Goal: Information Seeking & Learning: Find contact information

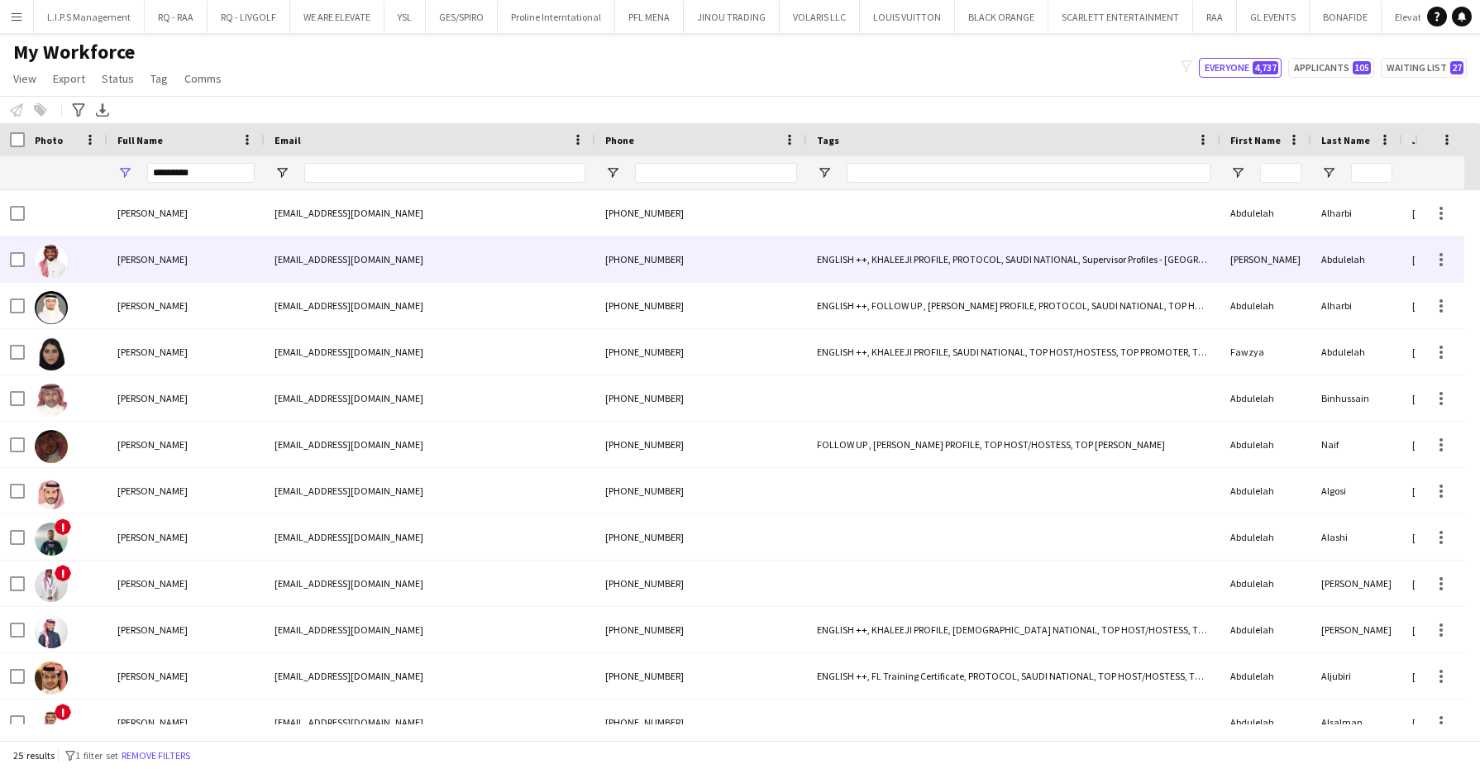
click at [151, 265] on span "[PERSON_NAME]" at bounding box center [152, 259] width 70 height 12
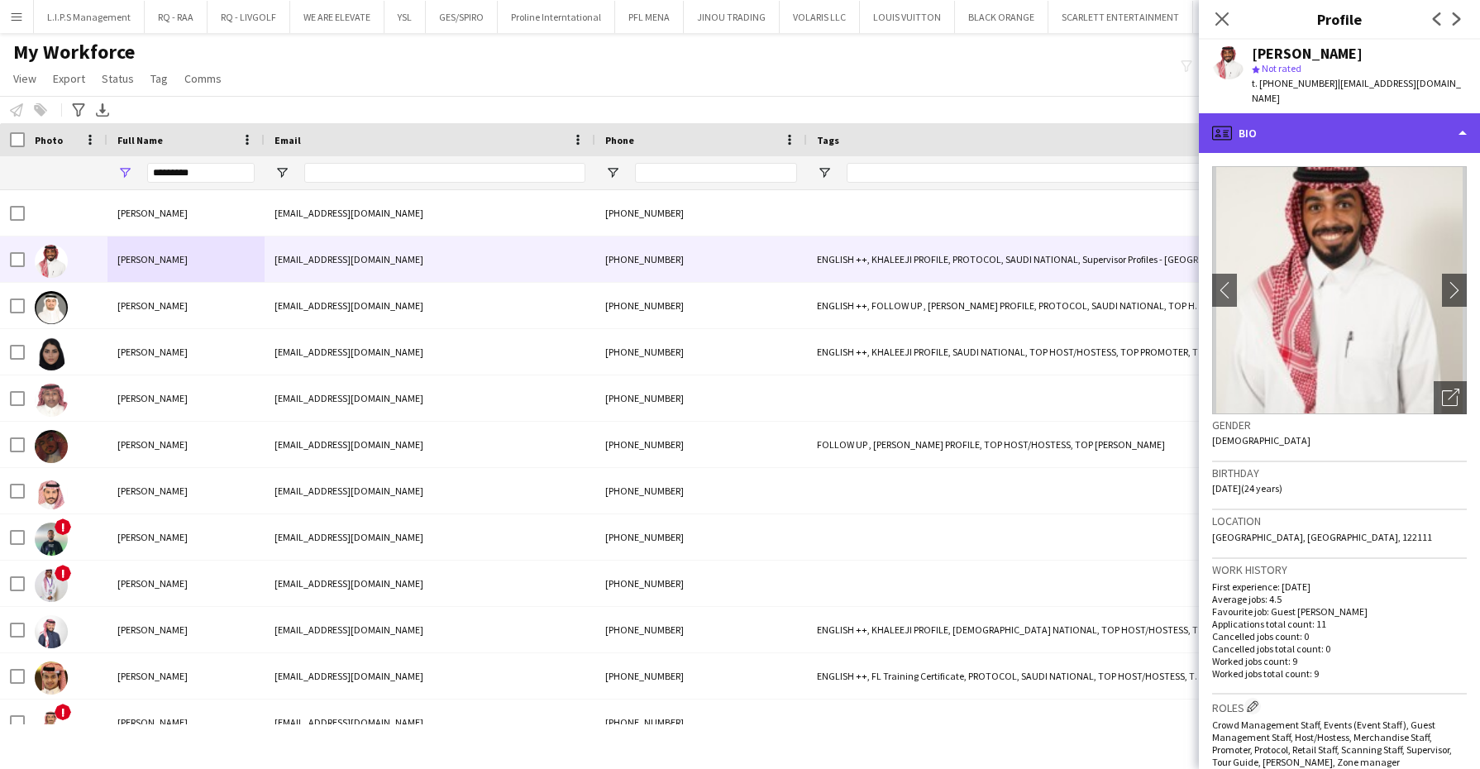
click at [1383, 113] on div "profile Bio" at bounding box center [1339, 133] width 281 height 40
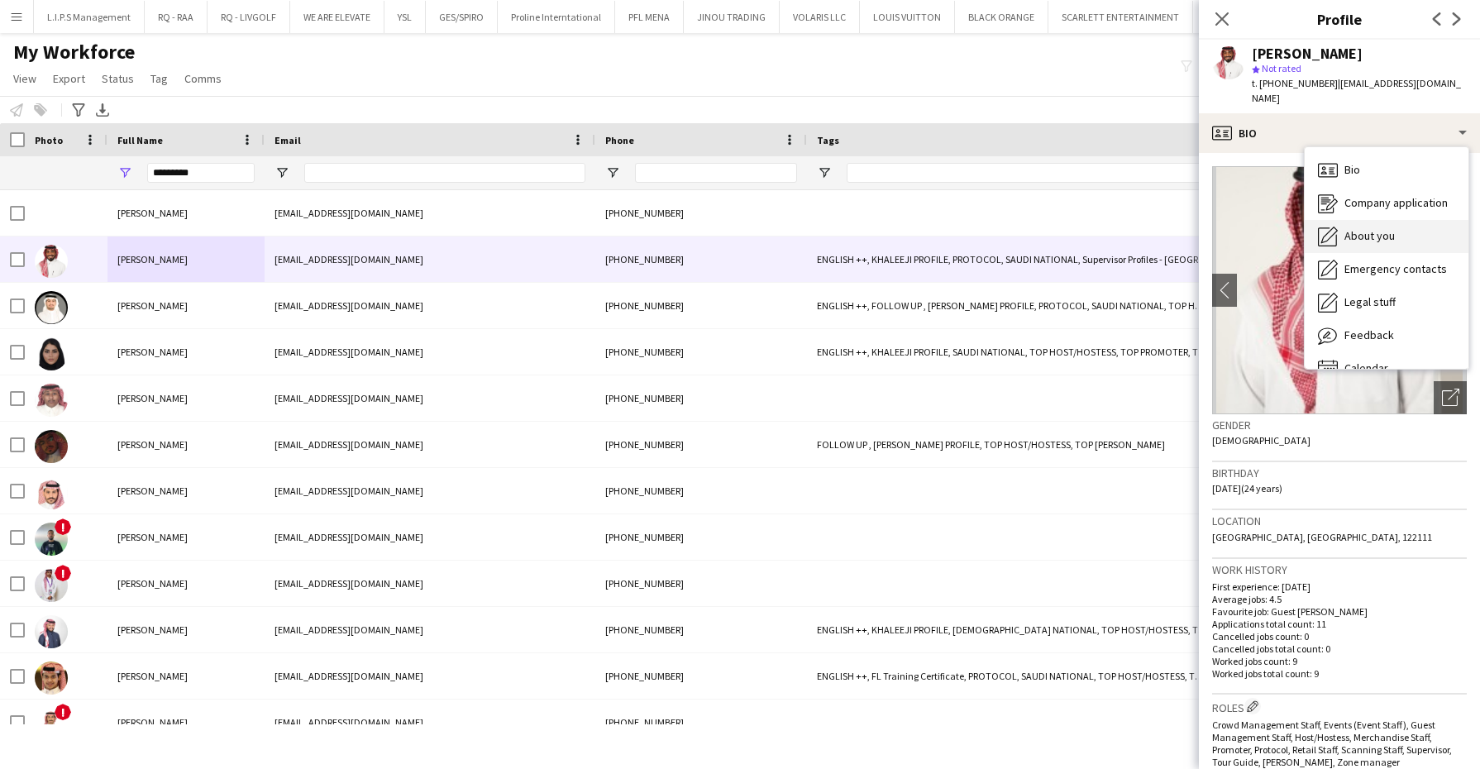
click at [1381, 232] on div "About you About you" at bounding box center [1387, 236] width 164 height 33
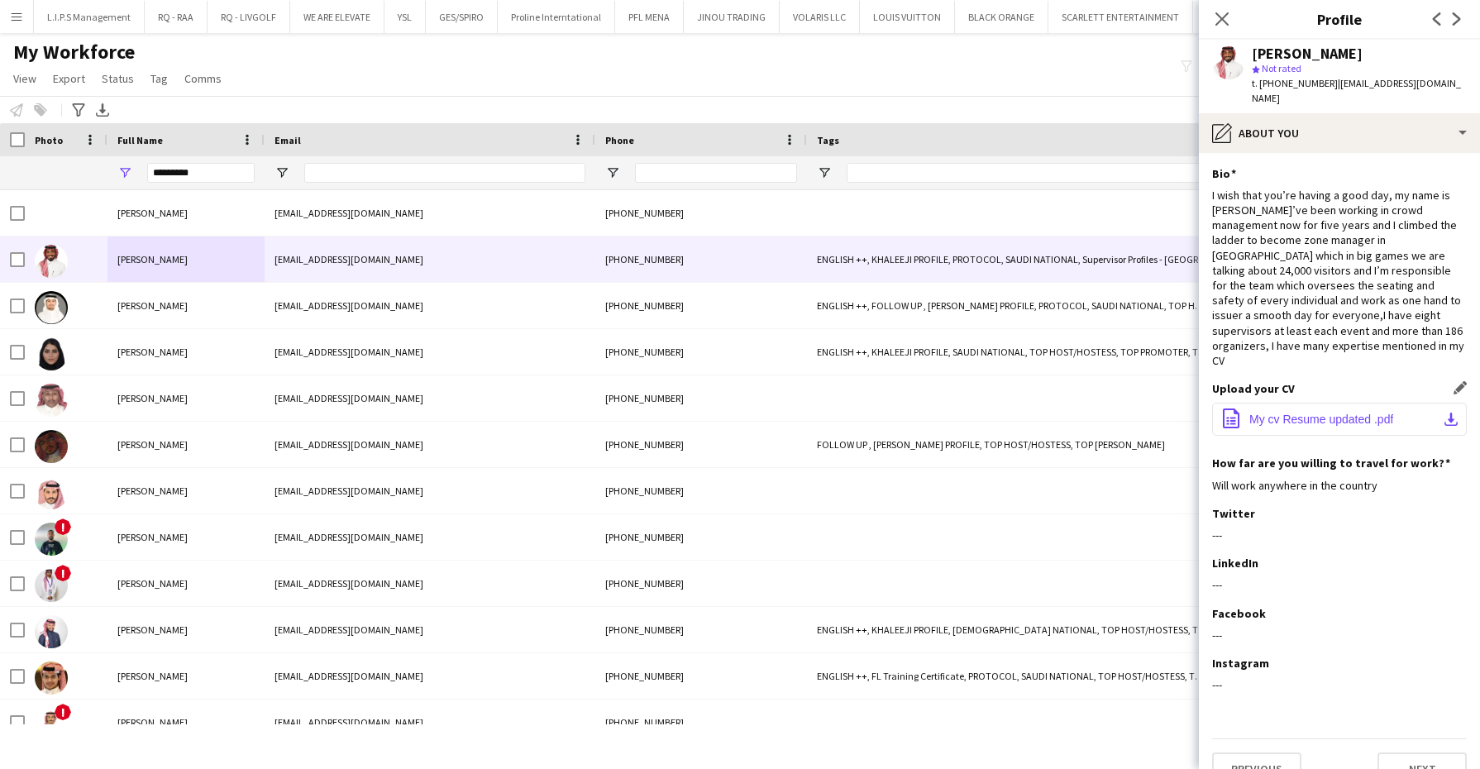
click at [1286, 403] on button "office-file-sheet My cv Resume updated .pdf download-bottom" at bounding box center [1339, 419] width 255 height 33
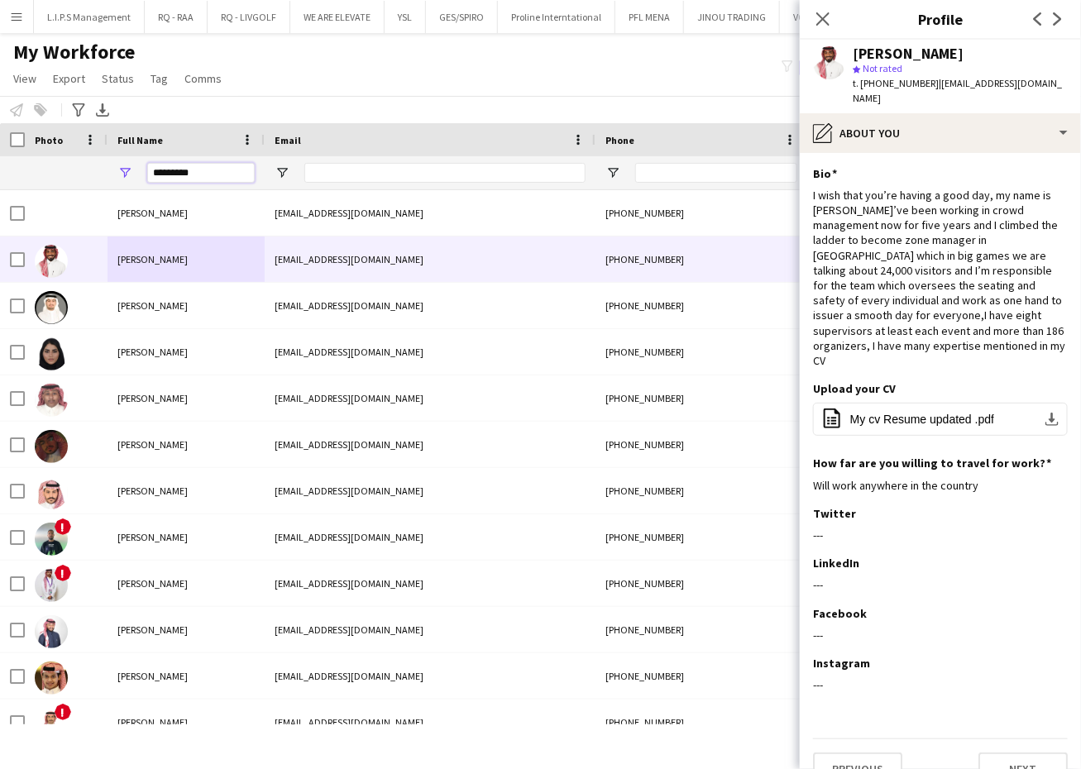
drag, startPoint x: 216, startPoint y: 170, endPoint x: -4, endPoint y: 155, distance: 220.4
click at [0, 155] on html "Menu Boards Boards Boards All jobs Status Workforce Workforce My Workforce Recr…" at bounding box center [540, 384] width 1081 height 769
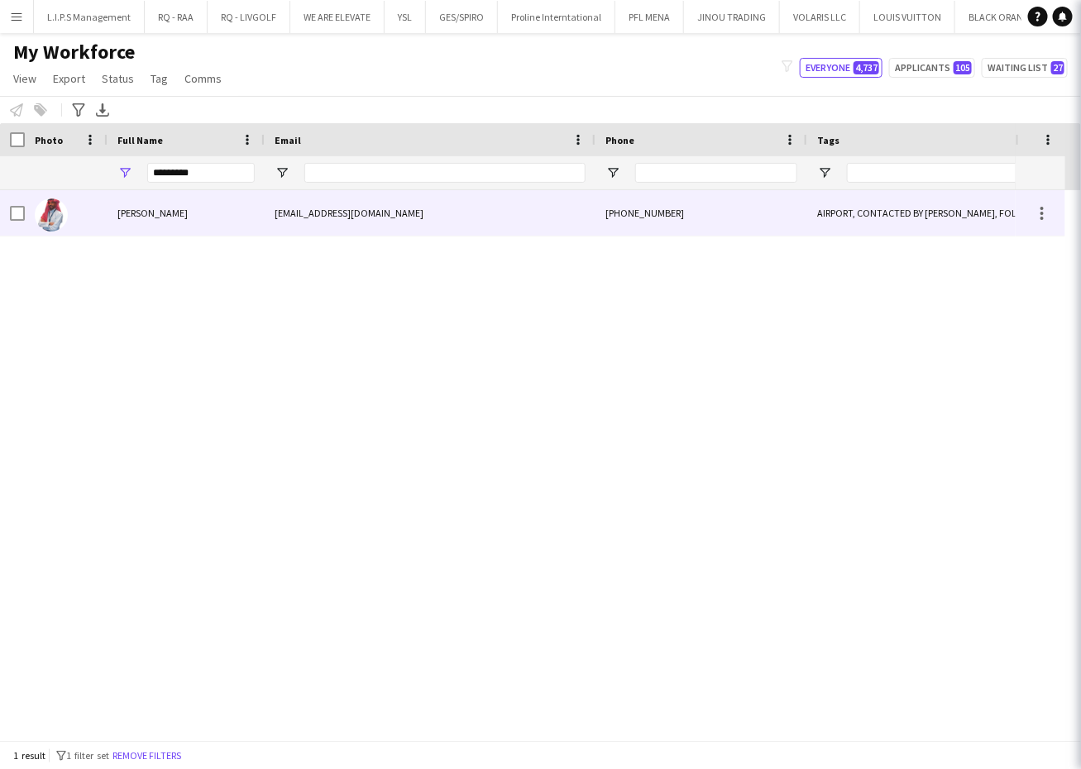
click at [133, 221] on div "[PERSON_NAME]" at bounding box center [185, 212] width 157 height 45
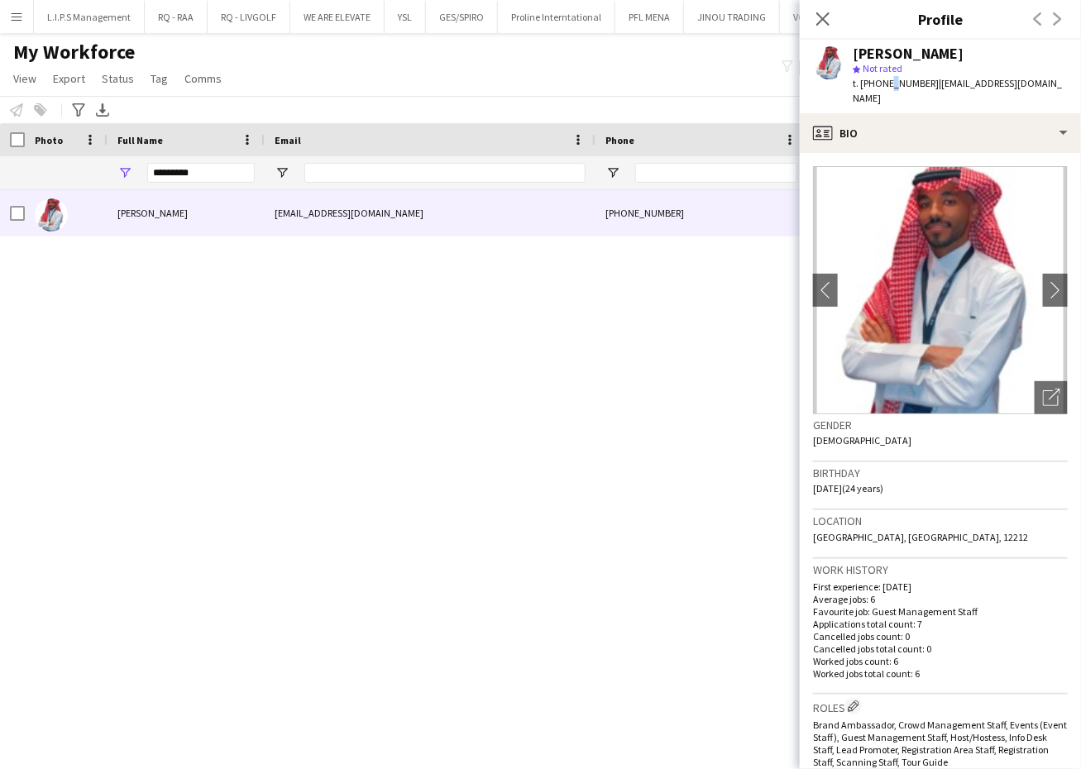
click at [887, 85] on span "t. [PHONE_NUMBER]" at bounding box center [896, 83] width 86 height 12
drag, startPoint x: 887, startPoint y: 85, endPoint x: 811, endPoint y: 5, distance: 110.5
click at [887, 85] on span "t. [PHONE_NUMBER]" at bounding box center [896, 83] width 86 height 12
click at [887, 84] on span "t. [PHONE_NUMBER]" at bounding box center [896, 83] width 86 height 12
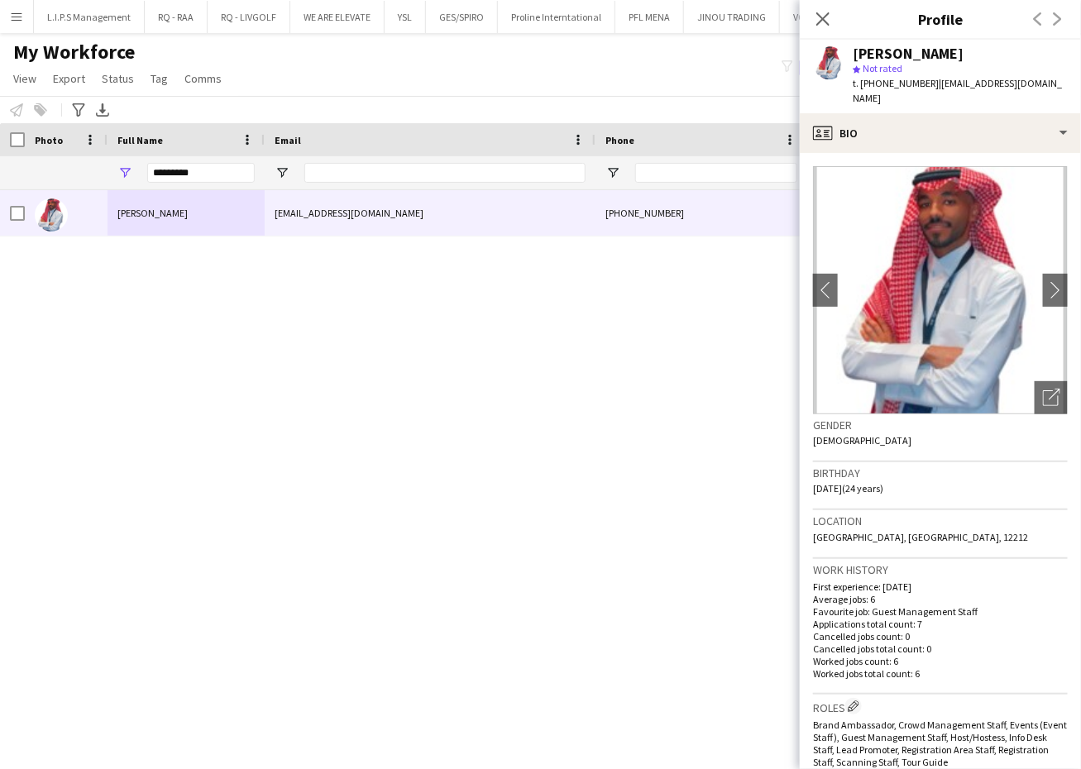
click at [885, 79] on span "t. [PHONE_NUMBER]" at bounding box center [896, 83] width 86 height 12
drag, startPoint x: 885, startPoint y: 79, endPoint x: 876, endPoint y: 58, distance: 23.0
click at [876, 55] on div "[PERSON_NAME]" at bounding box center [908, 53] width 111 height 15
click at [879, 81] on span "t. [PHONE_NUMBER]" at bounding box center [896, 83] width 86 height 12
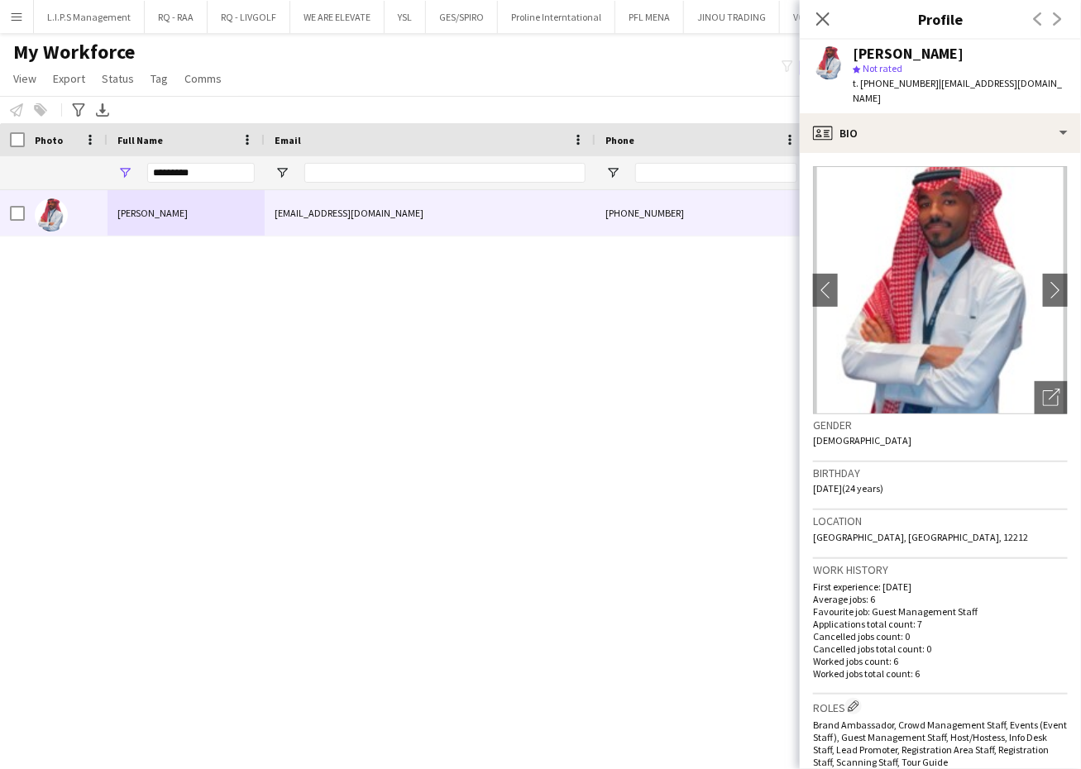
click at [879, 81] on span "t. [PHONE_NUMBER]" at bounding box center [896, 83] width 86 height 12
copy span "9660583054846"
drag, startPoint x: 1044, startPoint y: 88, endPoint x: 939, endPoint y: 84, distance: 105.1
click at [939, 84] on div "[PERSON_NAME] star Not rated t. [PHONE_NUMBER] | [EMAIL_ADDRESS][DOMAIN_NAME]" at bounding box center [940, 77] width 281 height 74
copy span "[EMAIL_ADDRESS][DOMAIN_NAME]"
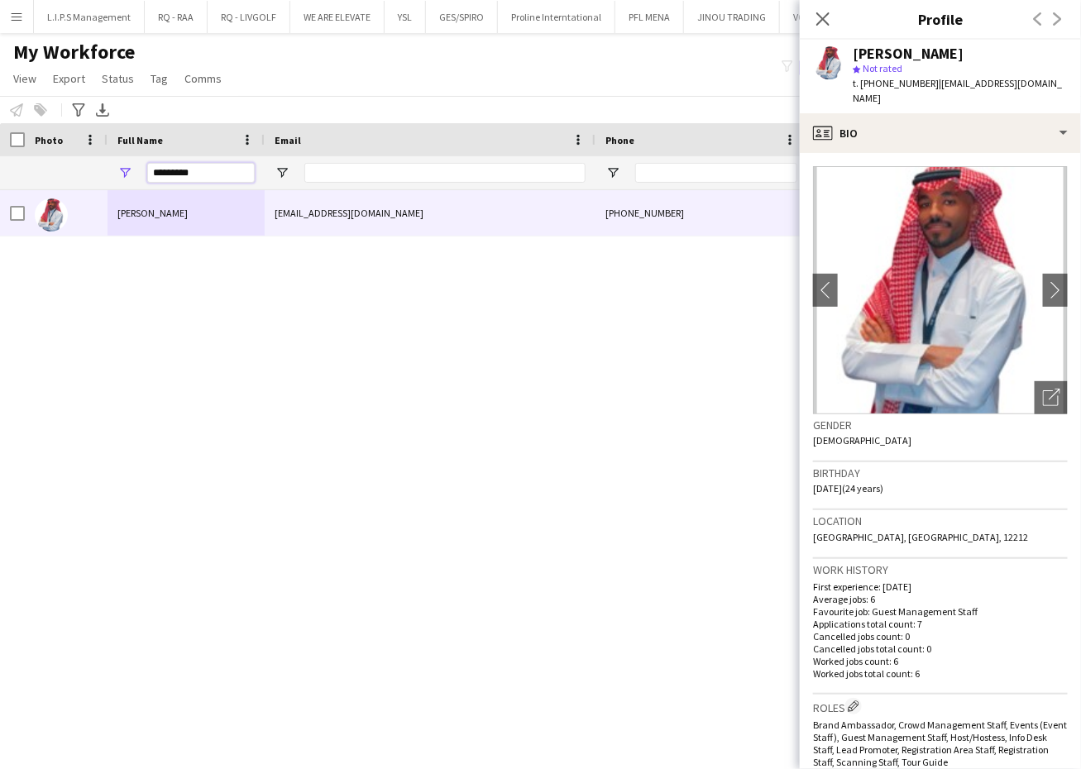
drag, startPoint x: 206, startPoint y: 172, endPoint x: 95, endPoint y: 148, distance: 113.4
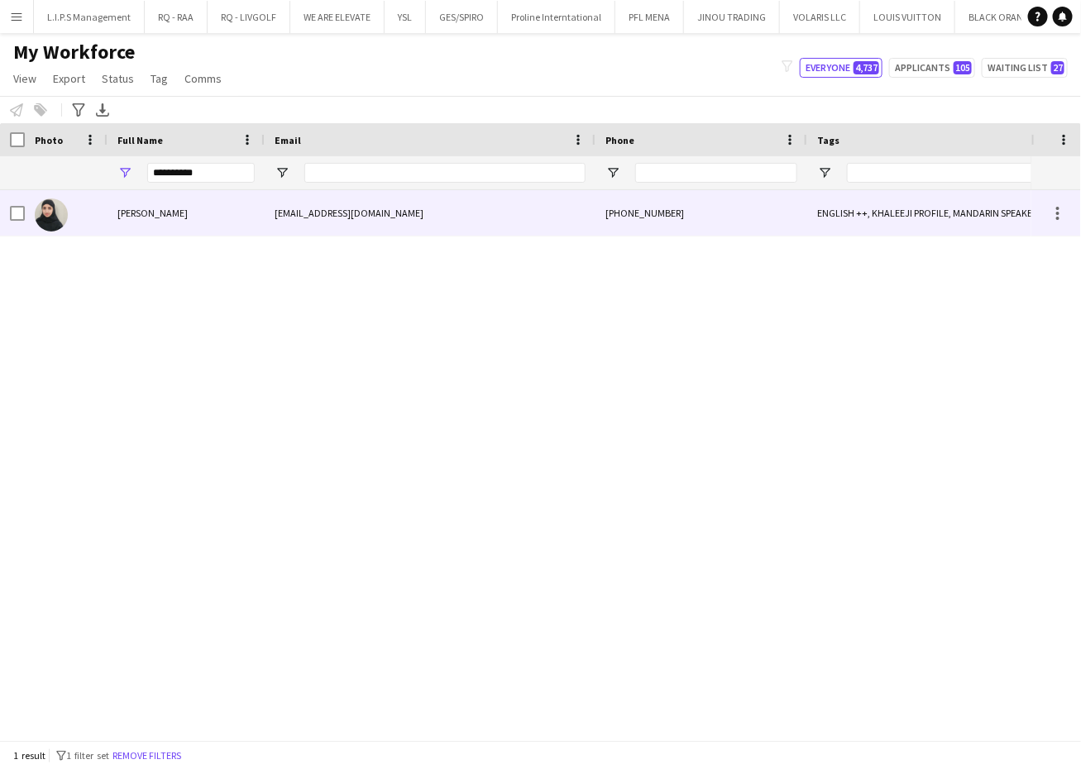
drag, startPoint x: 108, startPoint y: 215, endPoint x: 135, endPoint y: 198, distance: 31.2
click at [108, 215] on div "[PERSON_NAME]" at bounding box center [185, 212] width 157 height 45
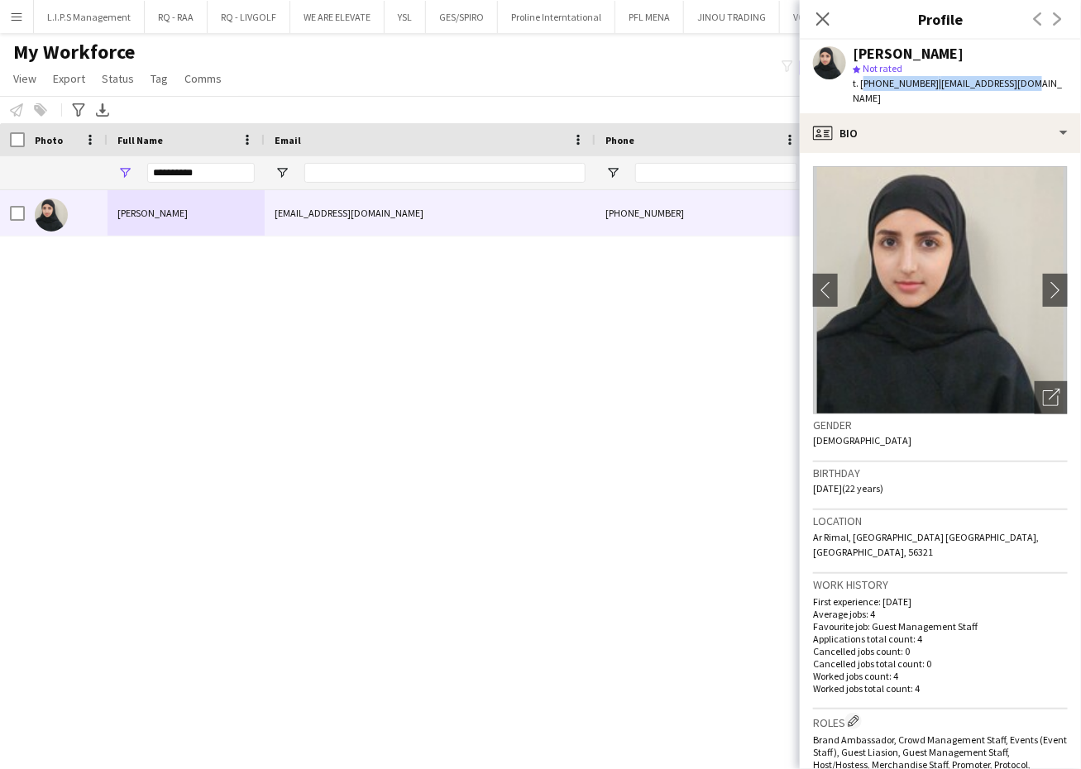
drag, startPoint x: 1018, startPoint y: 87, endPoint x: 861, endPoint y: 89, distance: 157.1
click at [861, 89] on div "[PERSON_NAME] star Not rated t. [PHONE_NUMBER] | [EMAIL_ADDRESS][DOMAIN_NAME]" at bounding box center [940, 77] width 281 height 74
copy div "[PHONE_NUMBER] | [EMAIL_ADDRESS][DOMAIN_NAME]"
drag, startPoint x: 205, startPoint y: 172, endPoint x: 28, endPoint y: 147, distance: 178.7
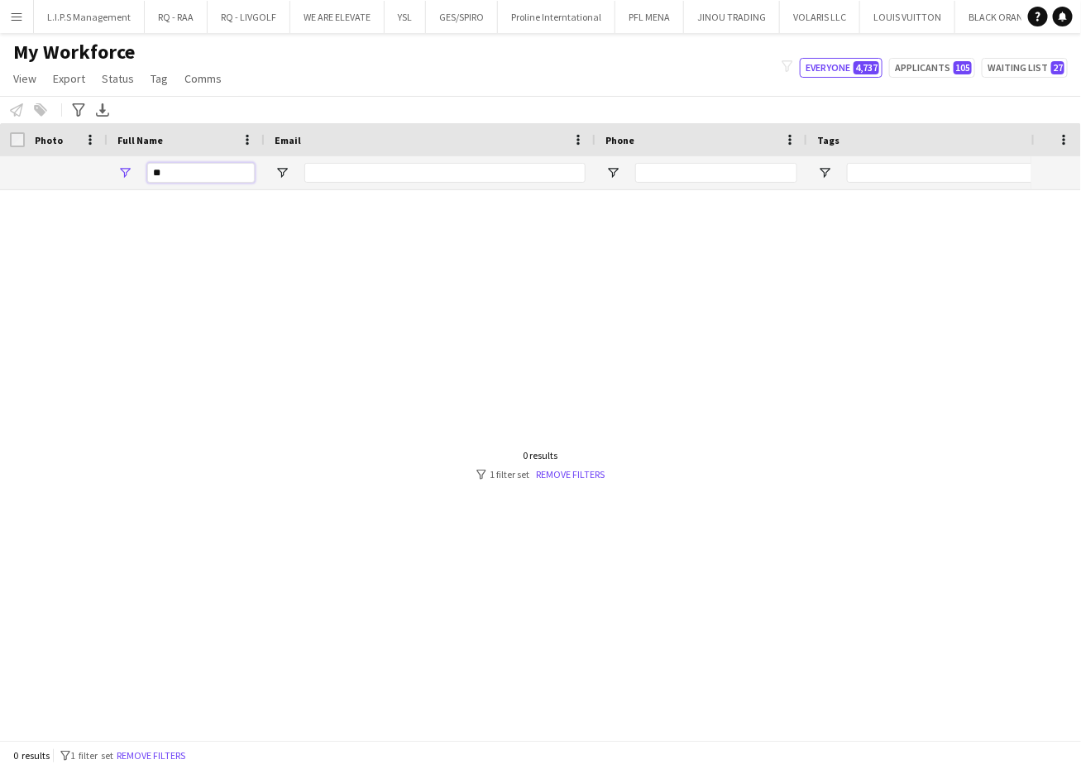
type input "*"
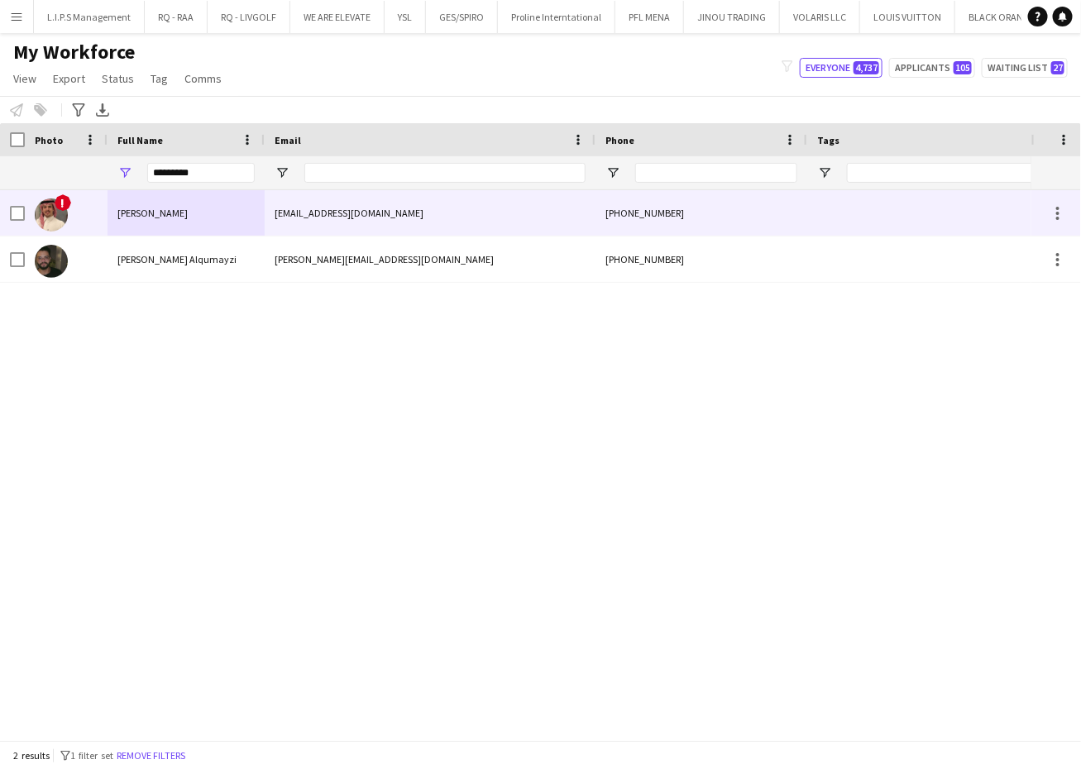
click at [186, 230] on div "[PERSON_NAME]" at bounding box center [185, 212] width 157 height 45
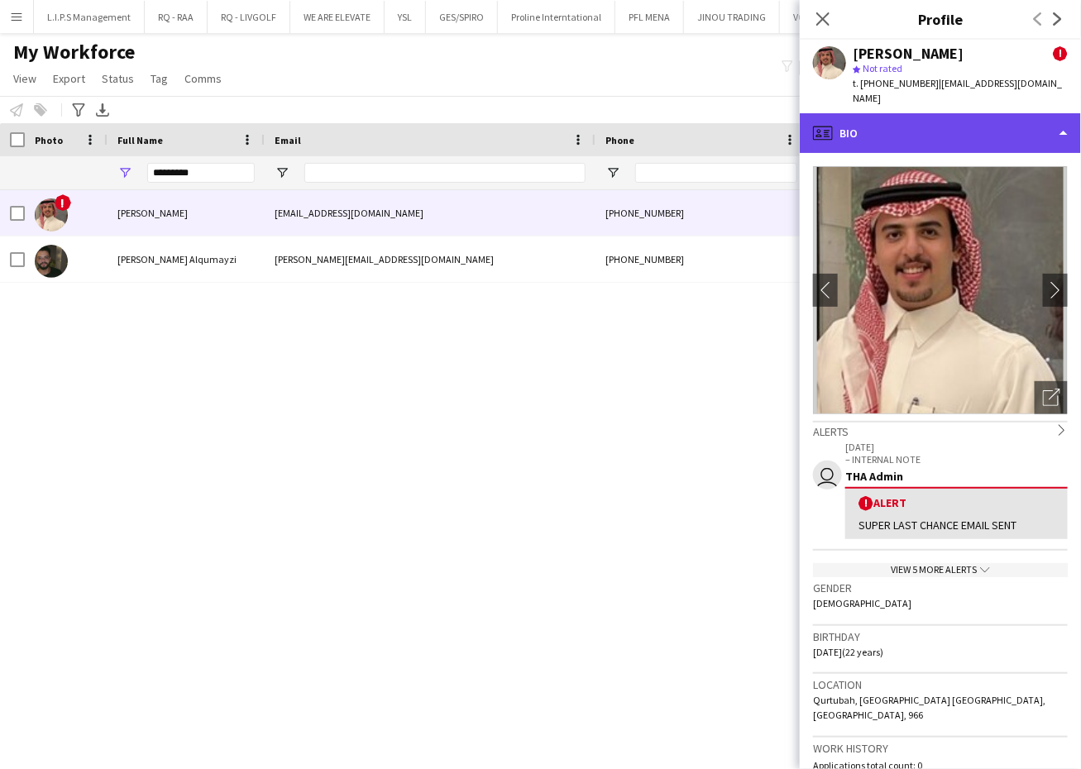
click at [942, 122] on div "profile Bio" at bounding box center [940, 133] width 281 height 40
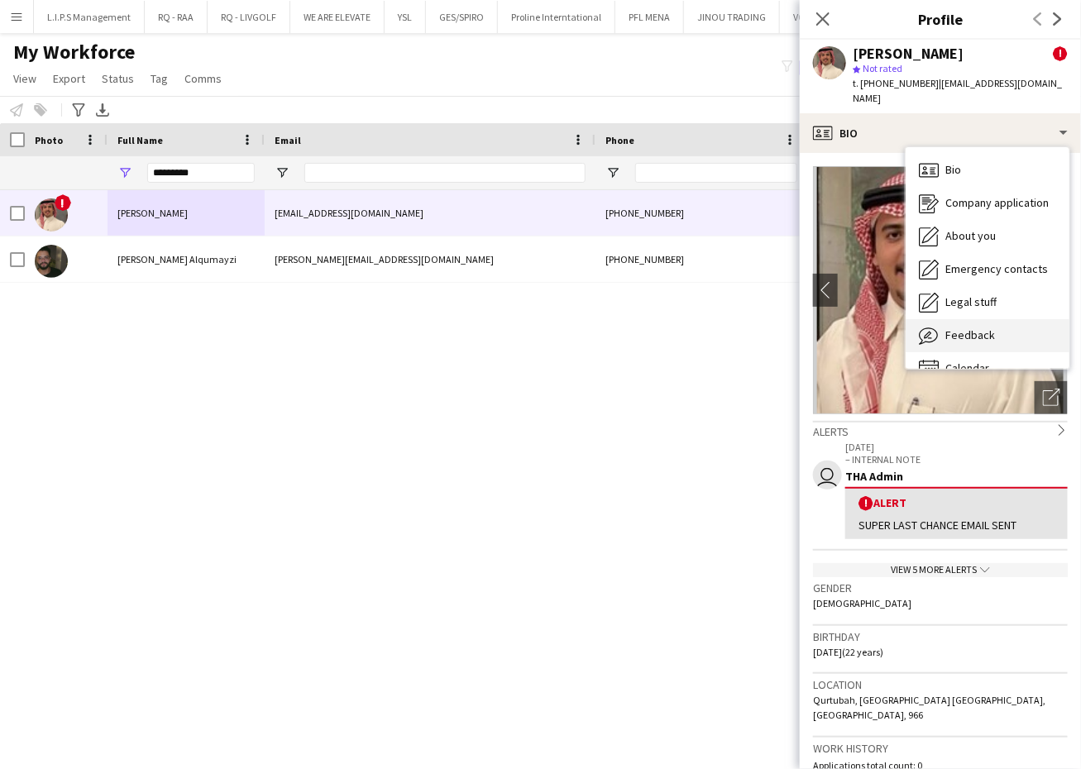
click at [968, 319] on div "Feedback Feedback" at bounding box center [987, 335] width 164 height 33
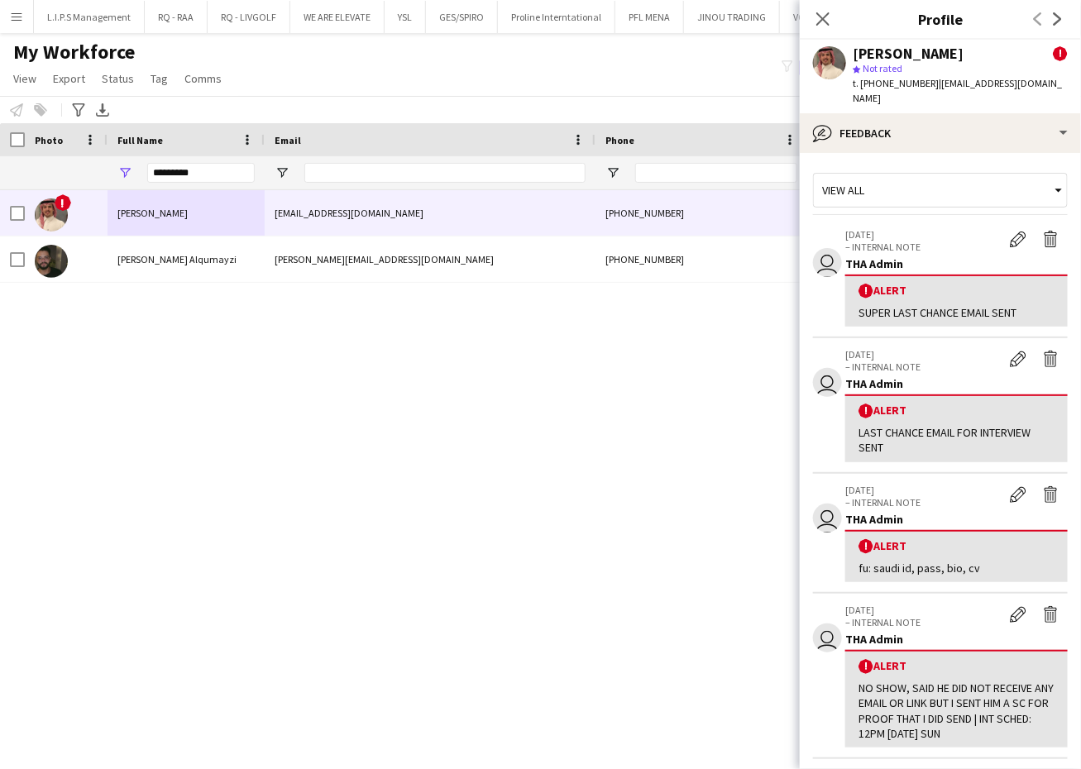
click at [904, 46] on div "[PERSON_NAME]" at bounding box center [908, 53] width 111 height 15
copy div "[PERSON_NAME]"
drag, startPoint x: 1067, startPoint y: 91, endPoint x: 862, endPoint y: 77, distance: 204.7
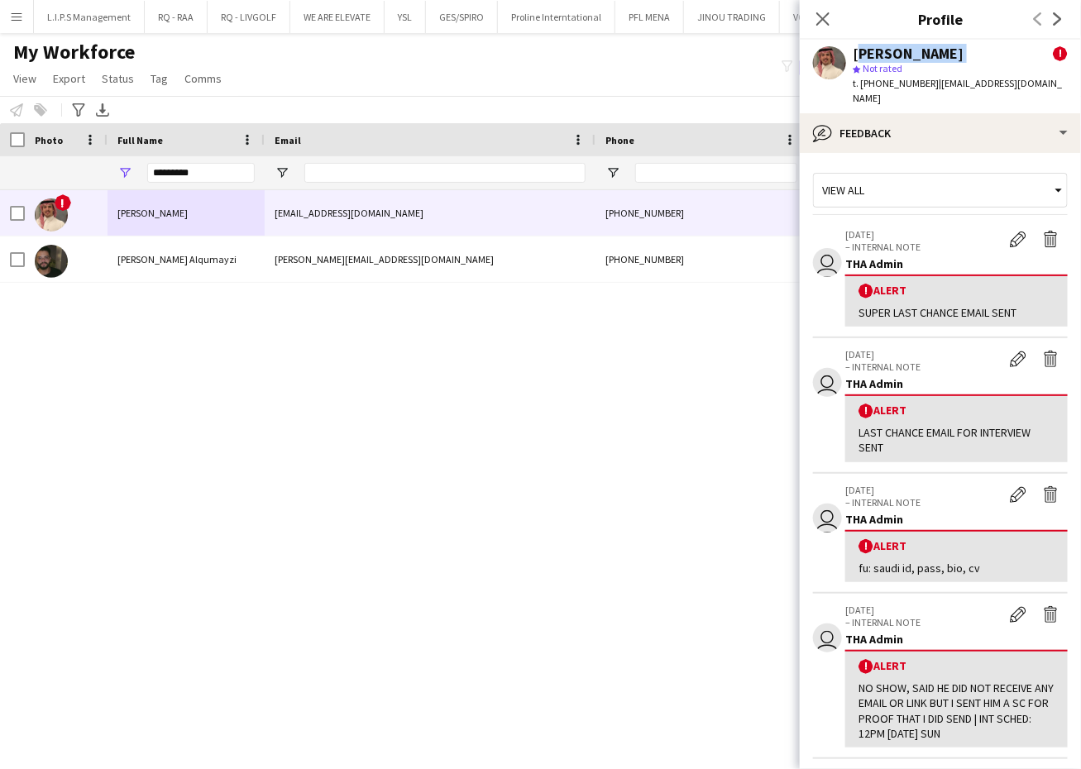
click at [862, 77] on div "[PERSON_NAME] ! star Not rated t. [PHONE_NUMBER] | [EMAIL_ADDRESS][DOMAIN_NAME]" at bounding box center [940, 77] width 281 height 74
copy div "[PHONE_NUMBER] | [EMAIL_ADDRESS][DOMAIN_NAME]"
drag, startPoint x: 222, startPoint y: 176, endPoint x: 37, endPoint y: 124, distance: 191.6
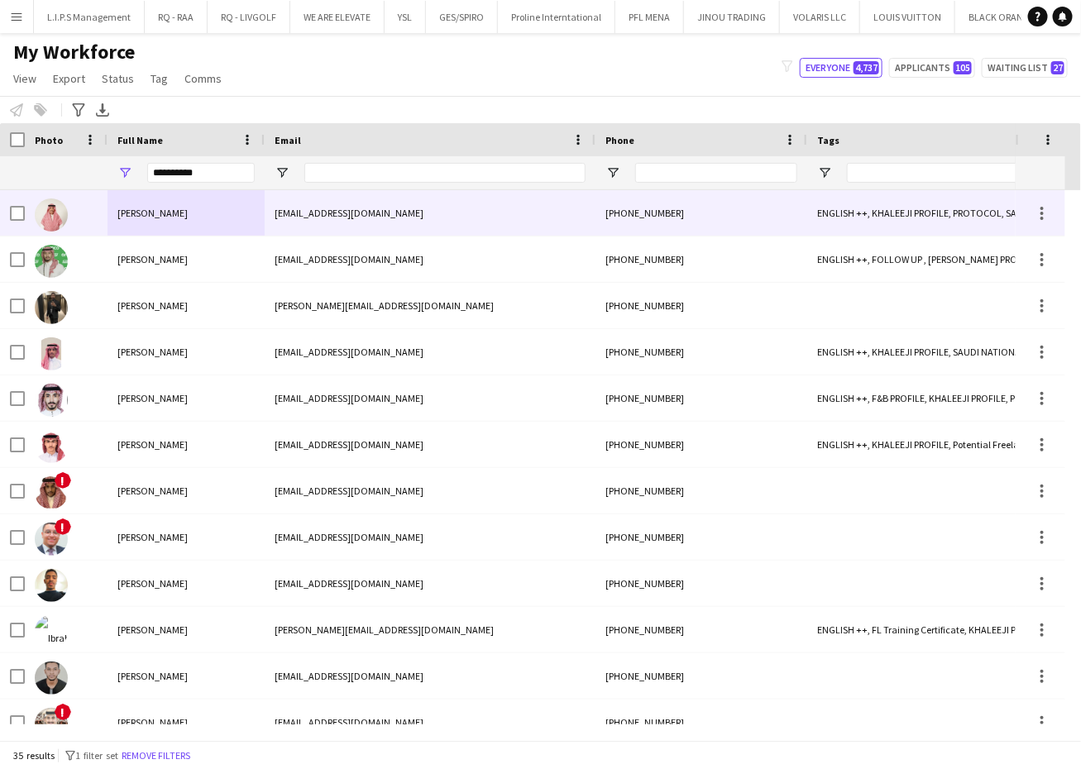
click at [110, 204] on div "[PERSON_NAME]" at bounding box center [185, 212] width 157 height 45
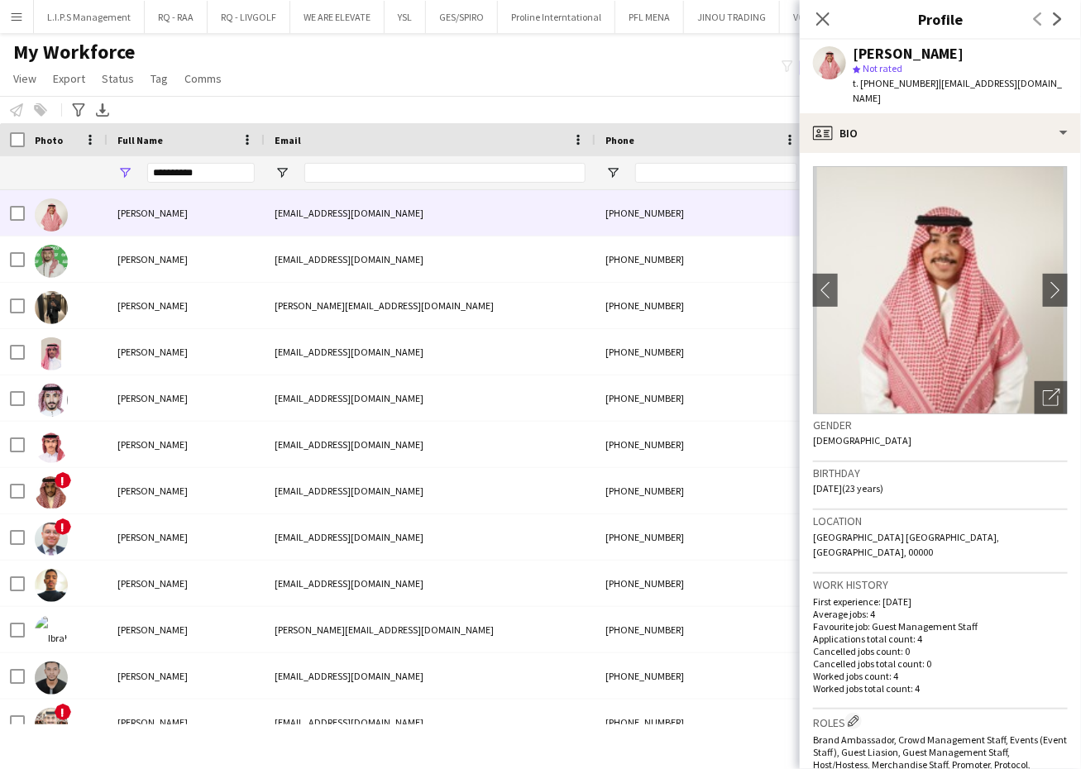
click at [891, 48] on div "[PERSON_NAME]" at bounding box center [908, 53] width 111 height 15
click at [890, 48] on div "[PERSON_NAME]" at bounding box center [908, 53] width 111 height 15
copy div "[PERSON_NAME]"
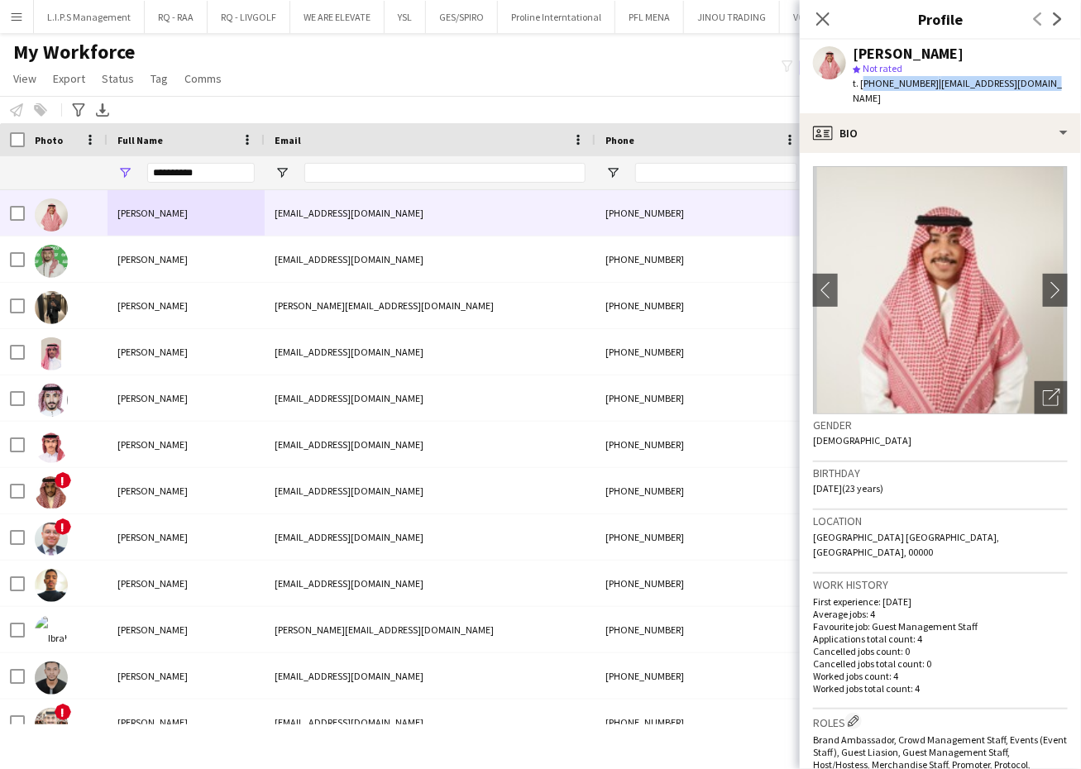
drag, startPoint x: 1050, startPoint y: 80, endPoint x: 861, endPoint y: 79, distance: 189.4
click at [861, 79] on app-profile-header "[PERSON_NAME] star Not rated t. [PHONE_NUMBER] | [EMAIL_ADDRESS][DOMAIN_NAME]" at bounding box center [940, 77] width 281 height 74
copy div "[PHONE_NUMBER] | [EMAIL_ADDRESS][DOMAIN_NAME]"
drag, startPoint x: 203, startPoint y: 174, endPoint x: 60, endPoint y: 160, distance: 143.8
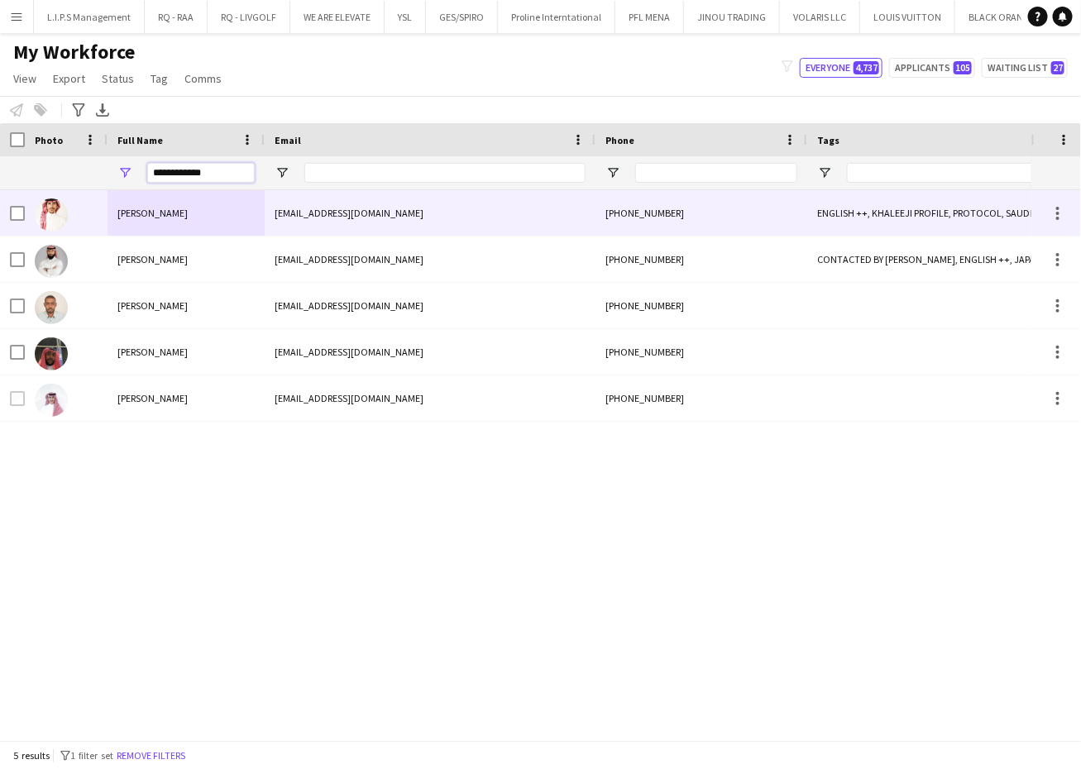
type input "**********"
click at [221, 225] on div "[PERSON_NAME]" at bounding box center [185, 212] width 157 height 45
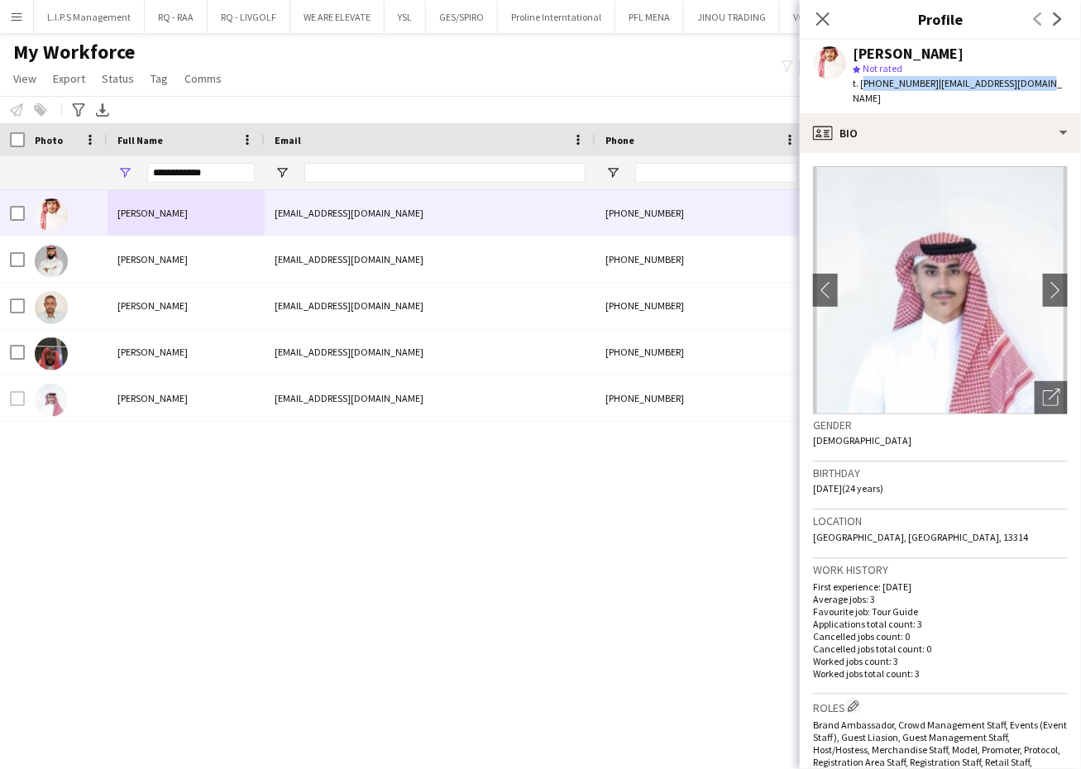
drag, startPoint x: 1046, startPoint y: 83, endPoint x: 862, endPoint y: 91, distance: 184.6
click at [862, 91] on div "[PERSON_NAME] star Not rated t. [PHONE_NUMBER] | [EMAIL_ADDRESS][DOMAIN_NAME]" at bounding box center [940, 77] width 281 height 74
copy div "[PHONE_NUMBER] | [EMAIL_ADDRESS][DOMAIN_NAME]"
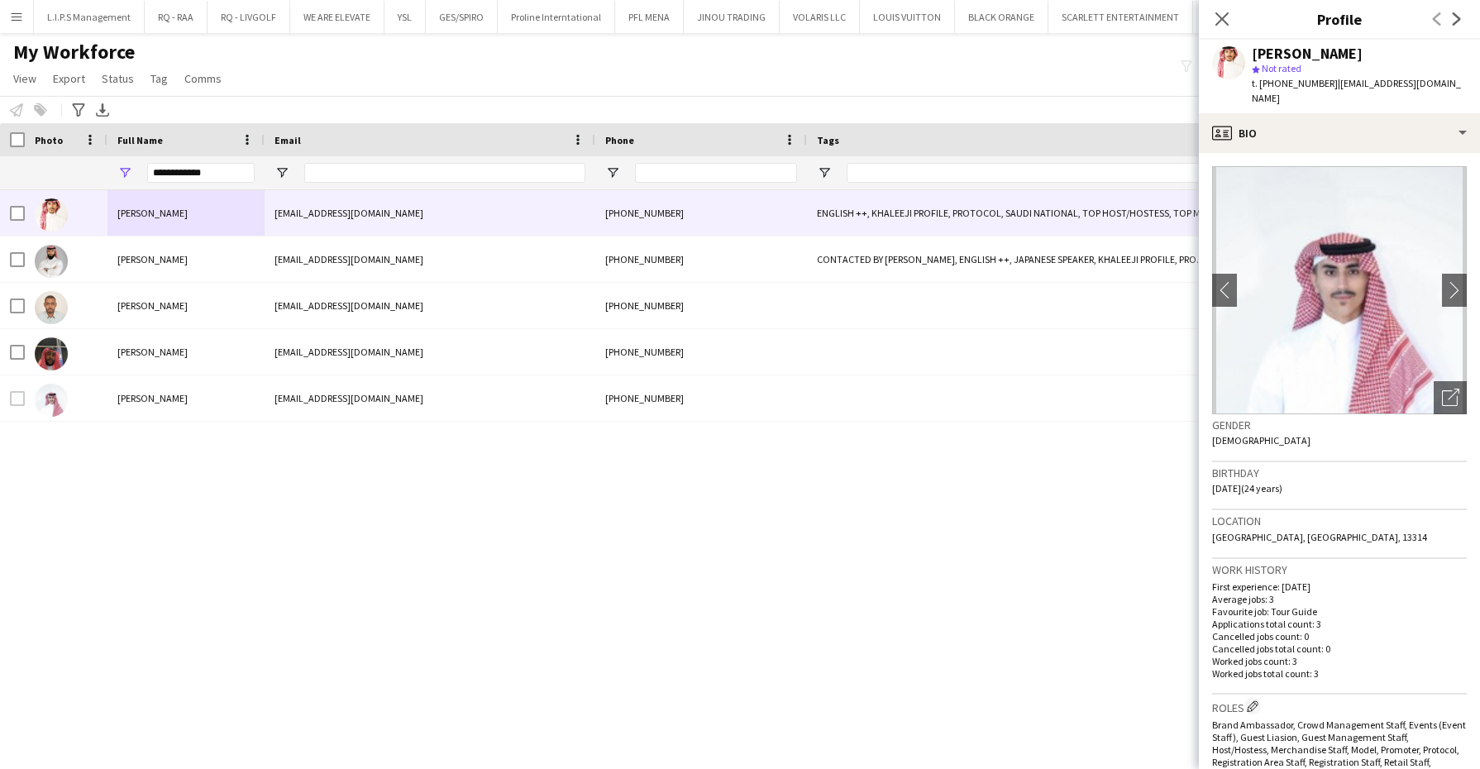
click at [150, 65] on app-page-menu "View Views Default view Basic Export View Full Name TAGS Test New view Update v…" at bounding box center [119, 79] width 238 height 31
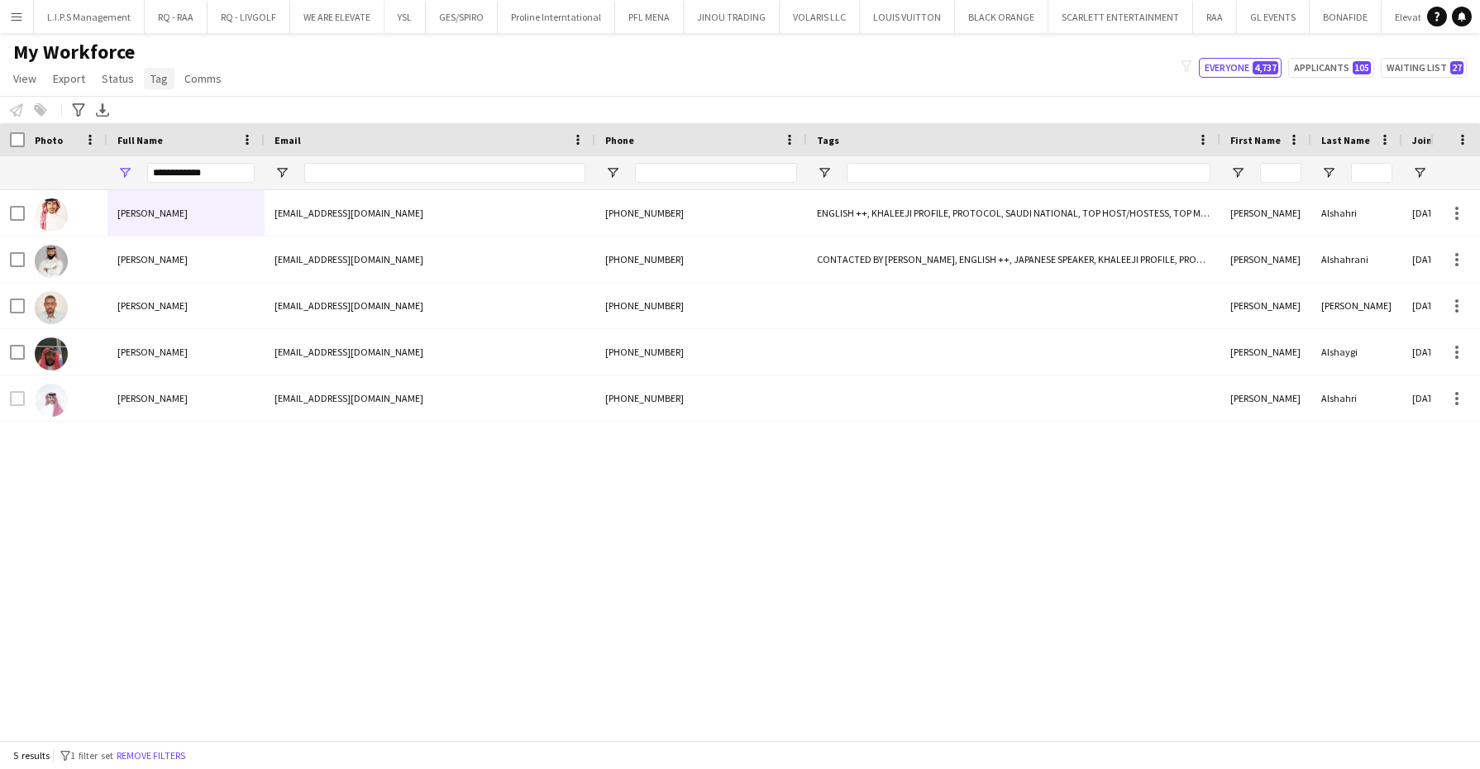
click at [153, 75] on span "Tag" at bounding box center [158, 78] width 17 height 15
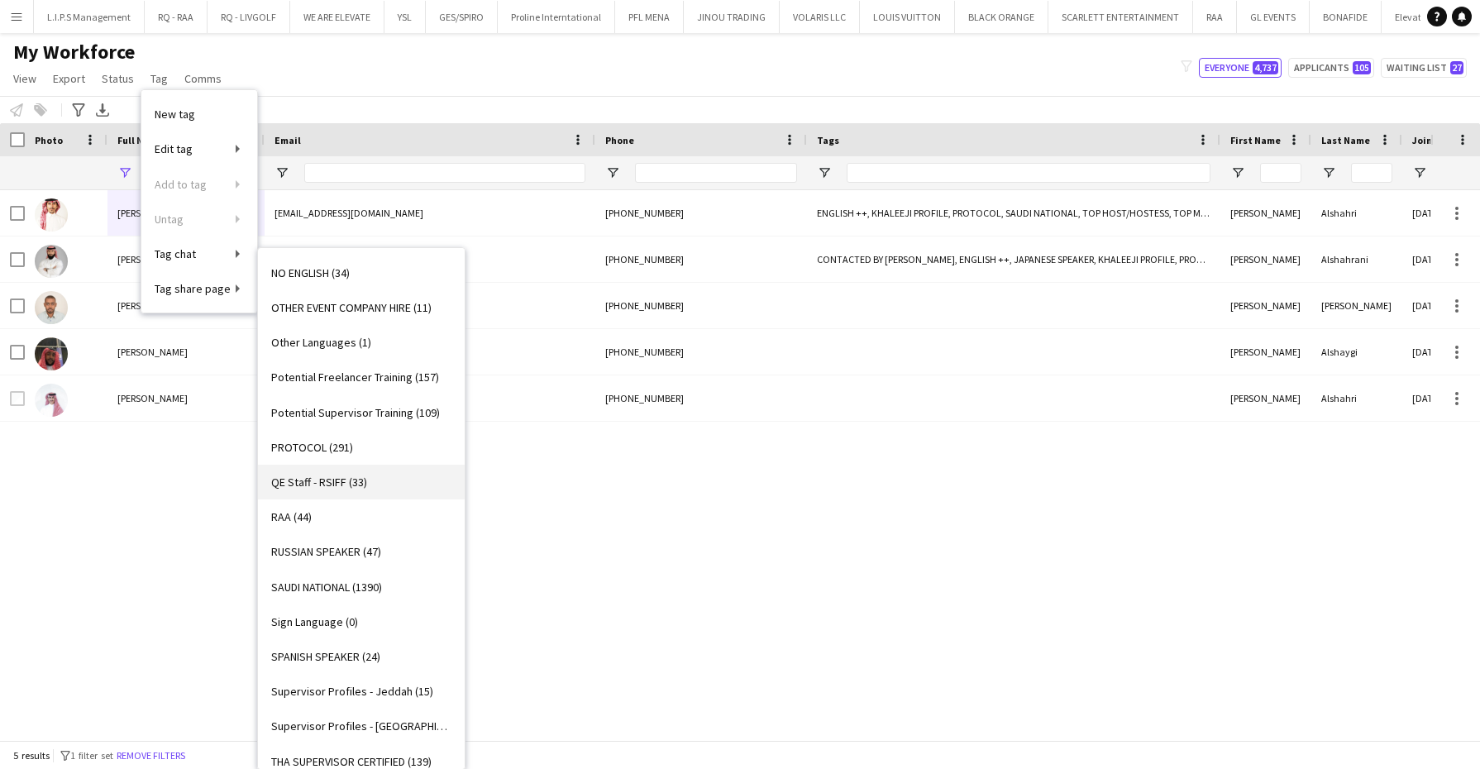
scroll to position [1034, 0]
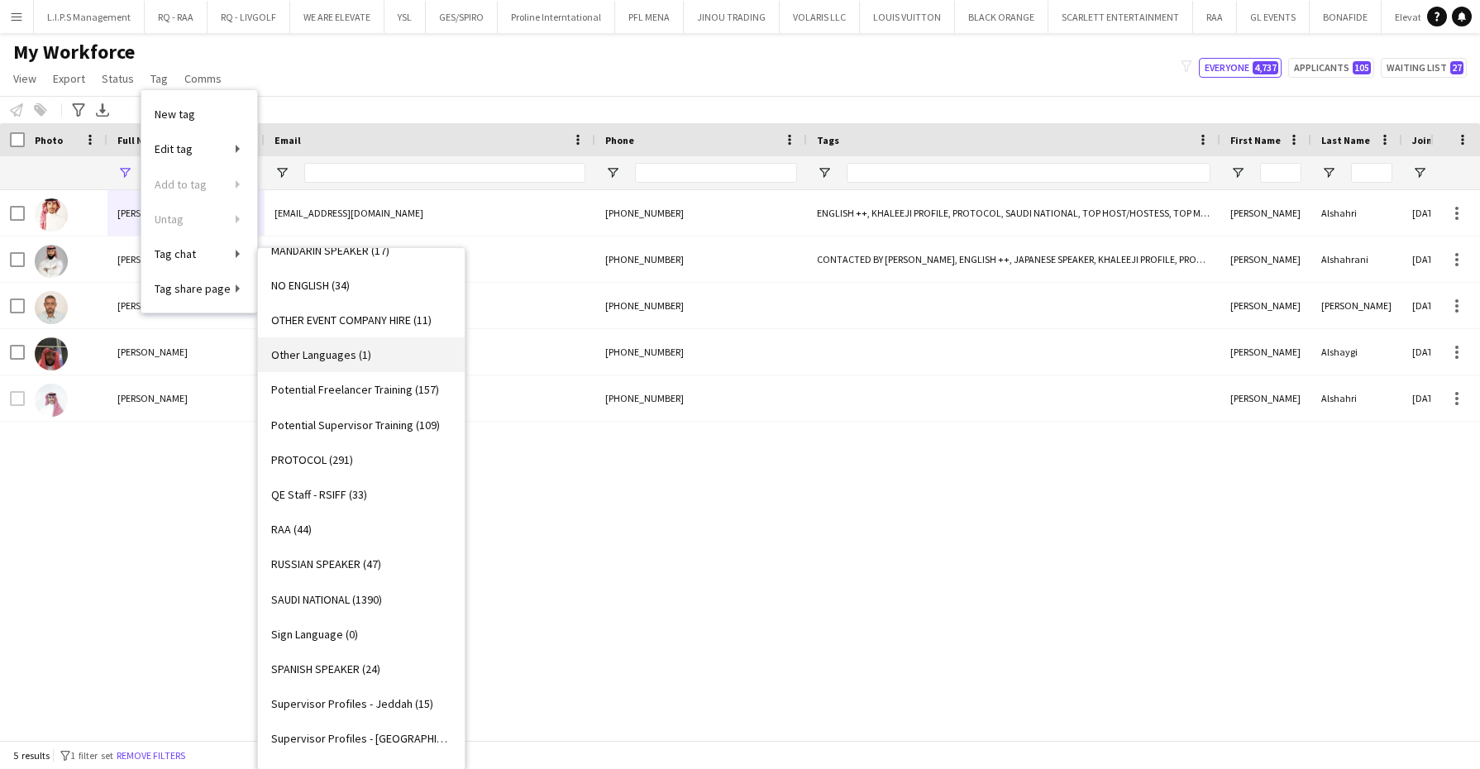
click at [383, 353] on link "Other Languages (1)" at bounding box center [361, 354] width 207 height 35
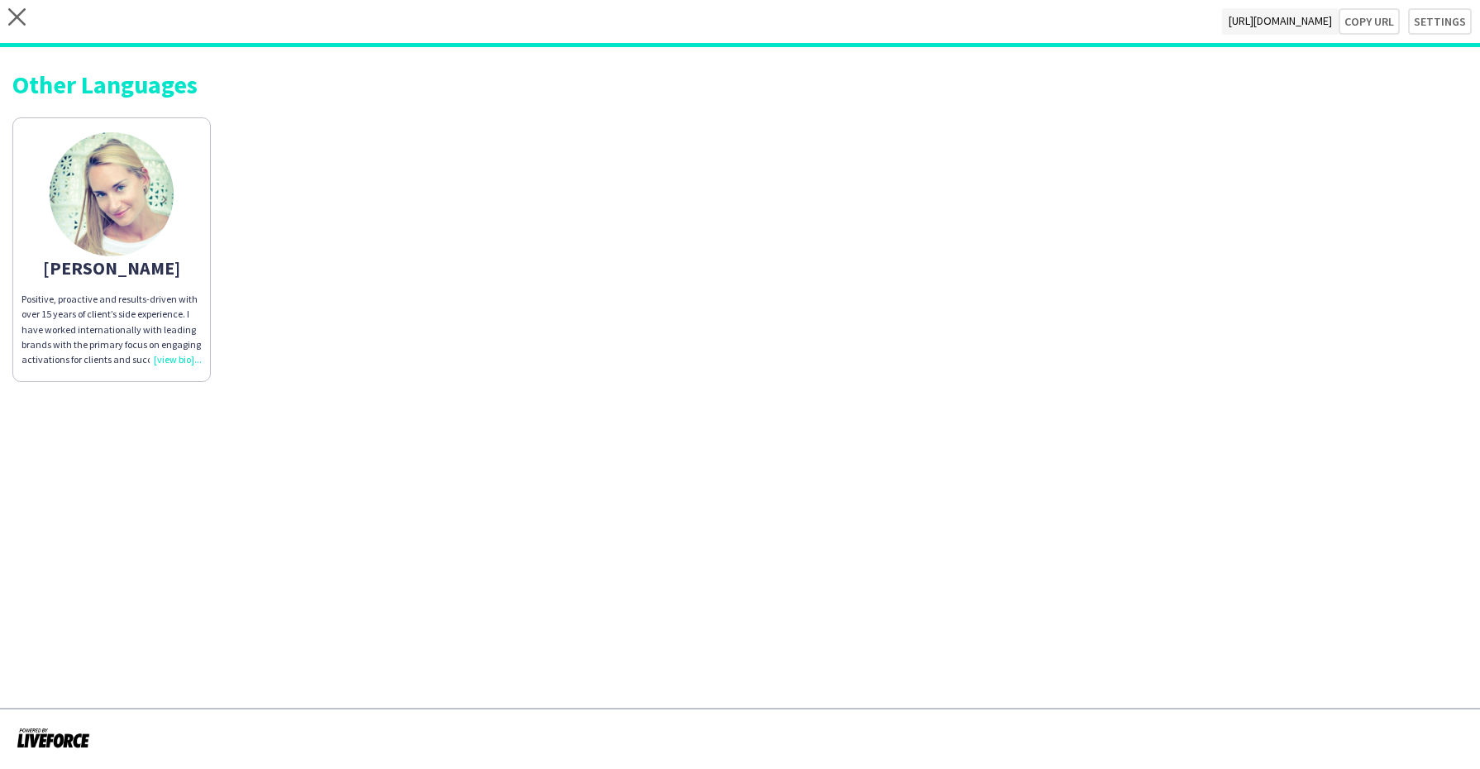
click at [132, 151] on img at bounding box center [112, 194] width 124 height 124
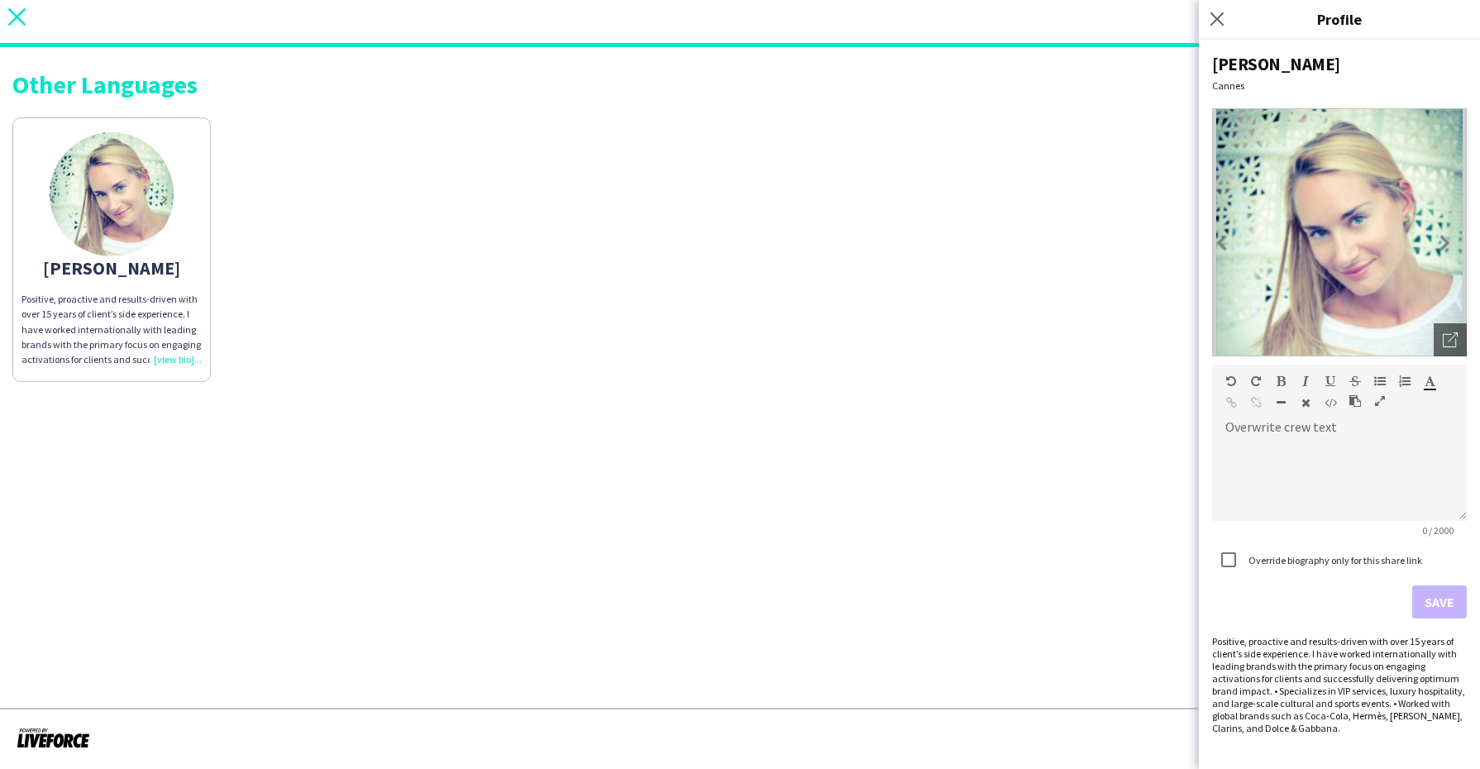
click at [21, 21] on icon "close" at bounding box center [16, 16] width 17 height 17
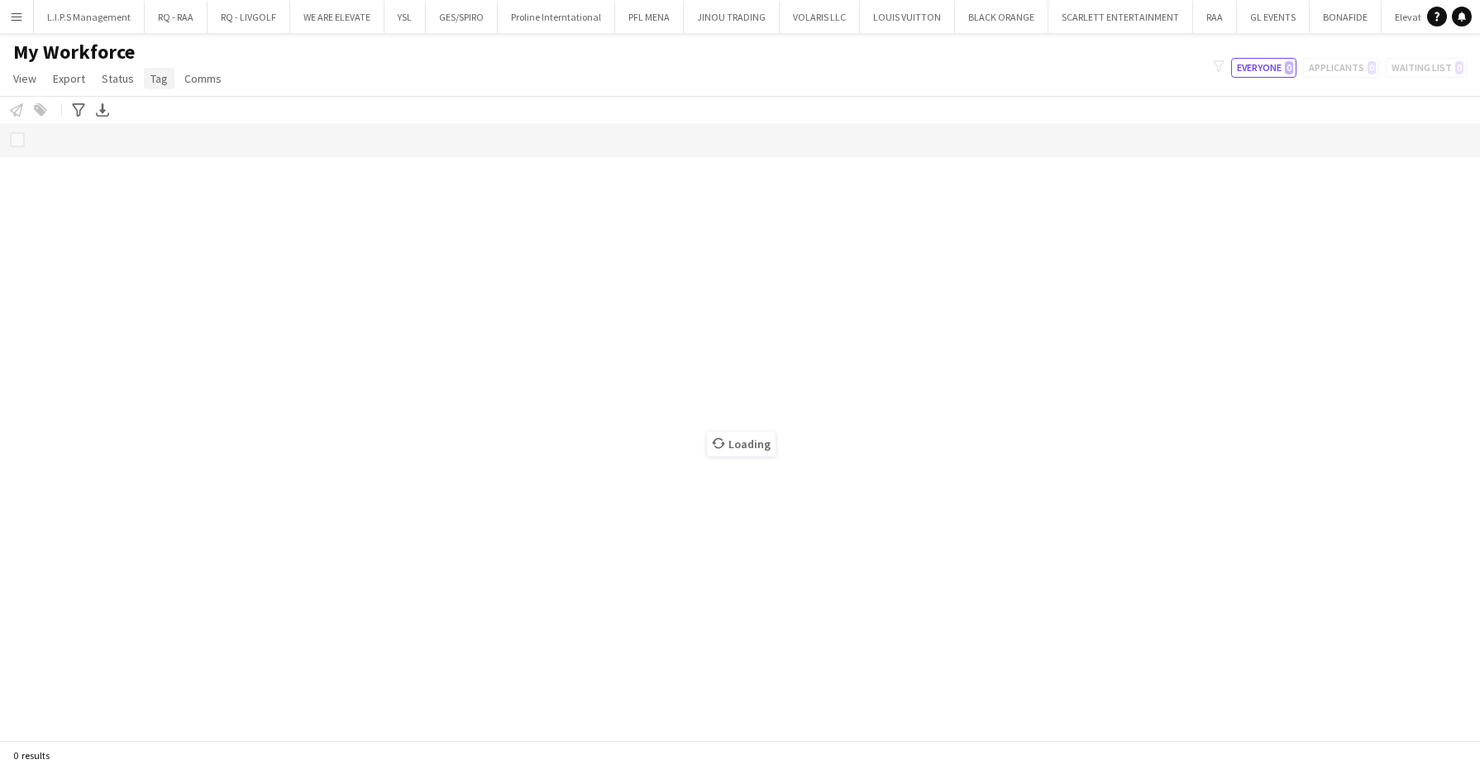
click at [157, 74] on span "Tag" at bounding box center [158, 78] width 17 height 15
click at [21, 79] on span "View" at bounding box center [24, 78] width 23 height 15
click at [66, 189] on link "Customise filters" at bounding box center [65, 198] width 116 height 35
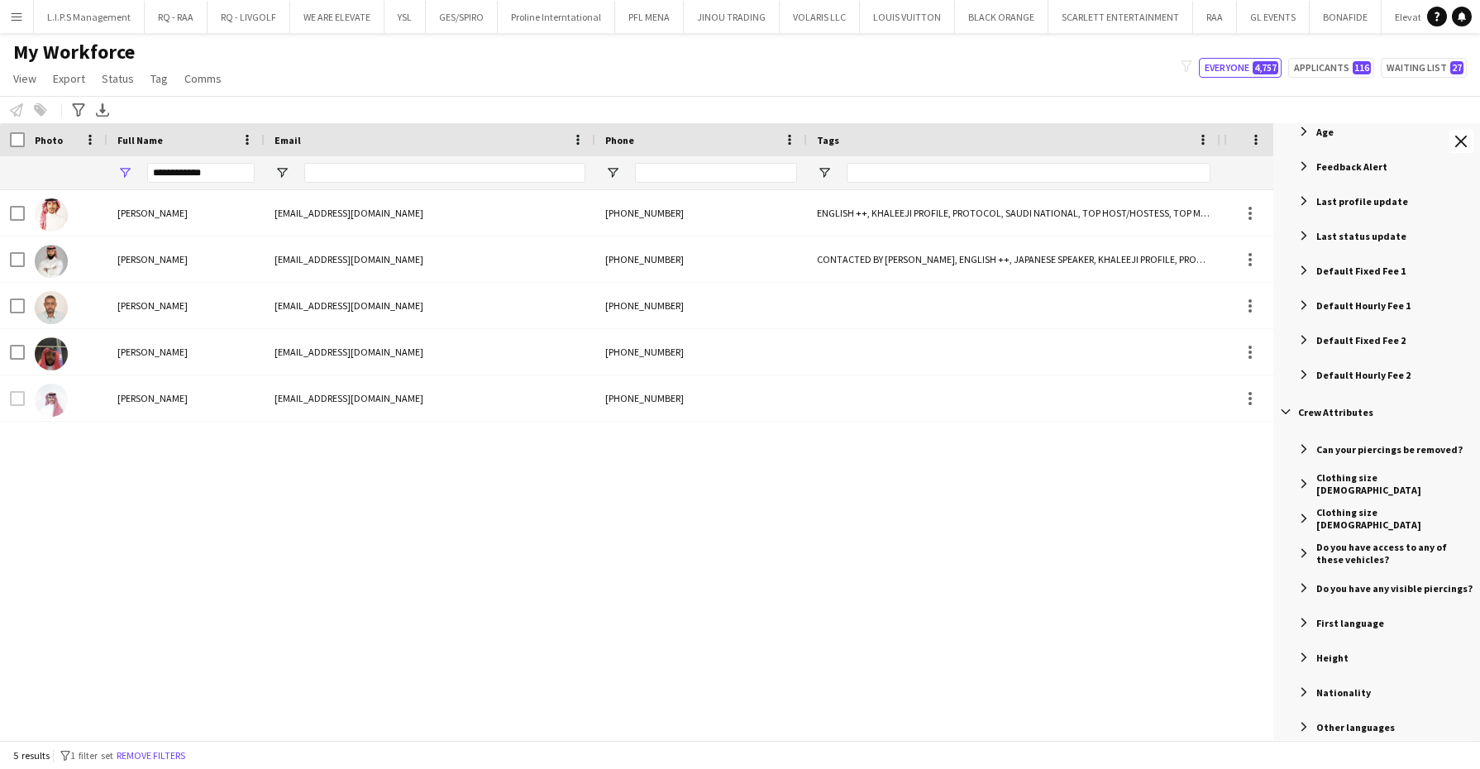
scroll to position [930, 0]
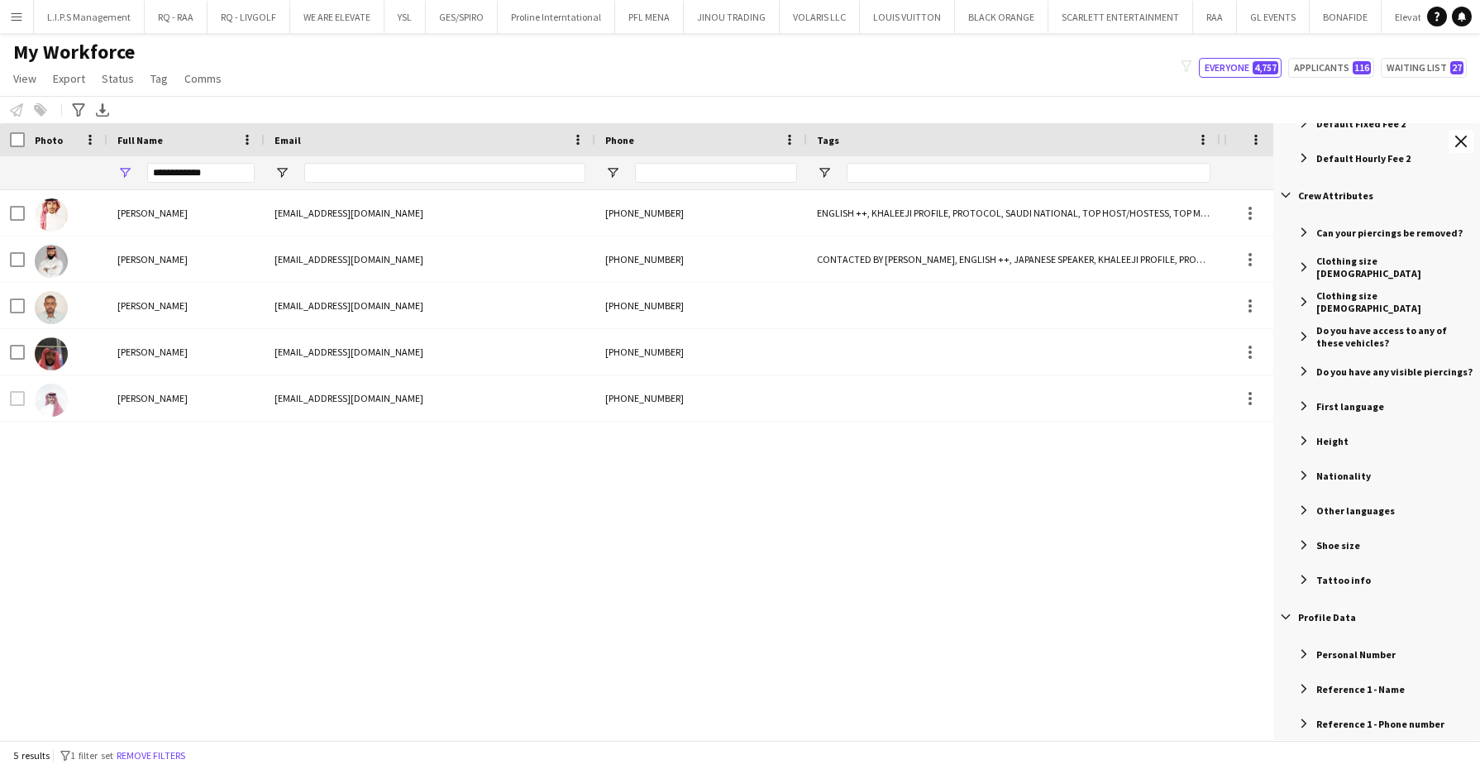
click at [1302, 504] on span "Filter List 61 Filters" at bounding box center [1304, 510] width 15 height 15
drag, startPoint x: 100, startPoint y: 166, endPoint x: 71, endPoint y: 166, distance: 28.9
click at [71, 166] on div "**********" at bounding box center [1173, 172] width 2347 height 33
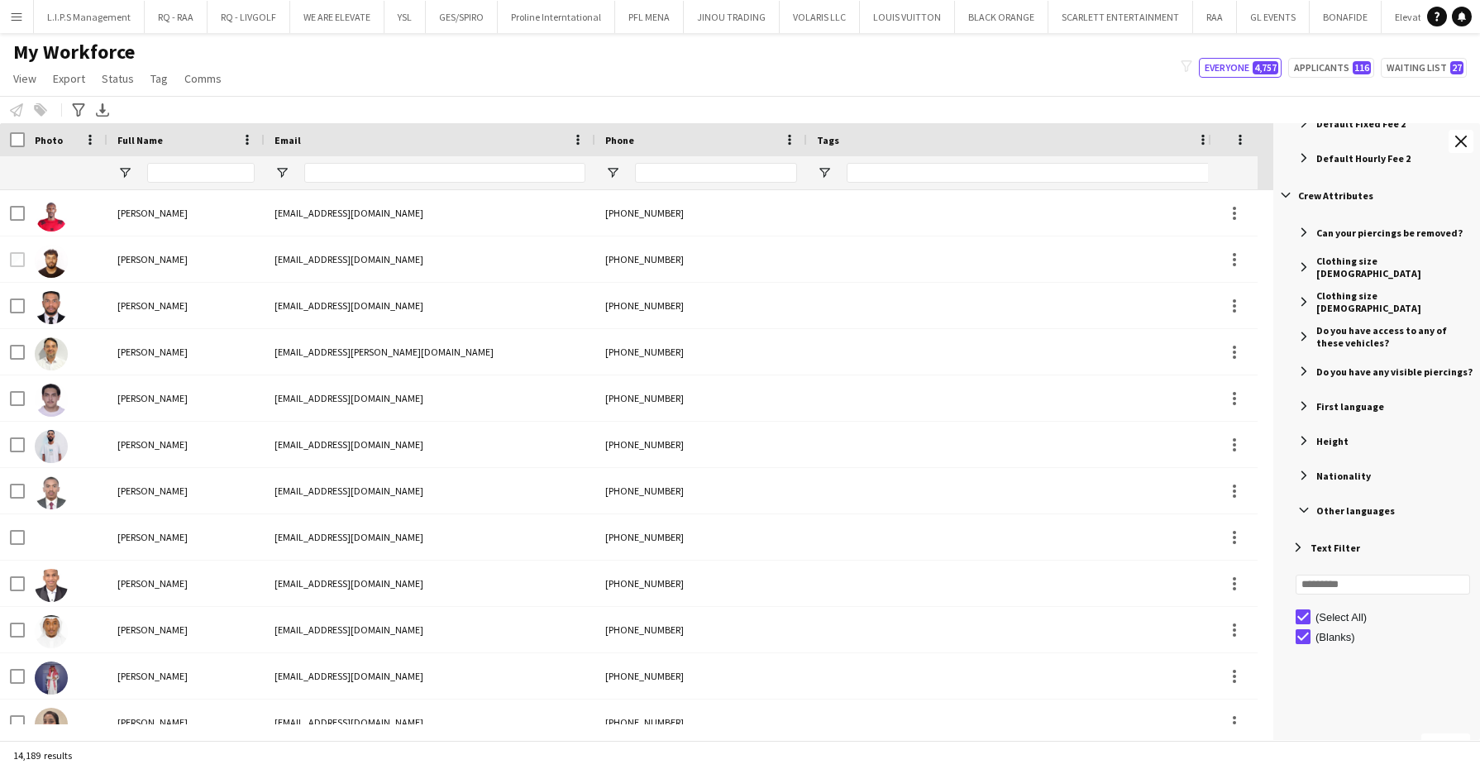
click at [1301, 511] on span "Filter List 61 Filters" at bounding box center [1304, 510] width 15 height 15
click at [1306, 504] on span "Filter List 61 Filters" at bounding box center [1304, 510] width 15 height 15
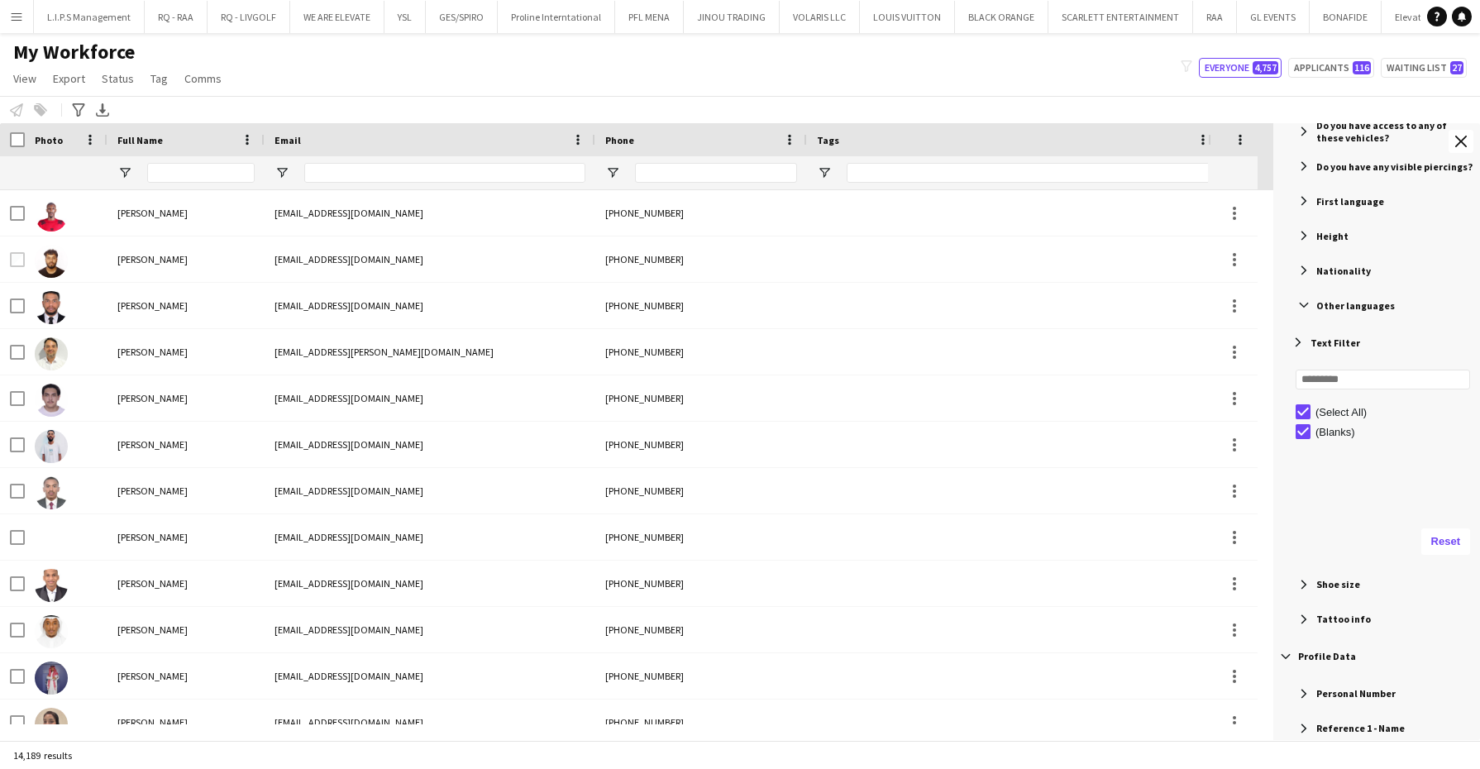
scroll to position [1137, 0]
click at [1299, 340] on span "Filter List 61 Filters" at bounding box center [1298, 340] width 15 height 15
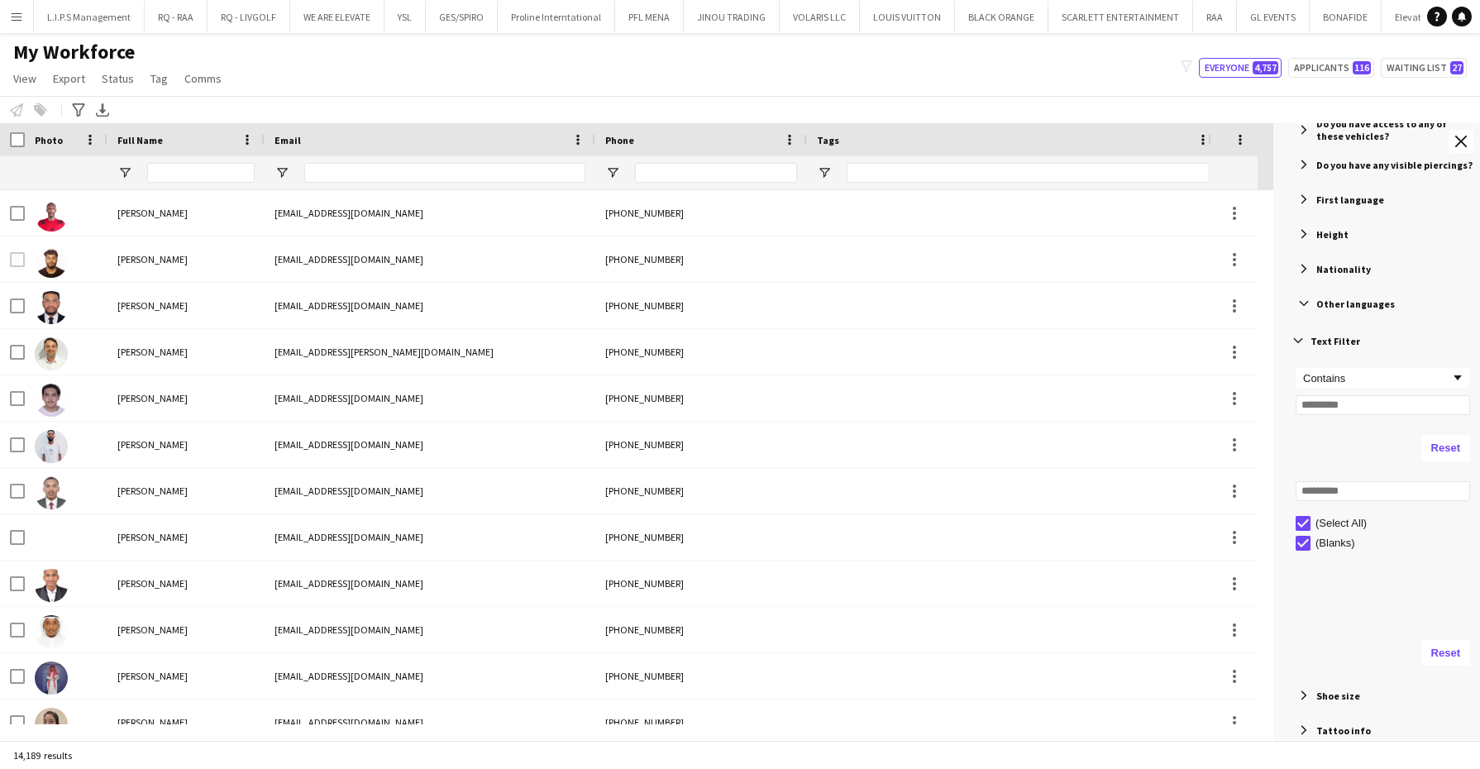
click at [1307, 303] on span "Filter List 61 Filters" at bounding box center [1304, 303] width 15 height 15
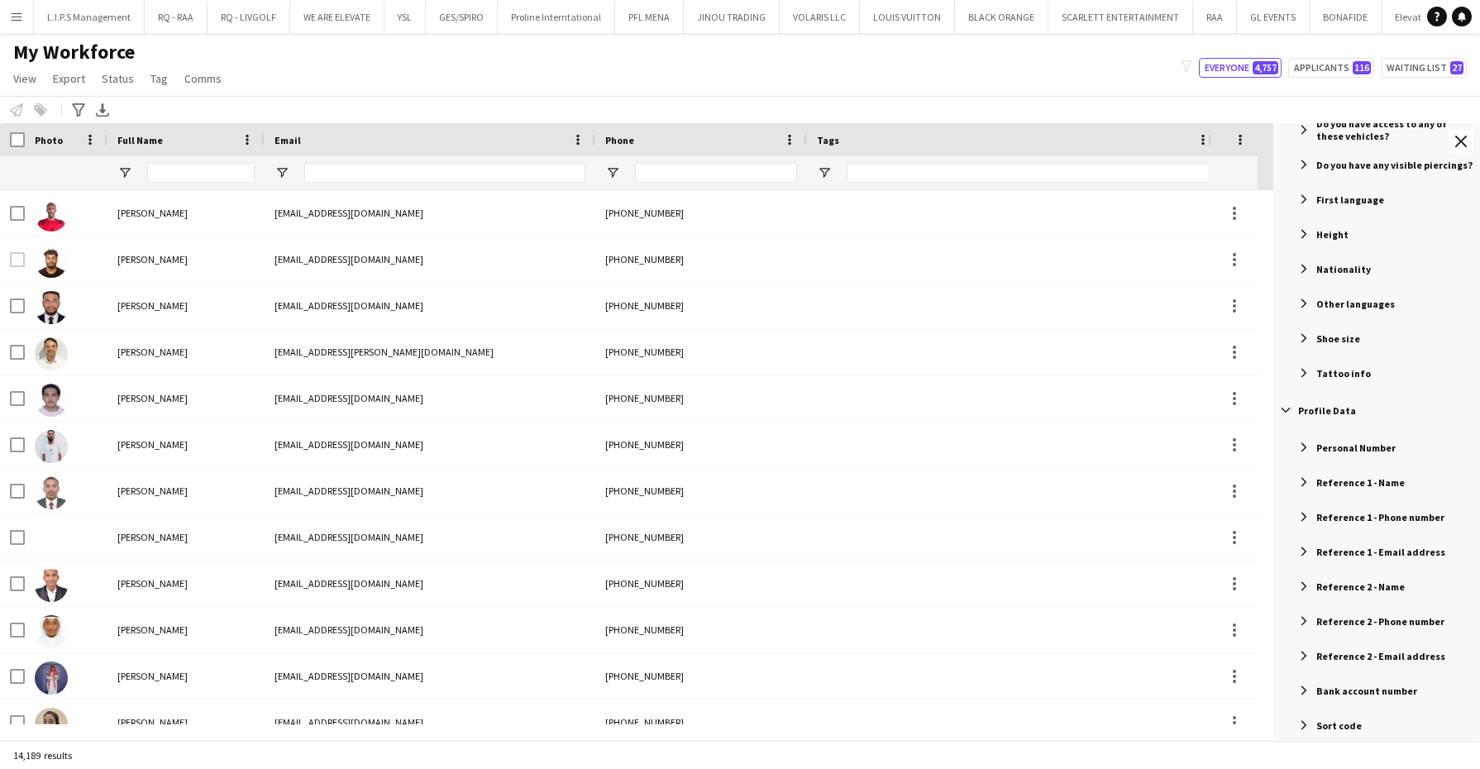
click at [1306, 301] on span "Filter List 61 Filters" at bounding box center [1304, 303] width 15 height 15
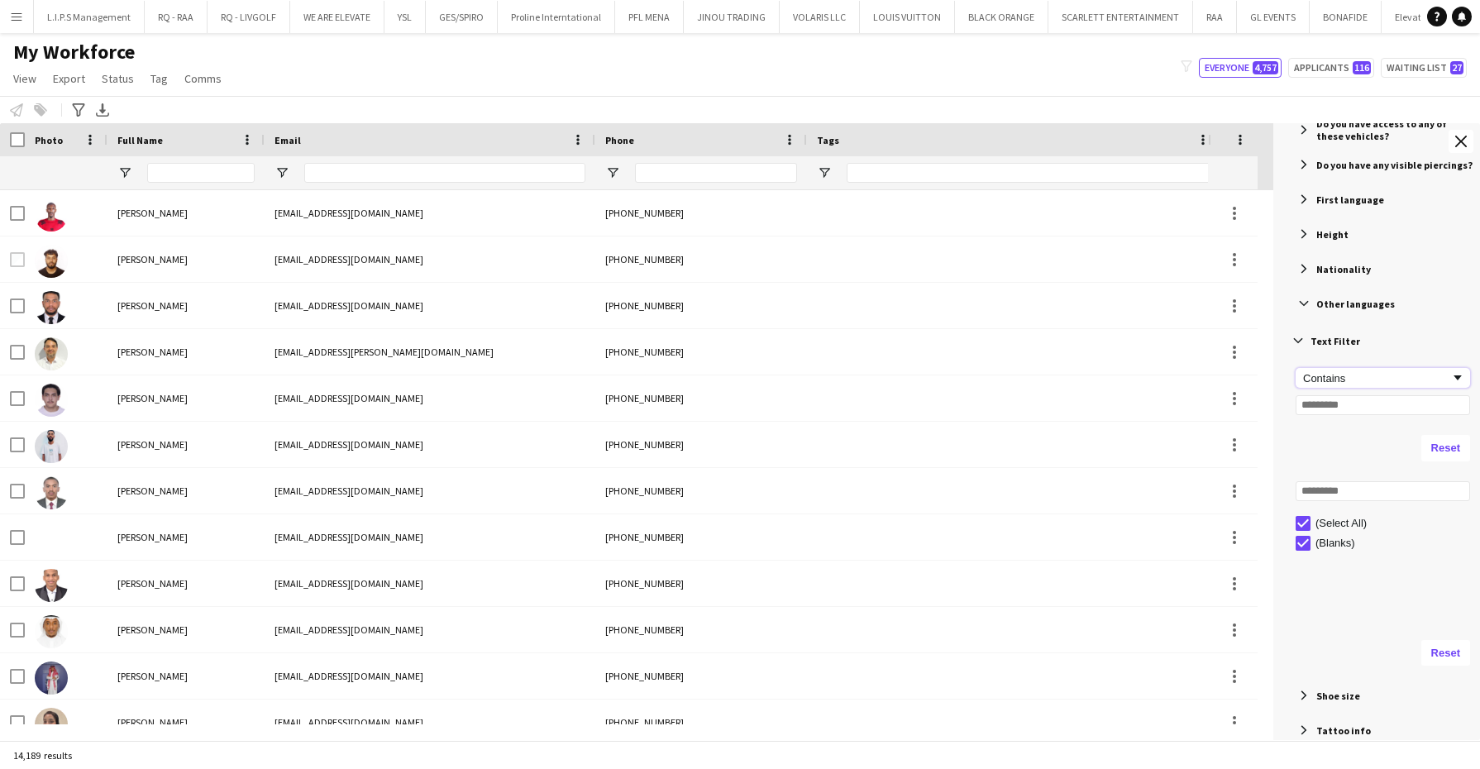
click at [1367, 386] on div "Contains" at bounding box center [1383, 378] width 174 height 20
click at [1367, 385] on div "Contains" at bounding box center [1383, 378] width 174 height 20
click at [1350, 402] on input "Filter Value" at bounding box center [1383, 405] width 174 height 20
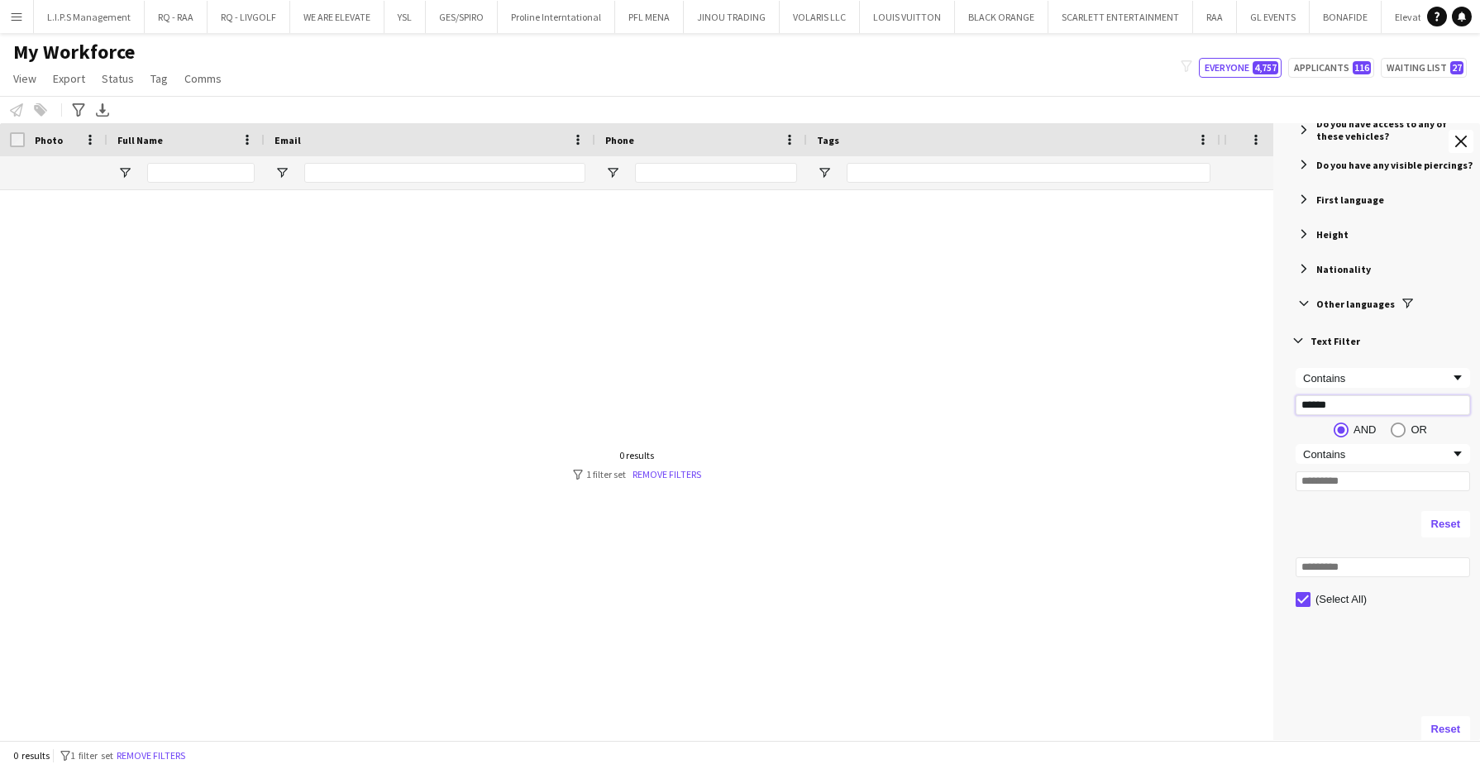
drag, startPoint x: 1344, startPoint y: 404, endPoint x: 1272, endPoint y: 384, distance: 74.6
click at [1273, 384] on div "Workforce Details Enabled Title Full Name Email Phone [GEOGRAPHIC_DATA]" at bounding box center [1376, 431] width 207 height 617
type input "*******"
click at [1366, 452] on div "Contains" at bounding box center [1376, 454] width 147 height 12
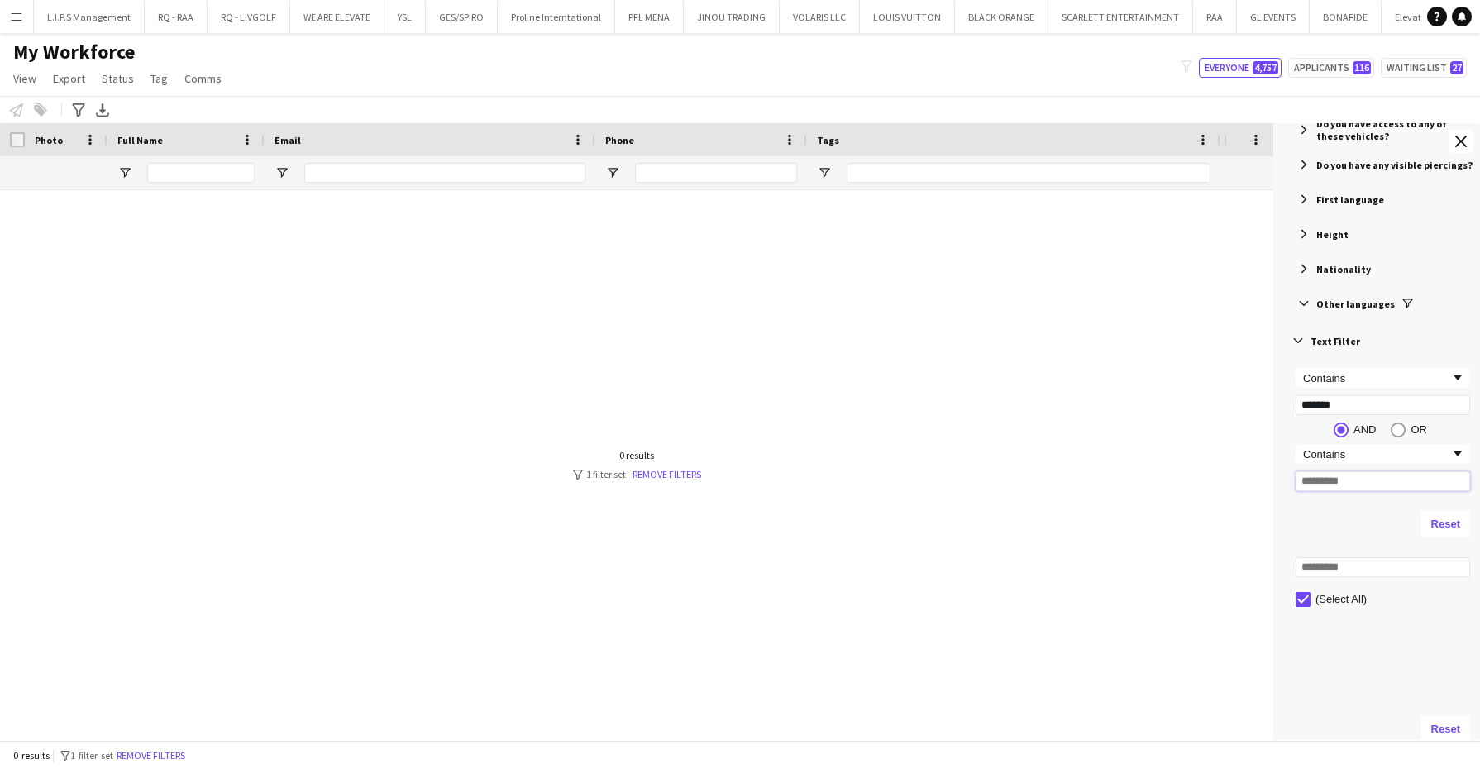
click at [1335, 483] on input "Filter Value" at bounding box center [1383, 481] width 174 height 20
drag, startPoint x: 1340, startPoint y: 399, endPoint x: 1280, endPoint y: 399, distance: 59.5
click at [1279, 389] on div "Text Filter Enabled Contains ******* AND OR Contains" at bounding box center [1379, 537] width 202 height 428
click at [1368, 406] on input "Filter Value" at bounding box center [1383, 405] width 174 height 20
type input "*******"
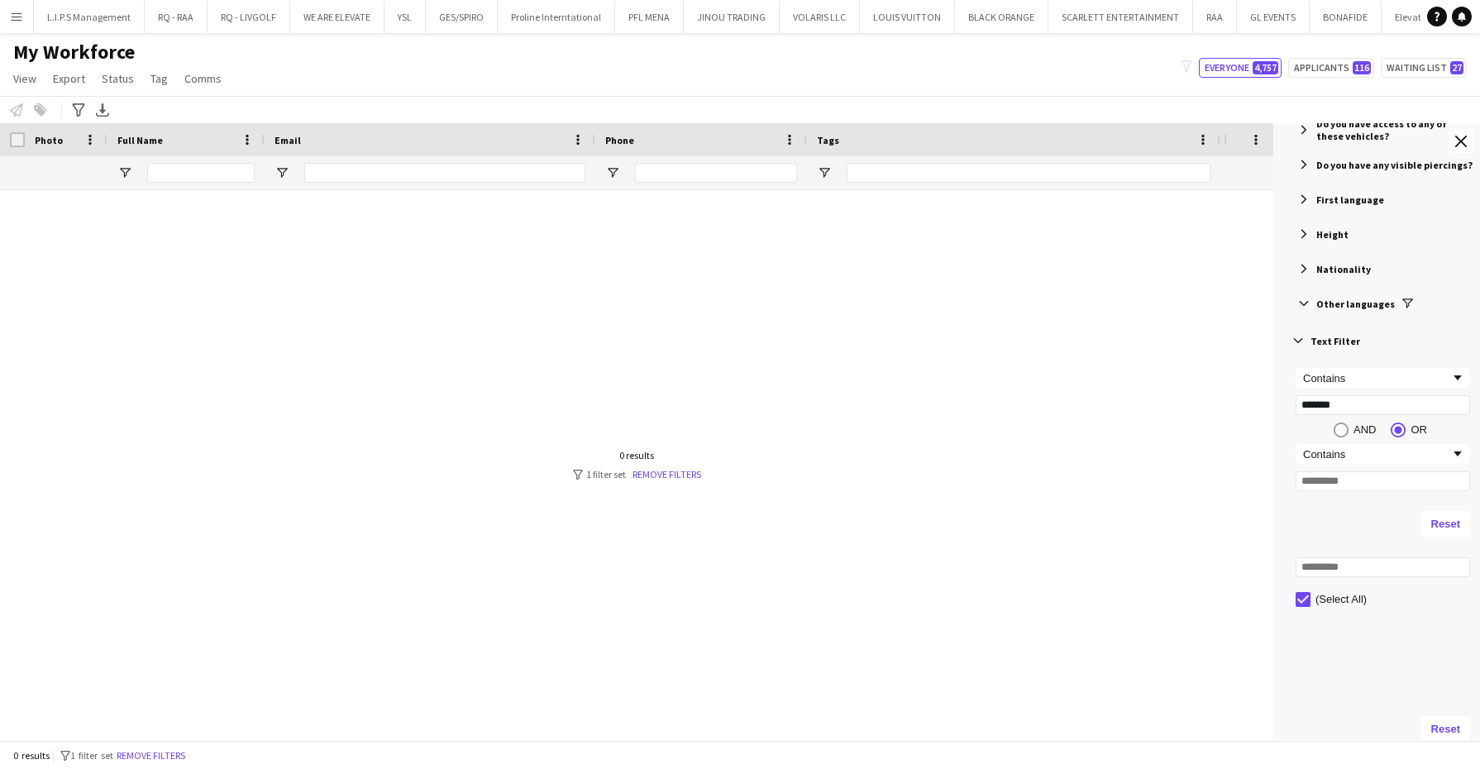
click at [1299, 341] on span "Filter List 61 Filters" at bounding box center [1298, 340] width 15 height 15
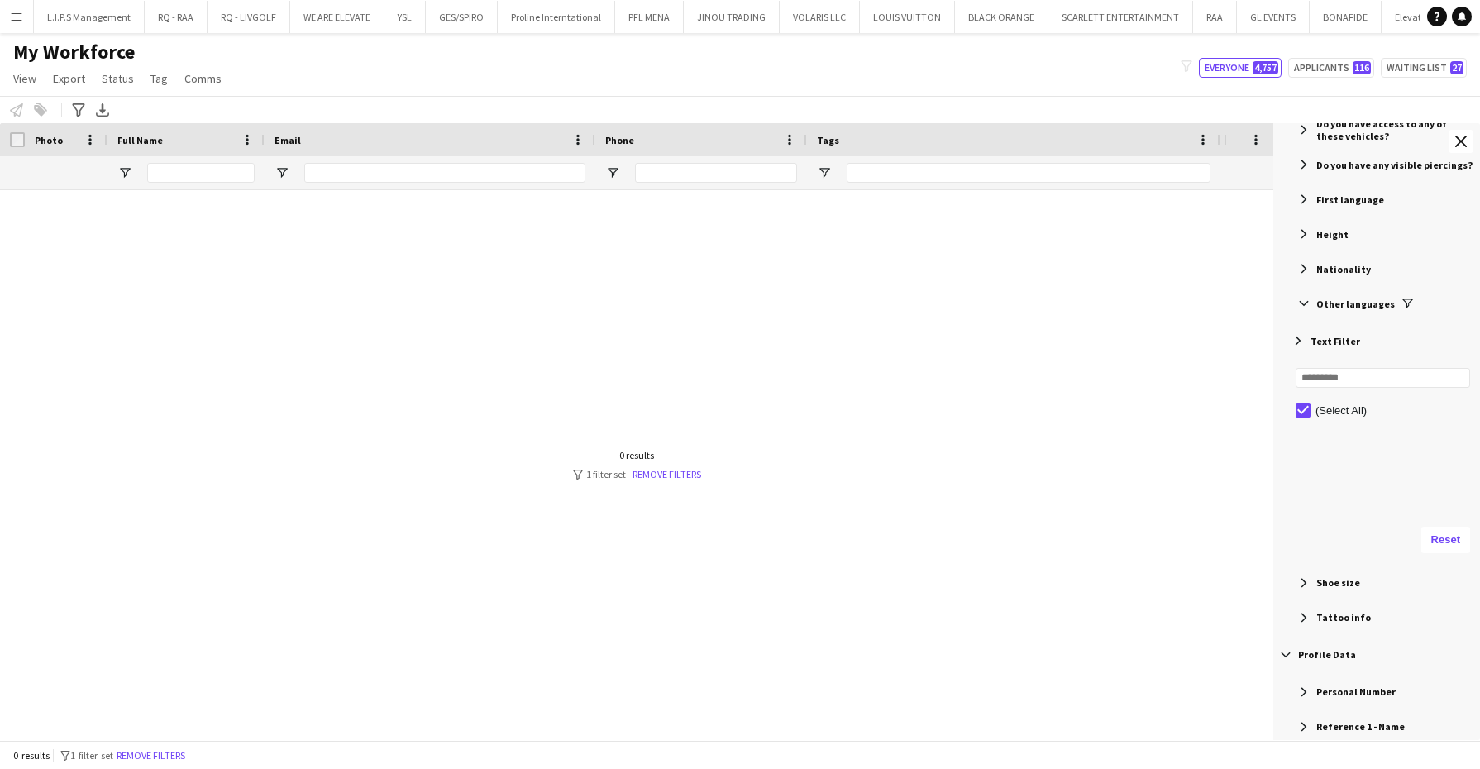
click at [1298, 301] on span "Filter List 61 Filters" at bounding box center [1304, 303] width 15 height 15
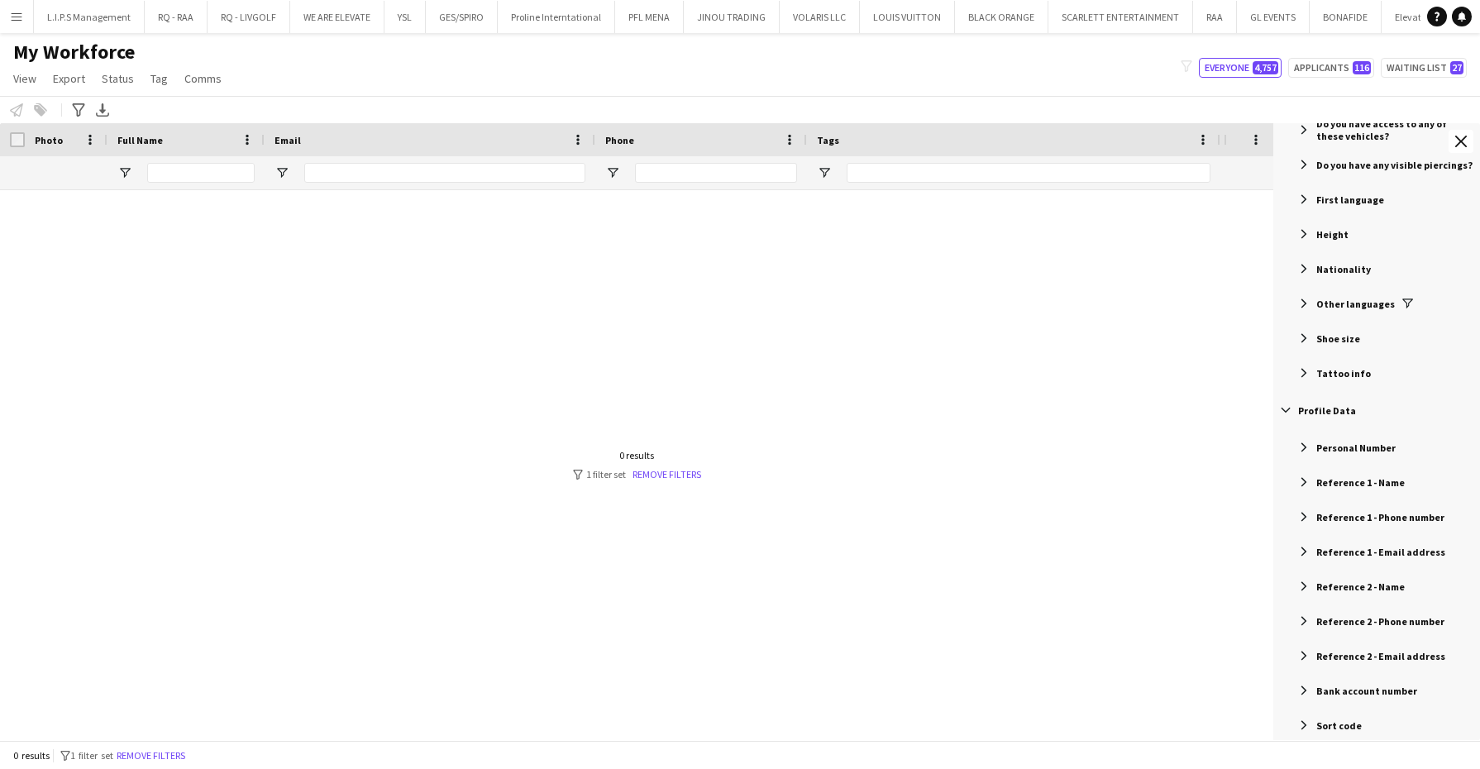
click at [1298, 303] on span "Filter List 61 Filters" at bounding box center [1304, 303] width 15 height 15
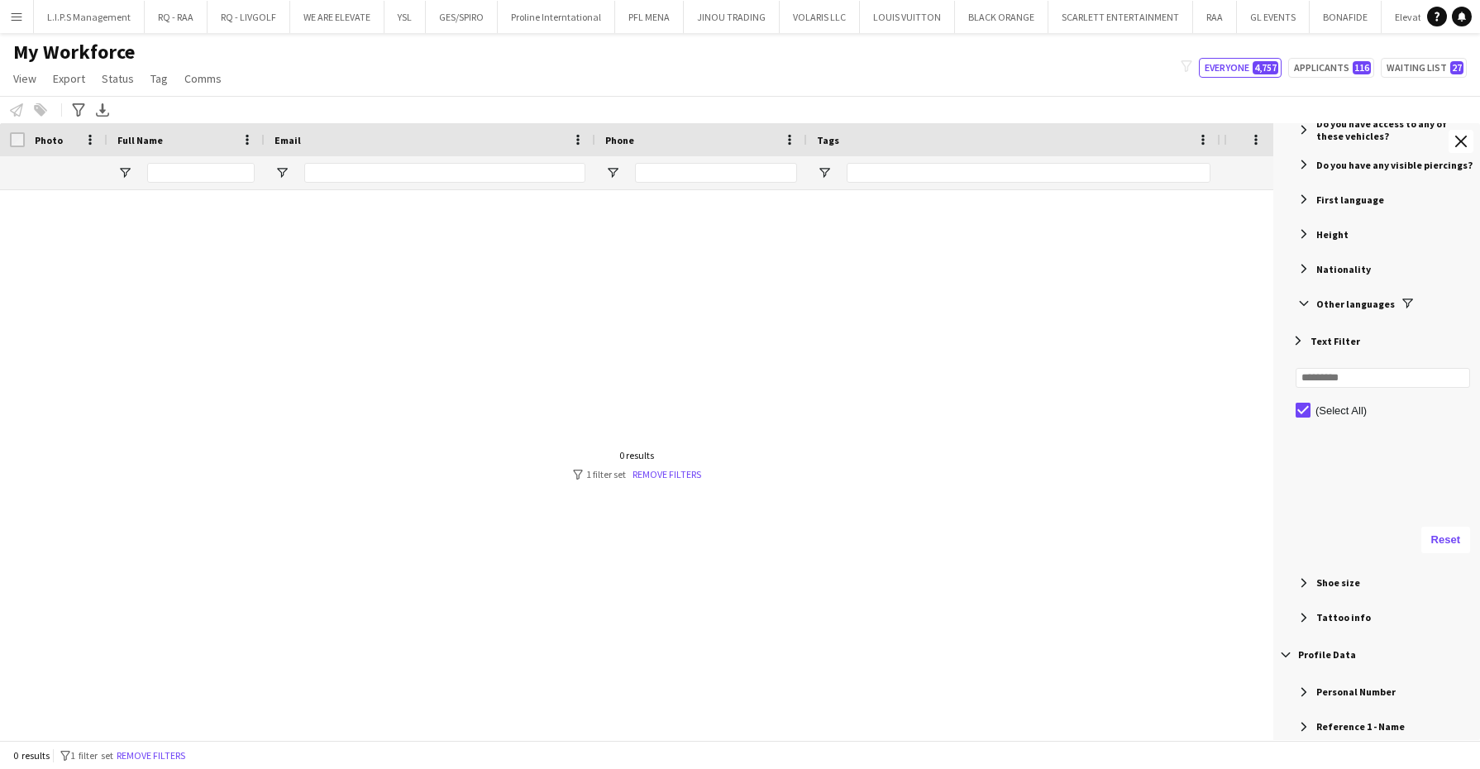
click at [1301, 298] on span "Filter List 61 Filters" at bounding box center [1304, 303] width 15 height 15
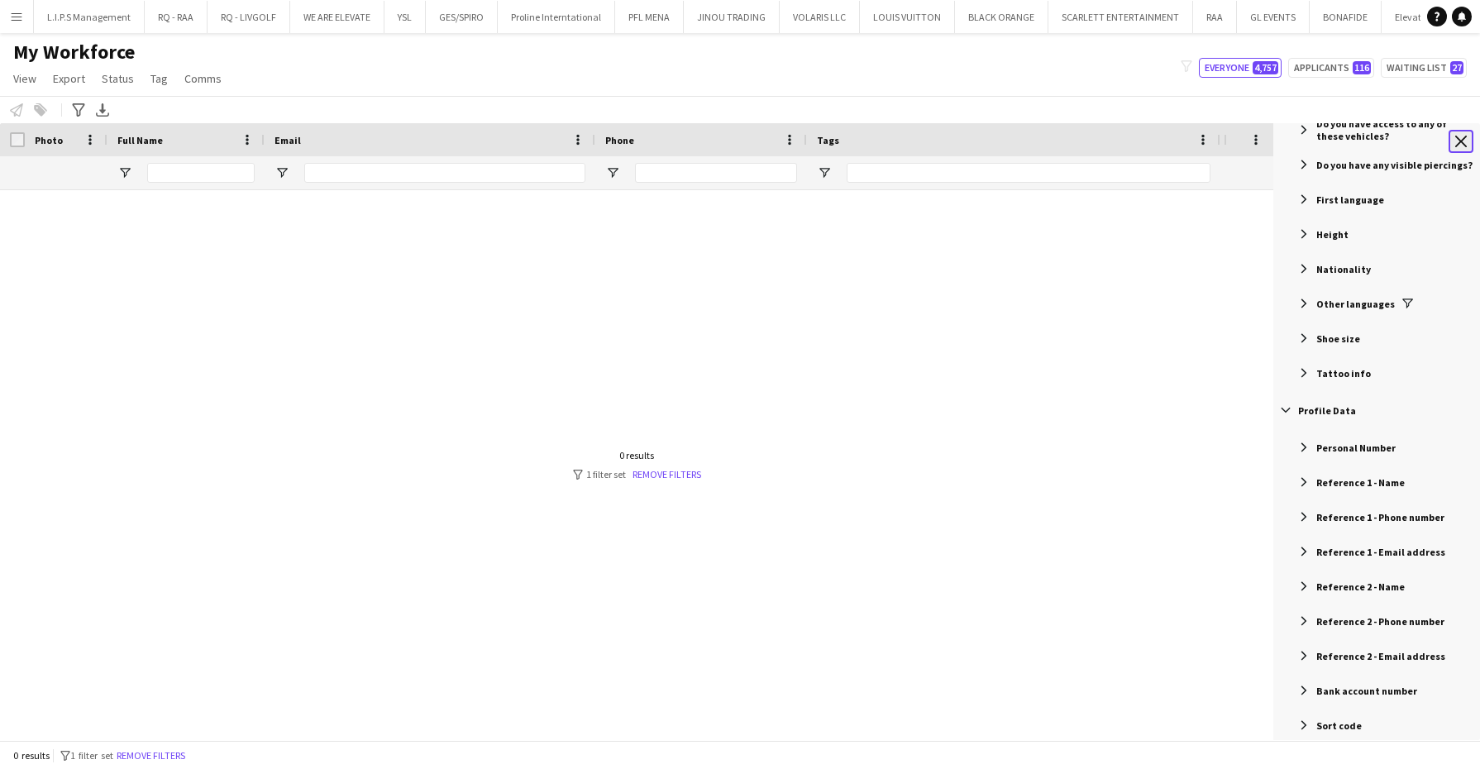
click at [1454, 147] on button "Close tool panel" at bounding box center [1461, 141] width 25 height 23
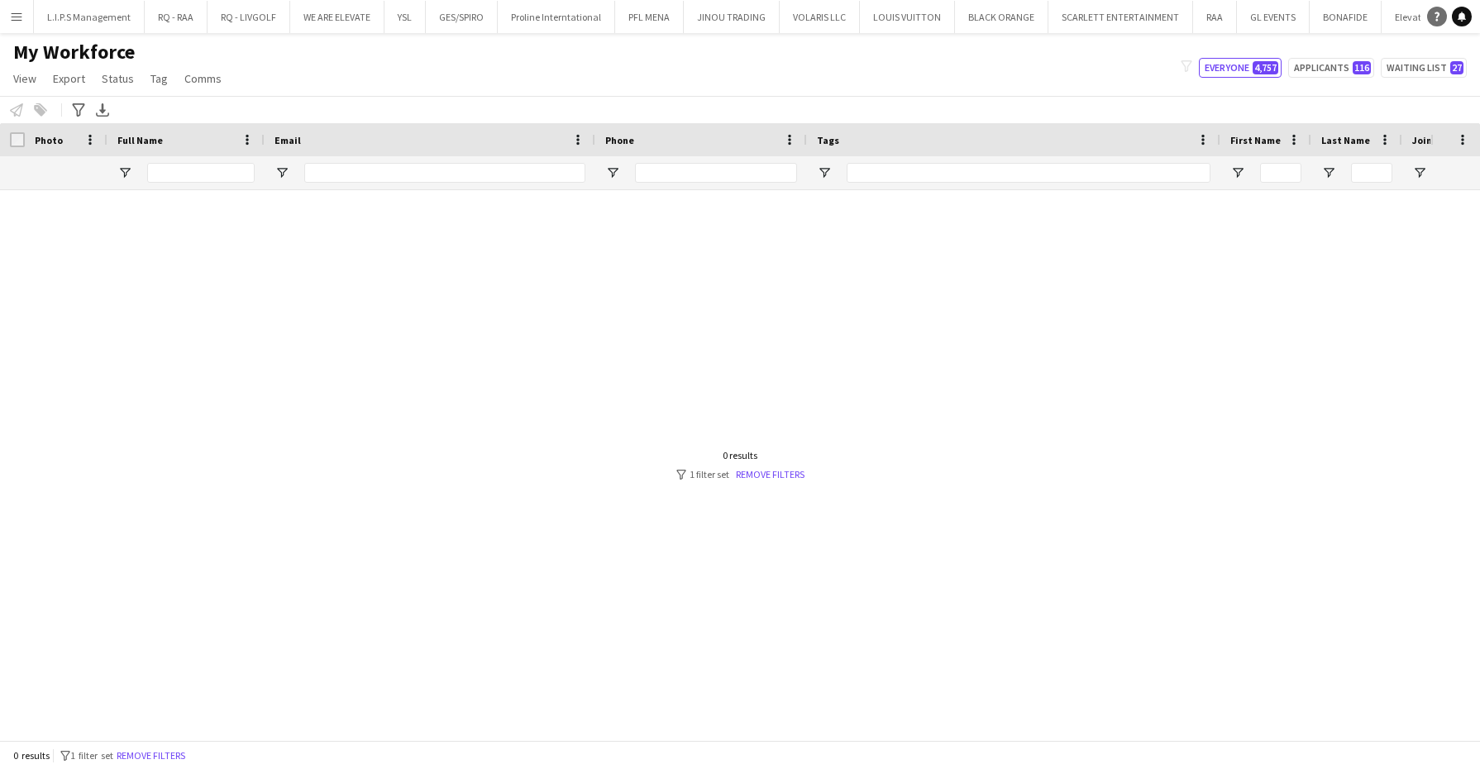
click at [1437, 19] on icon at bounding box center [1437, 16] width 5 height 9
click at [178, 759] on button "Remove filters" at bounding box center [150, 756] width 75 height 18
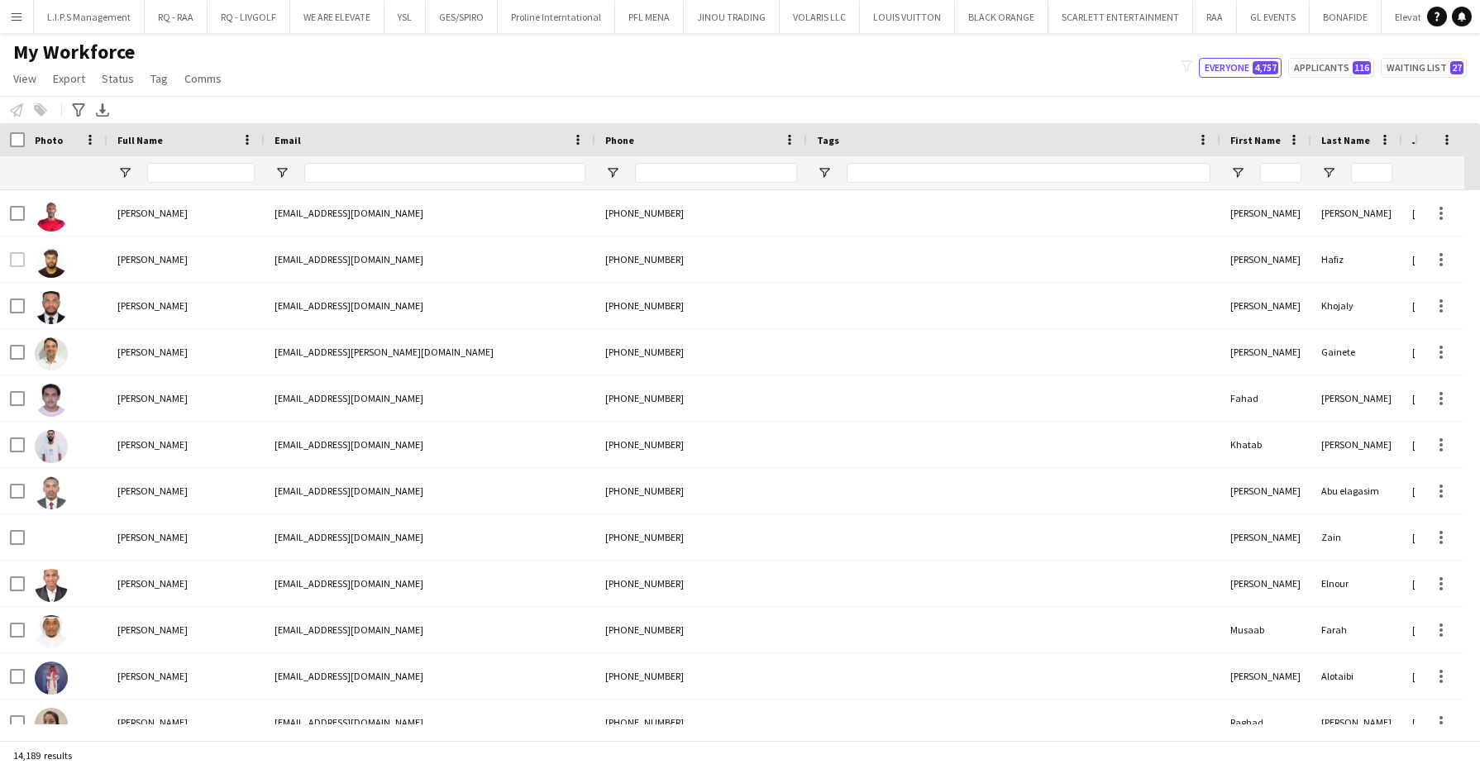
scroll to position [0, 931]
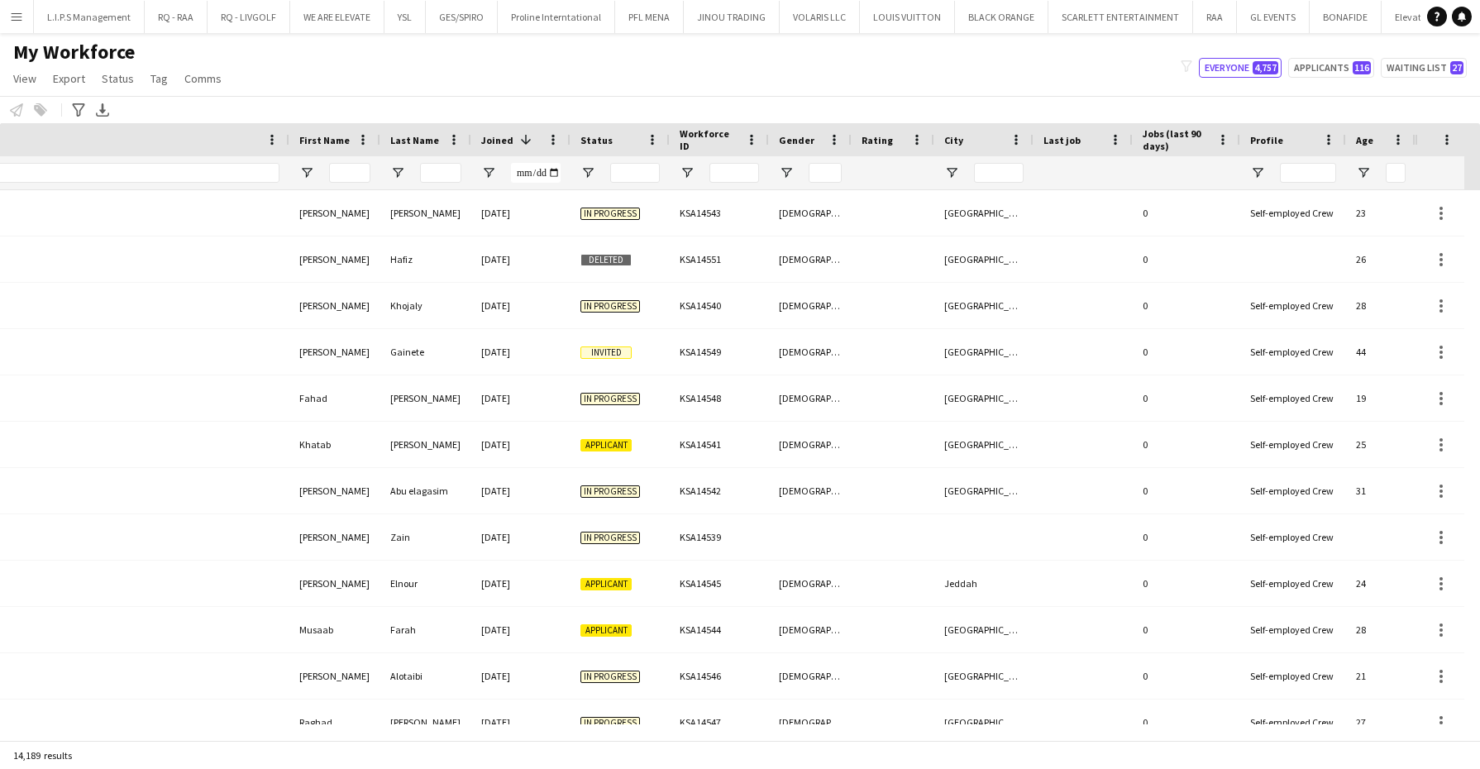
click at [1144, 79] on div "My Workforce View Views Default view Basic Export View Full Name TAGS Test New …" at bounding box center [740, 68] width 1480 height 56
click at [1450, 137] on span at bounding box center [1447, 139] width 15 height 15
click at [13, 79] on span "View" at bounding box center [24, 78] width 23 height 15
click at [50, 189] on link "Customise filters" at bounding box center [65, 198] width 116 height 35
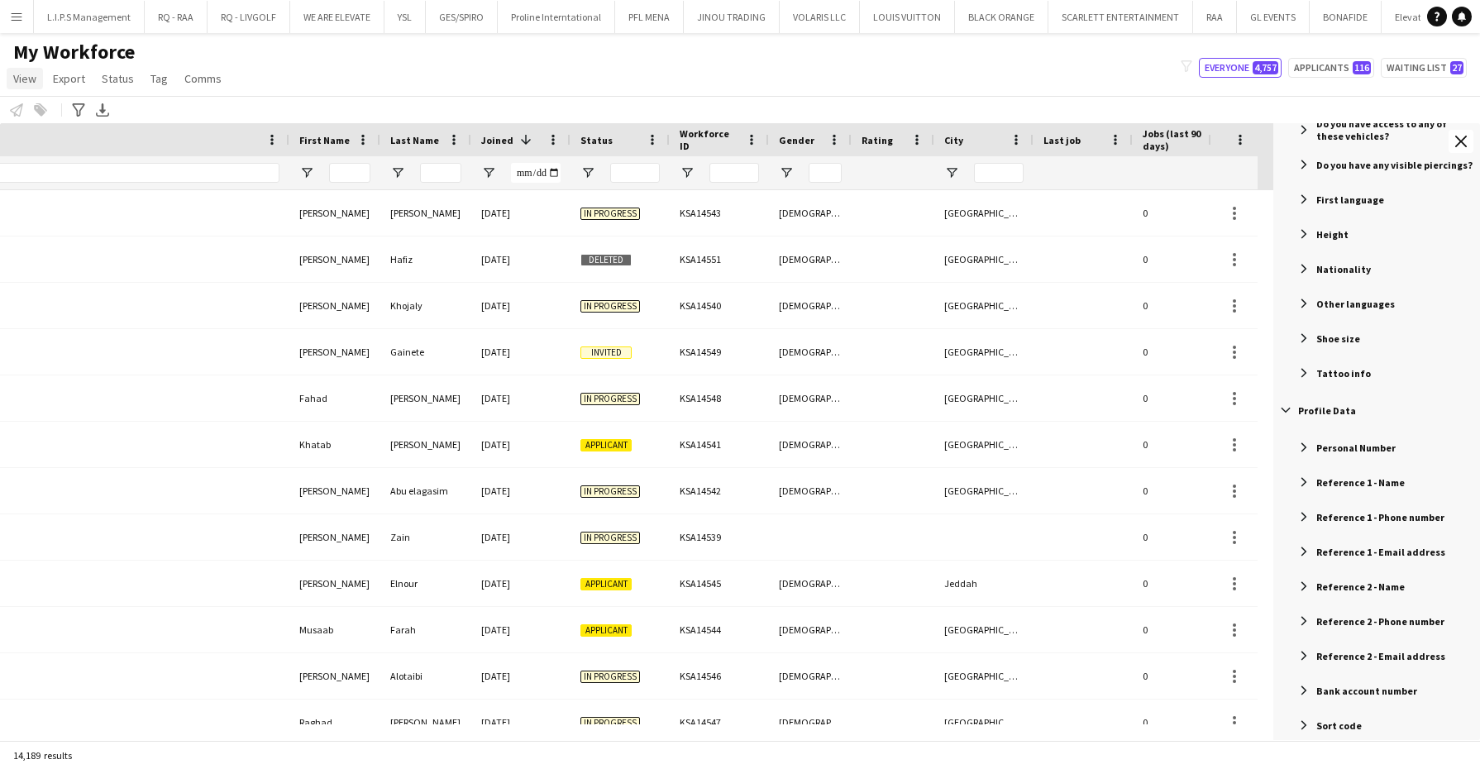
click at [25, 85] on span "View" at bounding box center [24, 78] width 23 height 15
click at [69, 159] on span "Customise view" at bounding box center [60, 162] width 79 height 15
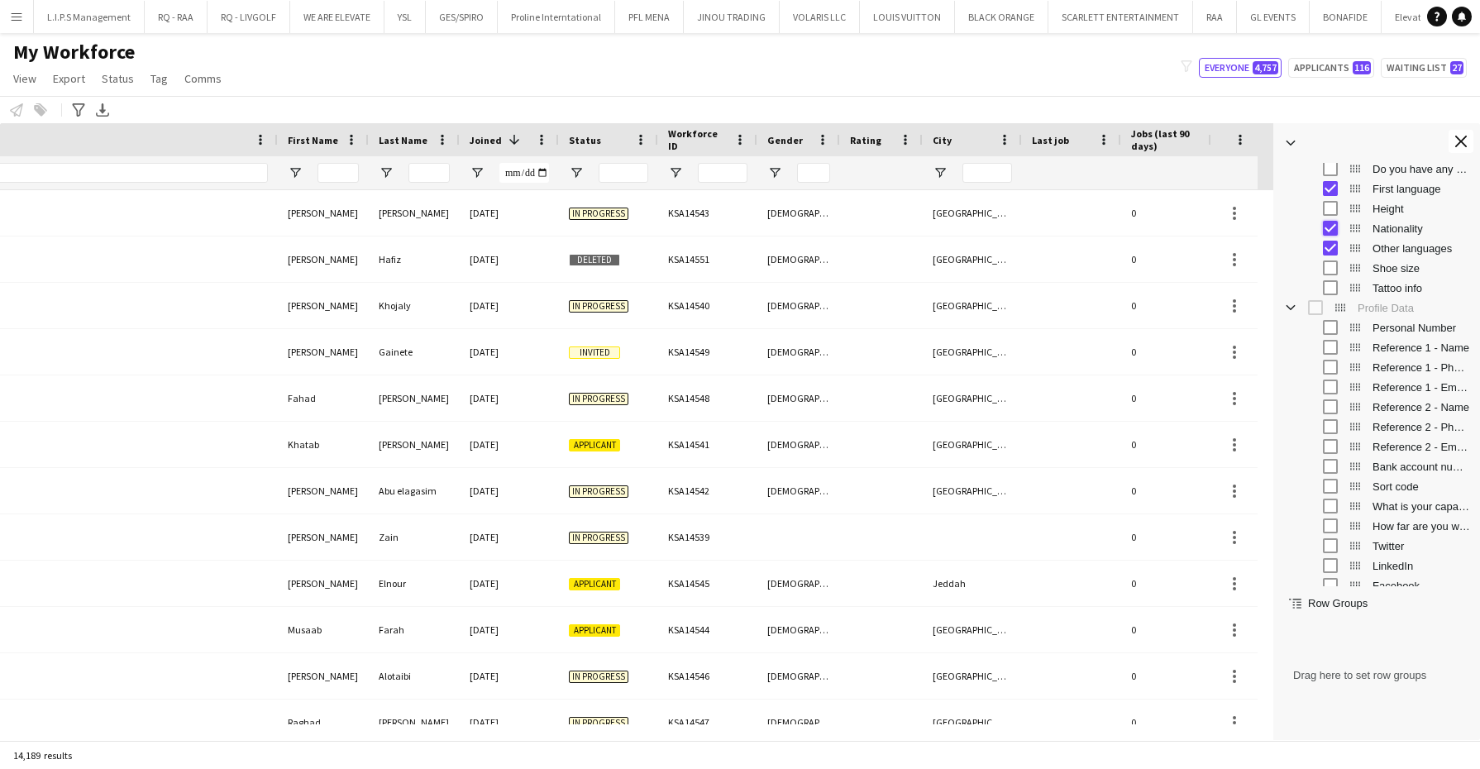
scroll to position [0, 0]
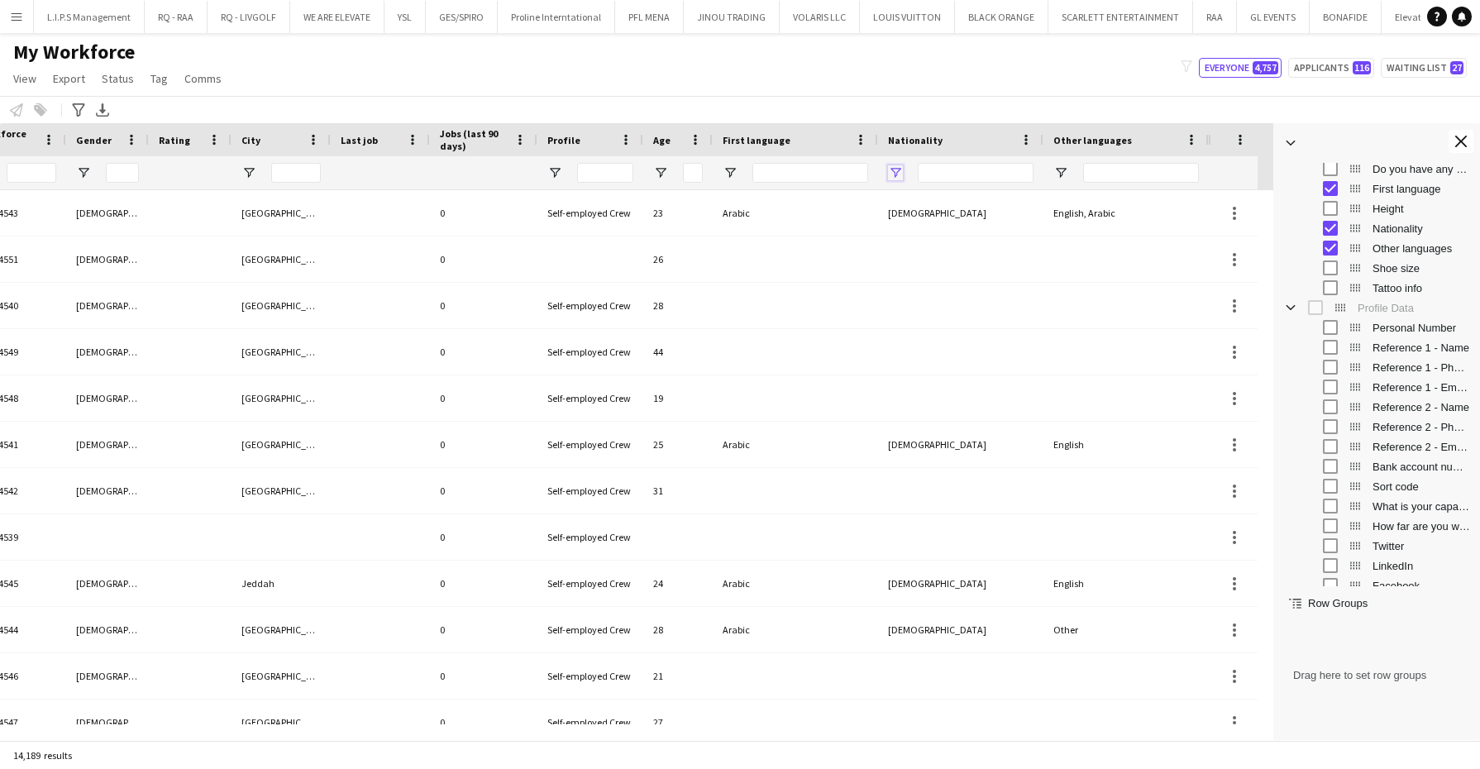
click at [892, 172] on span "Open Filter Menu" at bounding box center [895, 172] width 15 height 15
click at [930, 277] on div "(Select All)" at bounding box center [979, 274] width 131 height 12
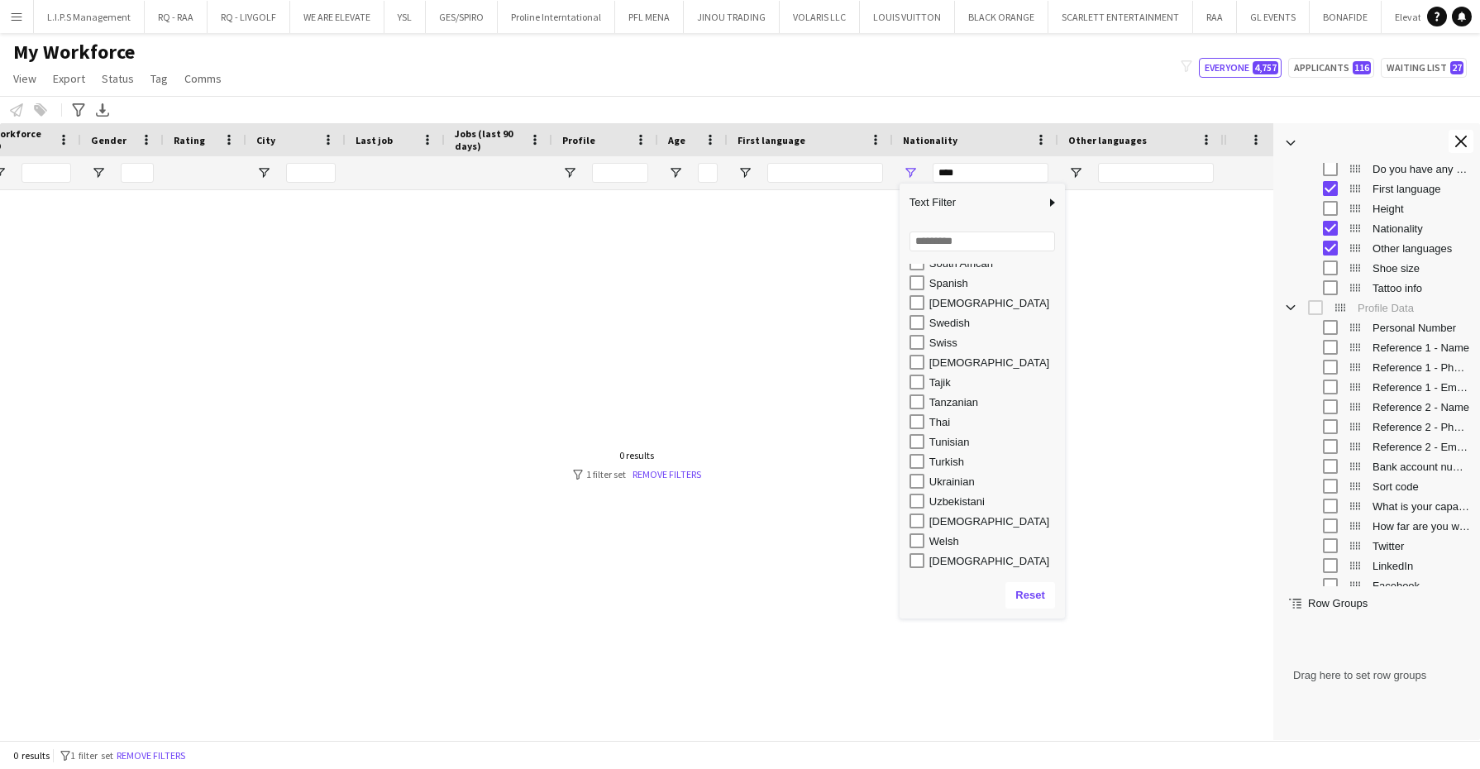
drag, startPoint x: 986, startPoint y: 423, endPoint x: 987, endPoint y: 623, distance: 200.1
click at [987, 619] on div "Column Filter" at bounding box center [982, 616] width 157 height 4
click at [939, 435] on div "Thai" at bounding box center [994, 430] width 131 height 12
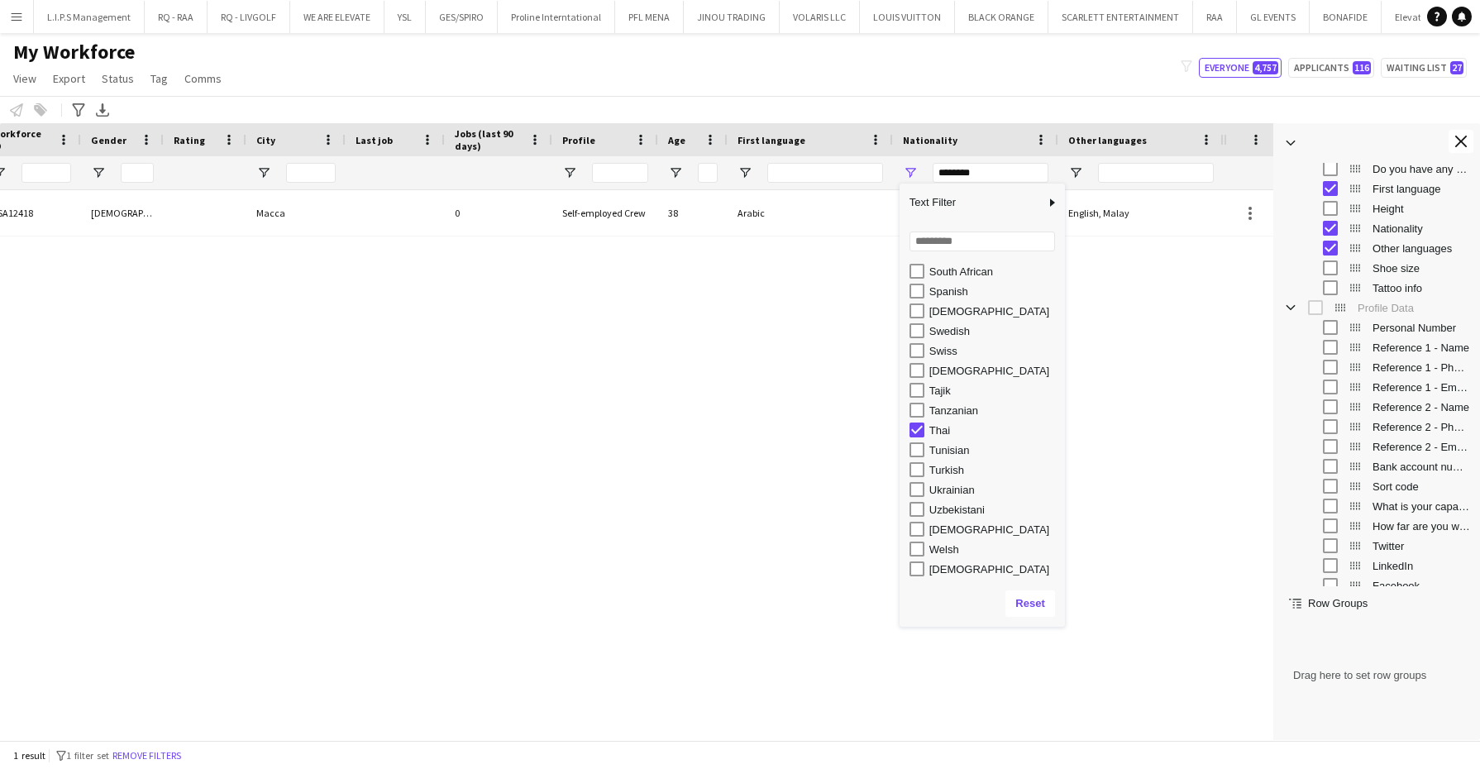
click at [953, 530] on div "[DEMOGRAPHIC_DATA]" at bounding box center [994, 529] width 131 height 12
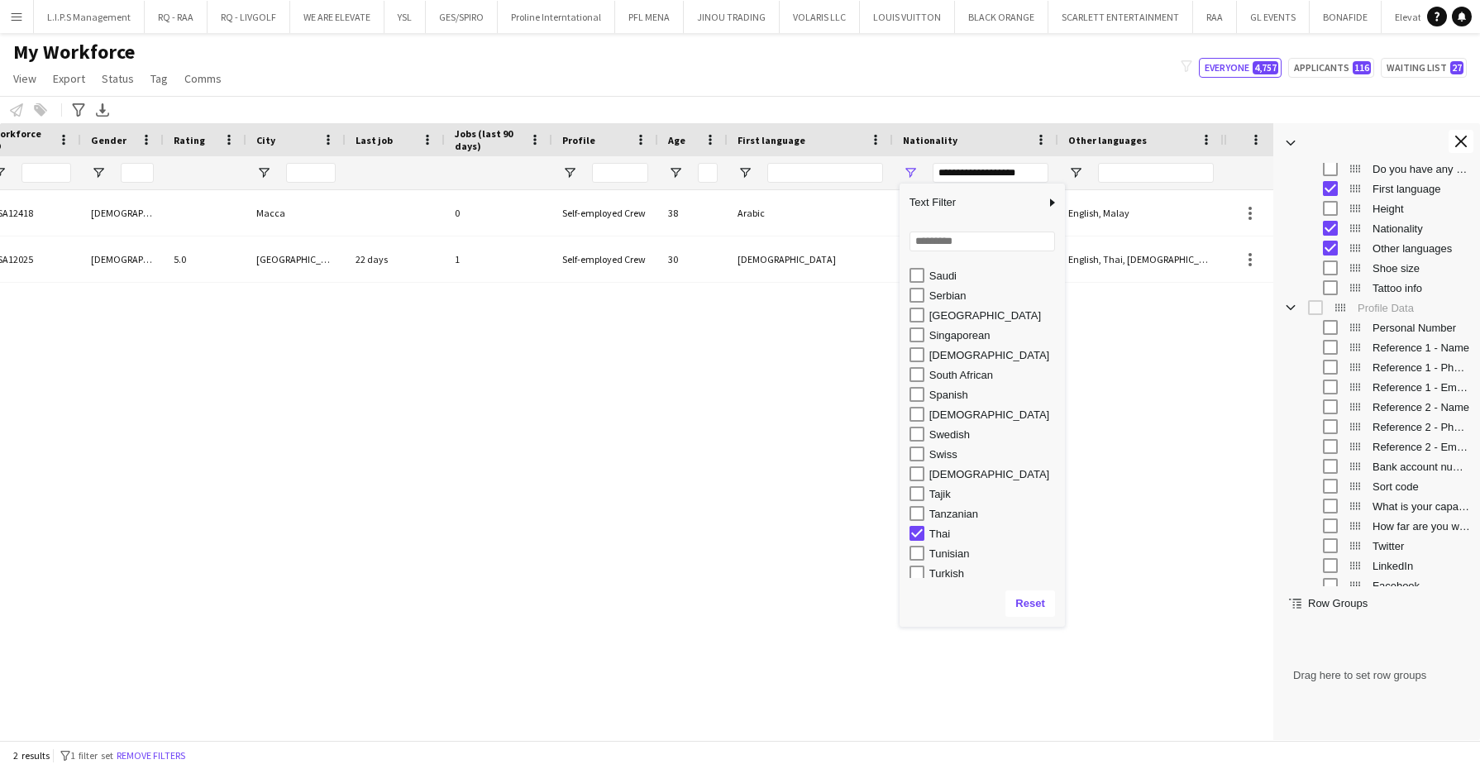
click at [964, 336] on div "Singaporean" at bounding box center [994, 335] width 131 height 12
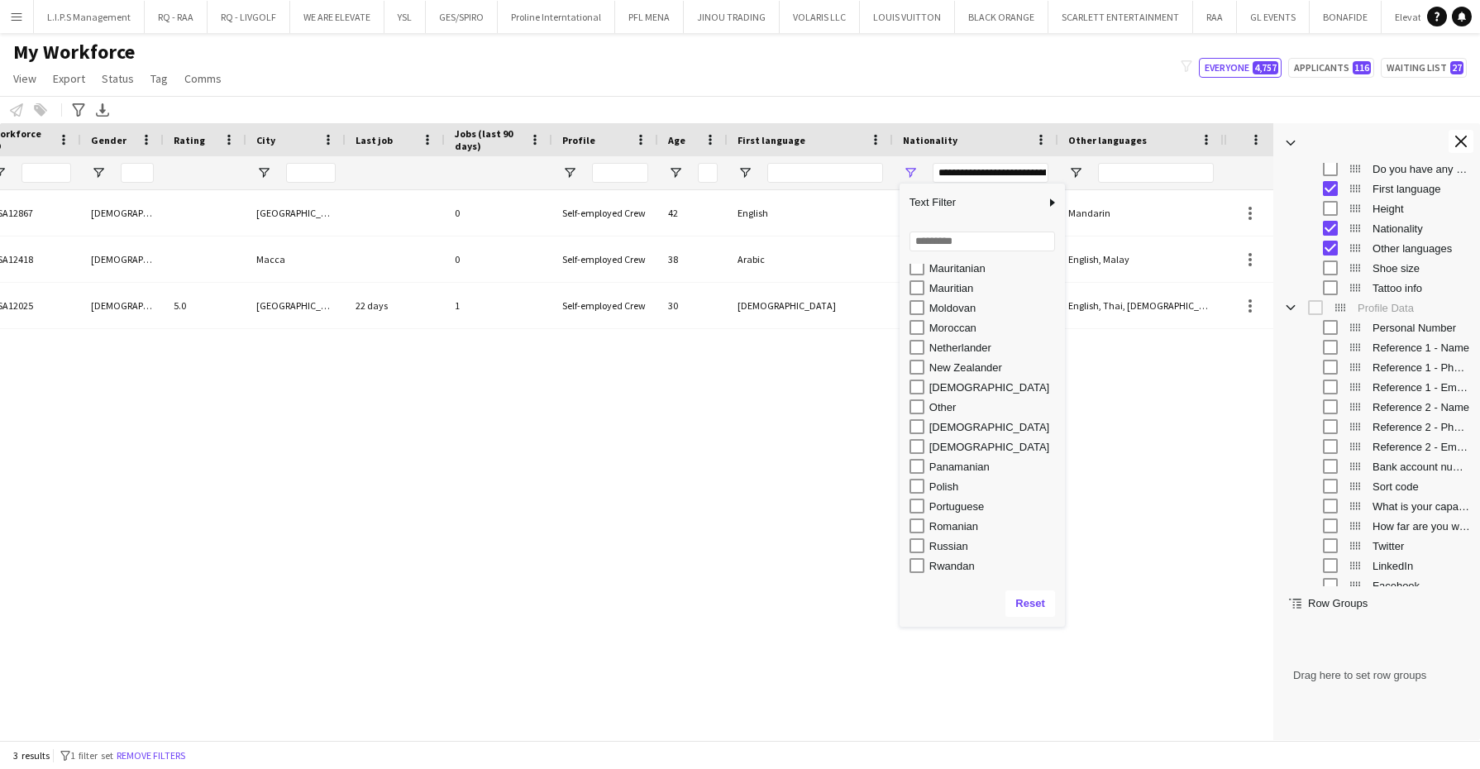
click at [943, 402] on div "Other" at bounding box center [994, 407] width 131 height 12
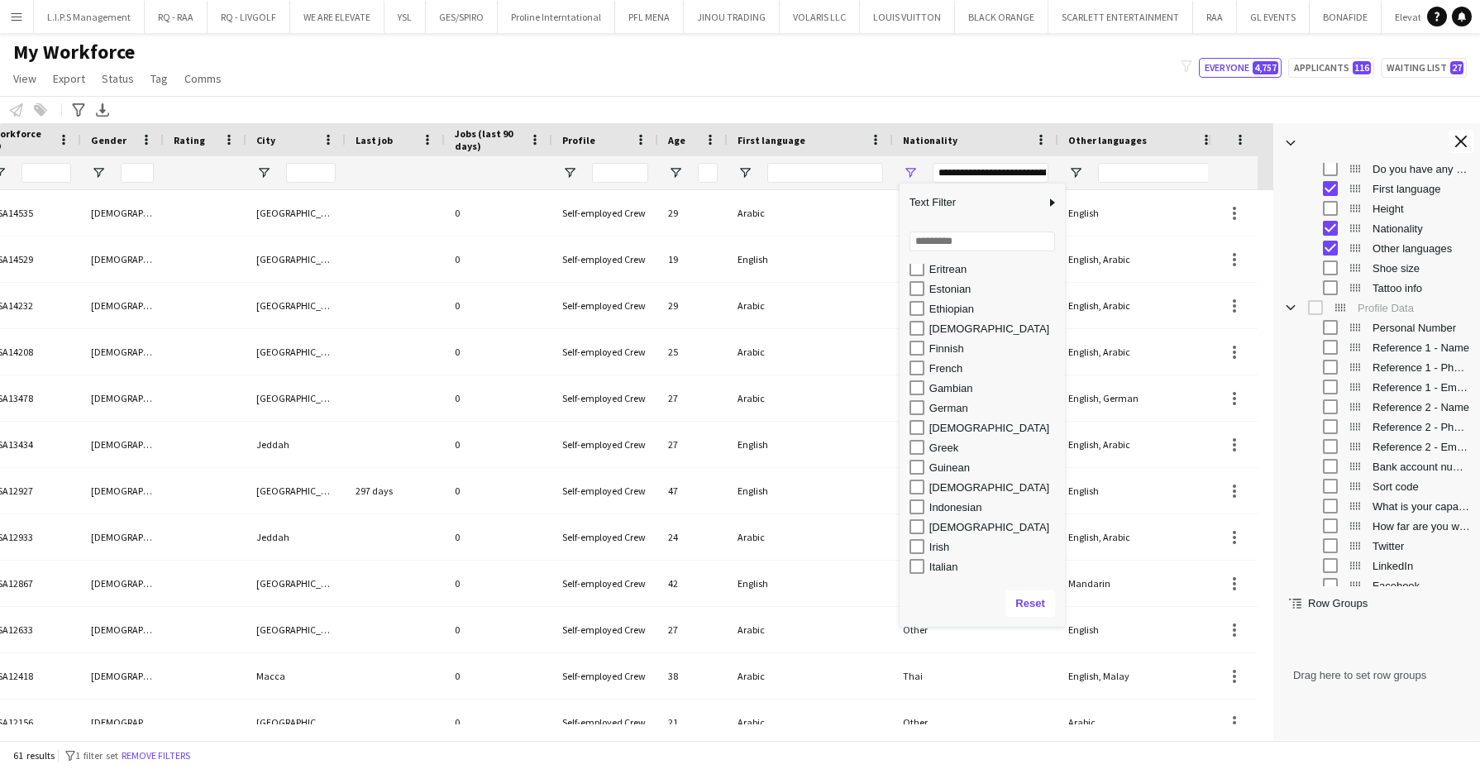
click at [958, 504] on div "Indonesian" at bounding box center [994, 507] width 131 height 12
click at [950, 327] on div "[DEMOGRAPHIC_DATA]" at bounding box center [994, 328] width 131 height 12
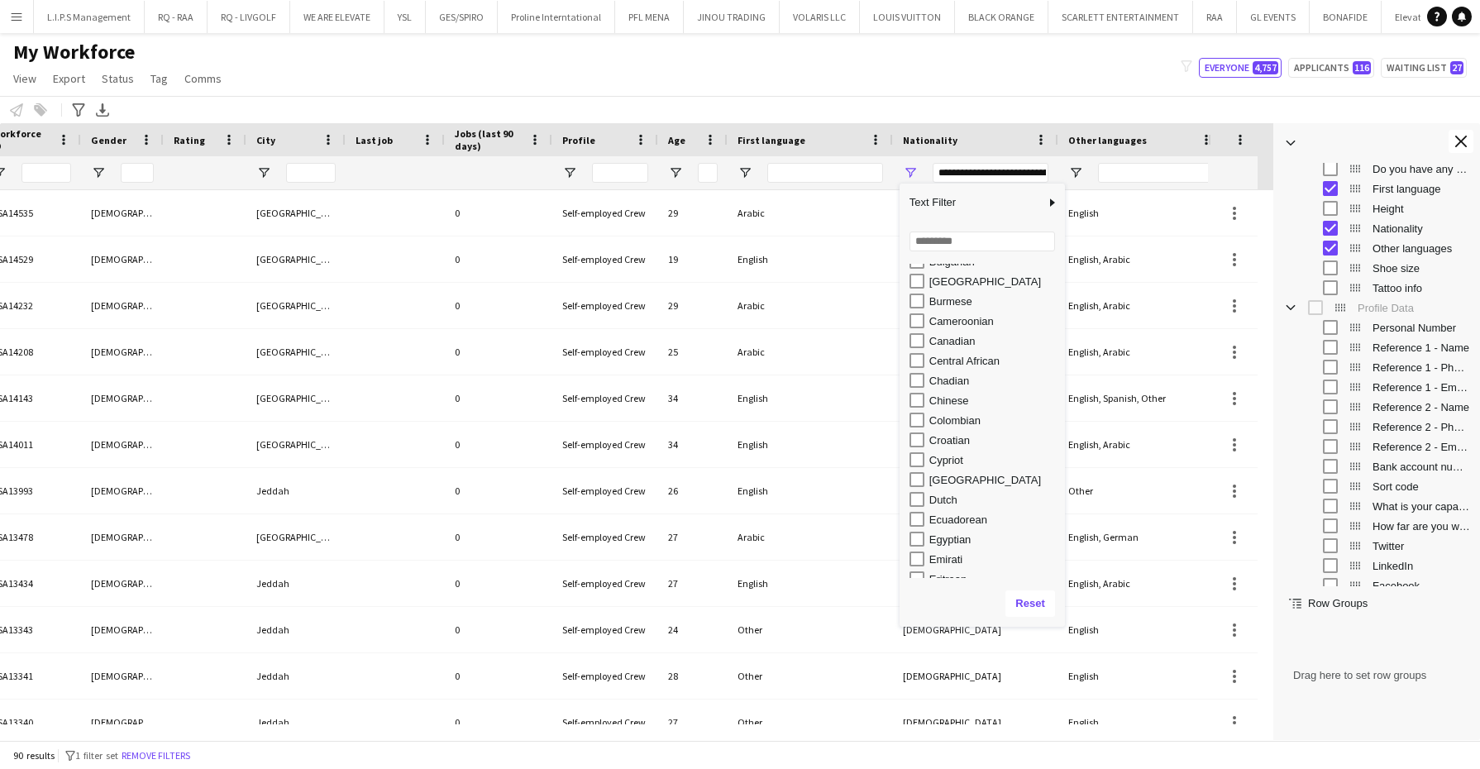
click at [947, 405] on div "Chinese" at bounding box center [994, 400] width 131 height 12
type input "**********"
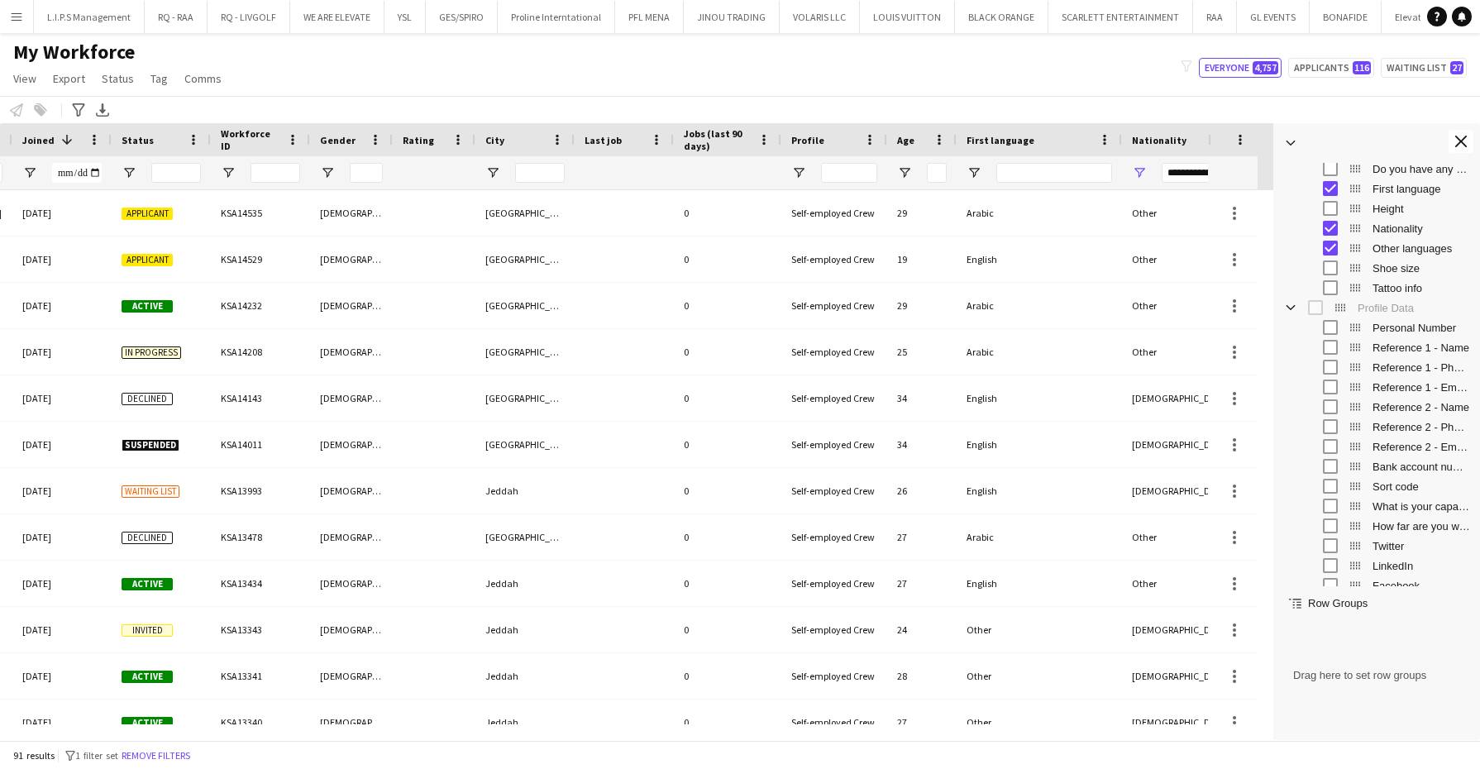
scroll to position [0, 1450]
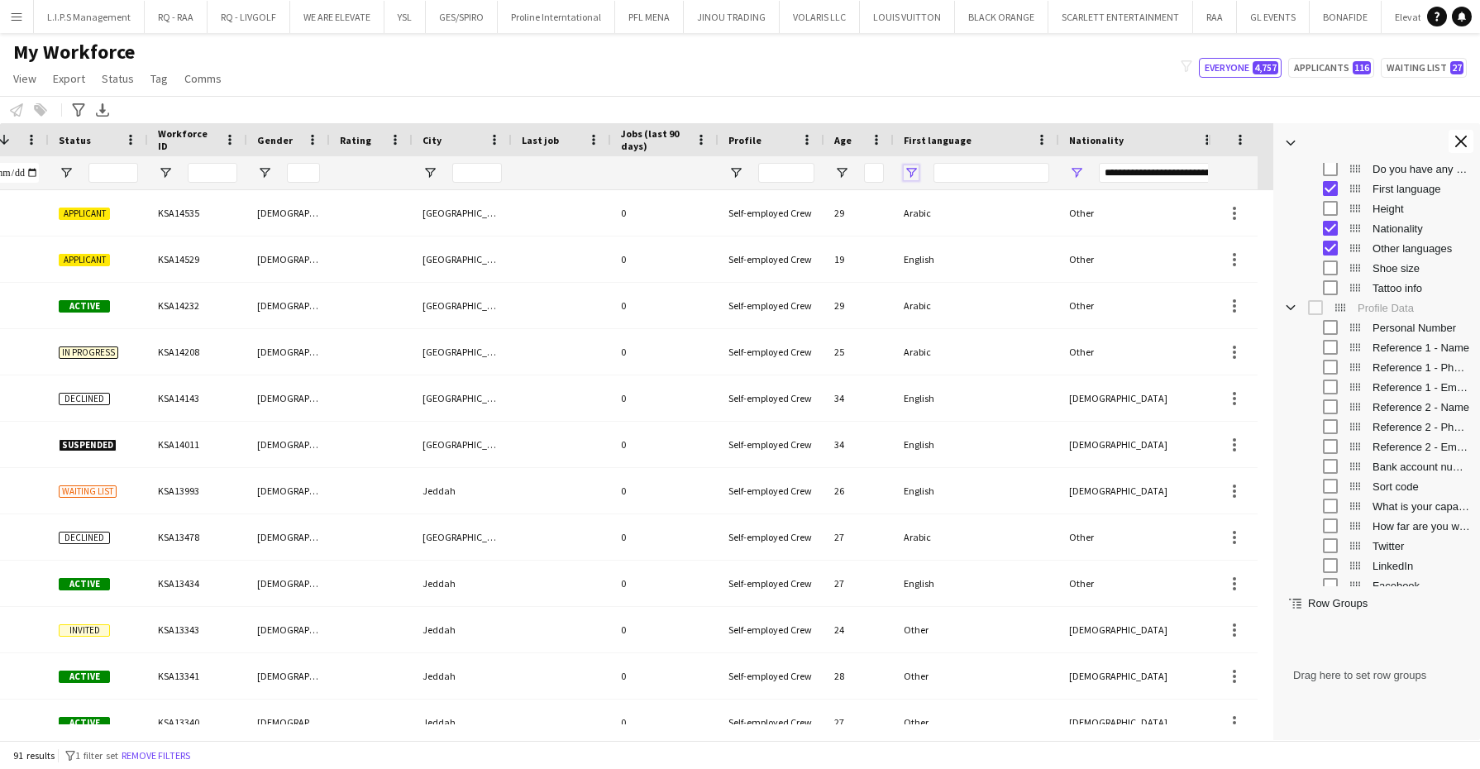
click at [916, 168] on span "Open Filter Menu" at bounding box center [911, 172] width 15 height 15
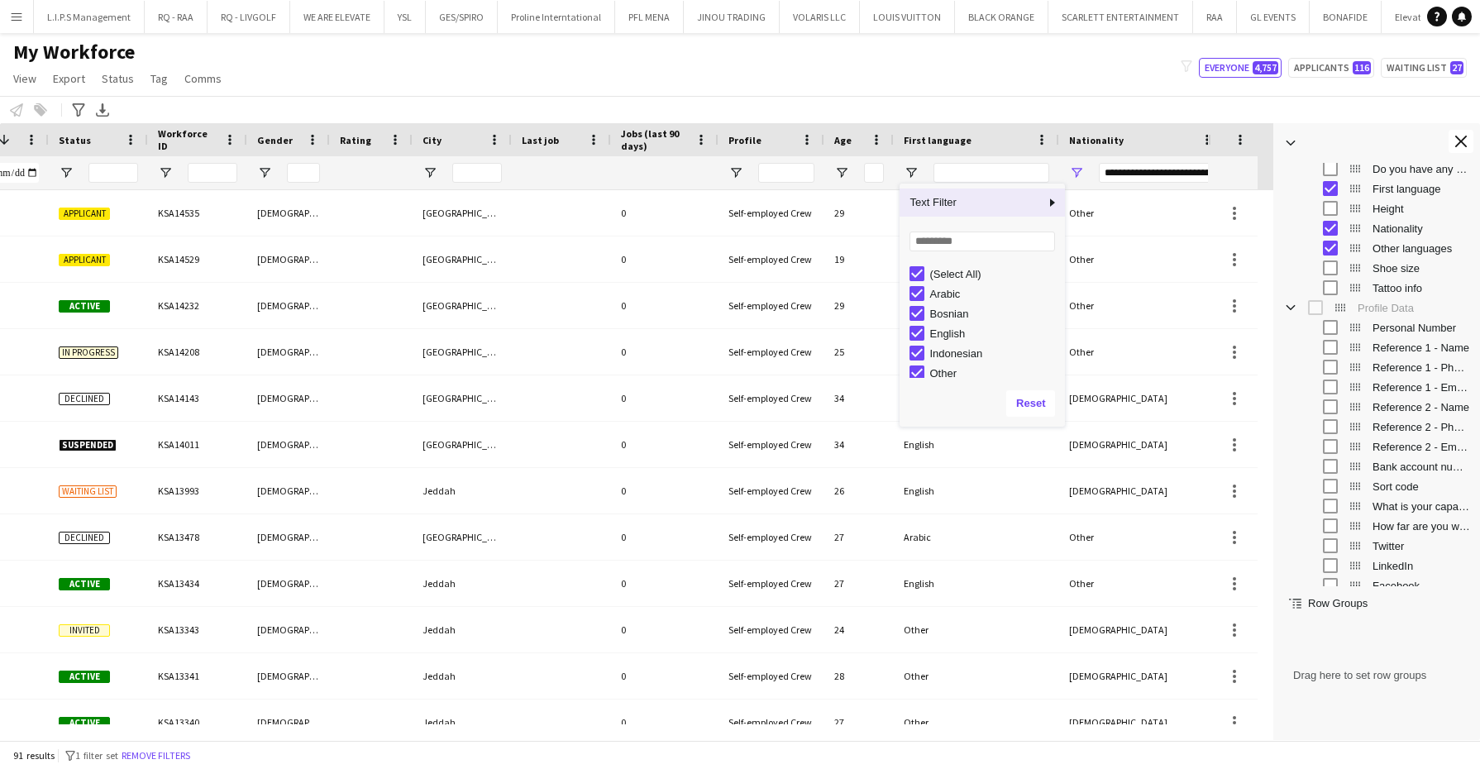
click at [946, 274] on div "(Select All)" at bounding box center [994, 274] width 131 height 12
type input "***"
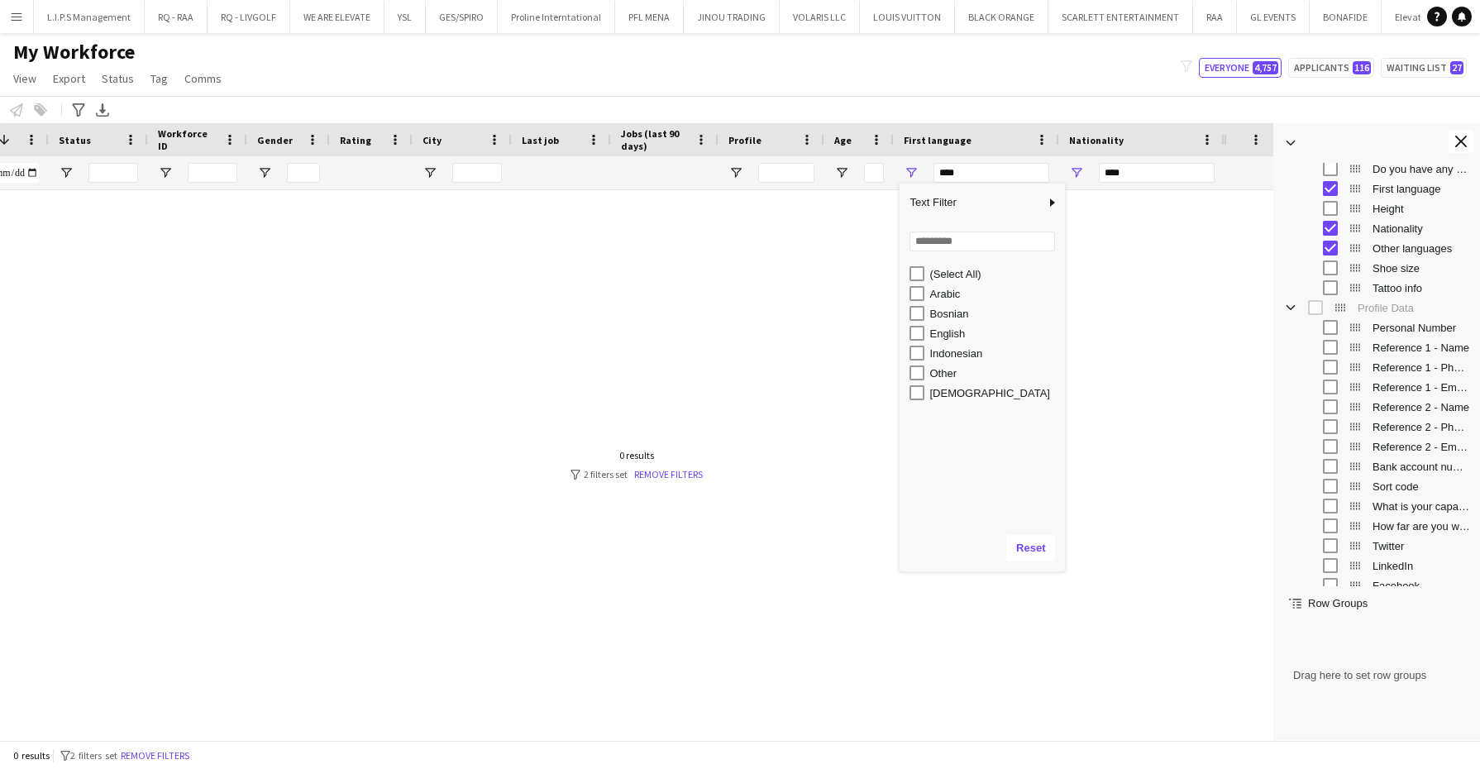
drag, startPoint x: 939, startPoint y: 423, endPoint x: 954, endPoint y: 547, distance: 124.1
click at [957, 571] on div "Column Filter" at bounding box center [982, 569] width 157 height 4
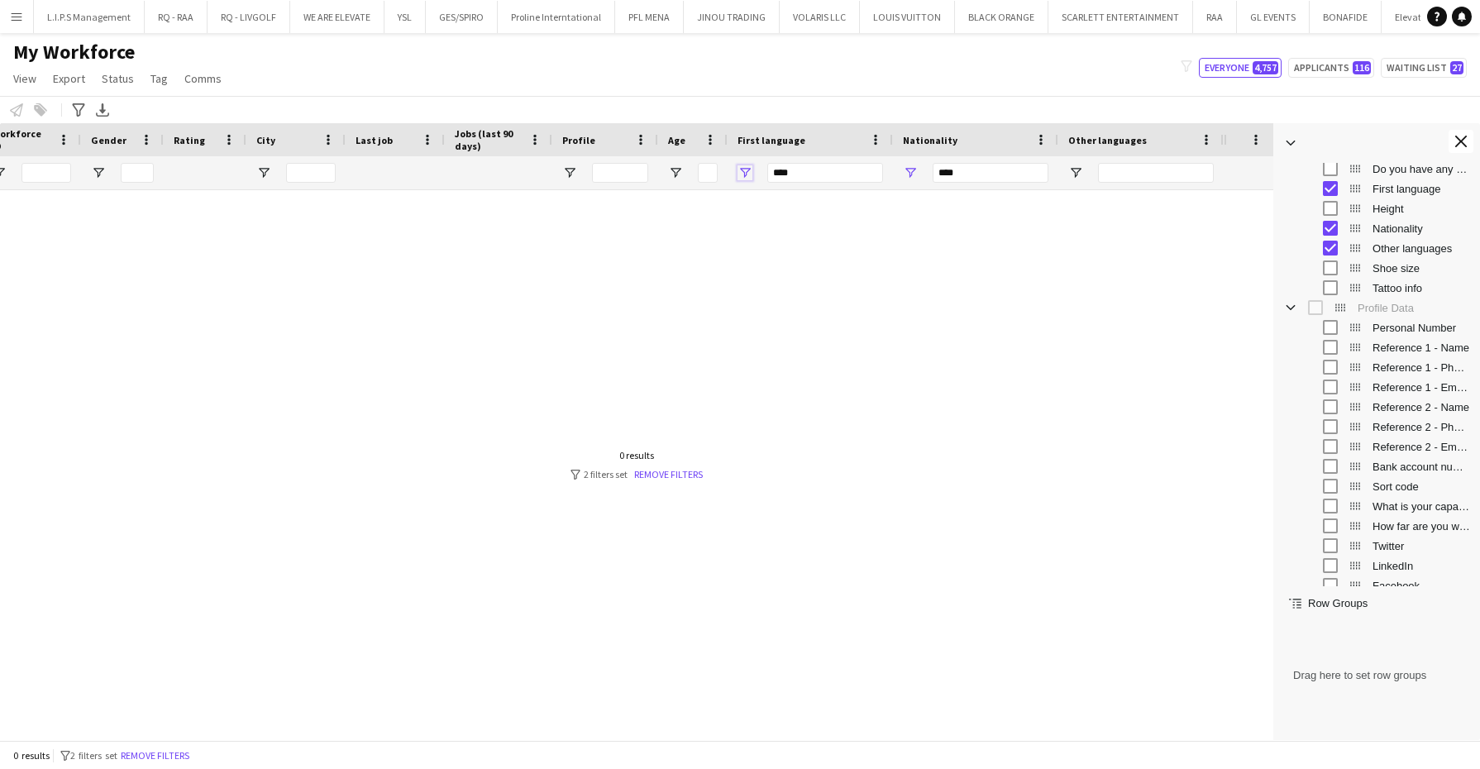
click at [745, 172] on span "Open Filter Menu" at bounding box center [745, 172] width 15 height 15
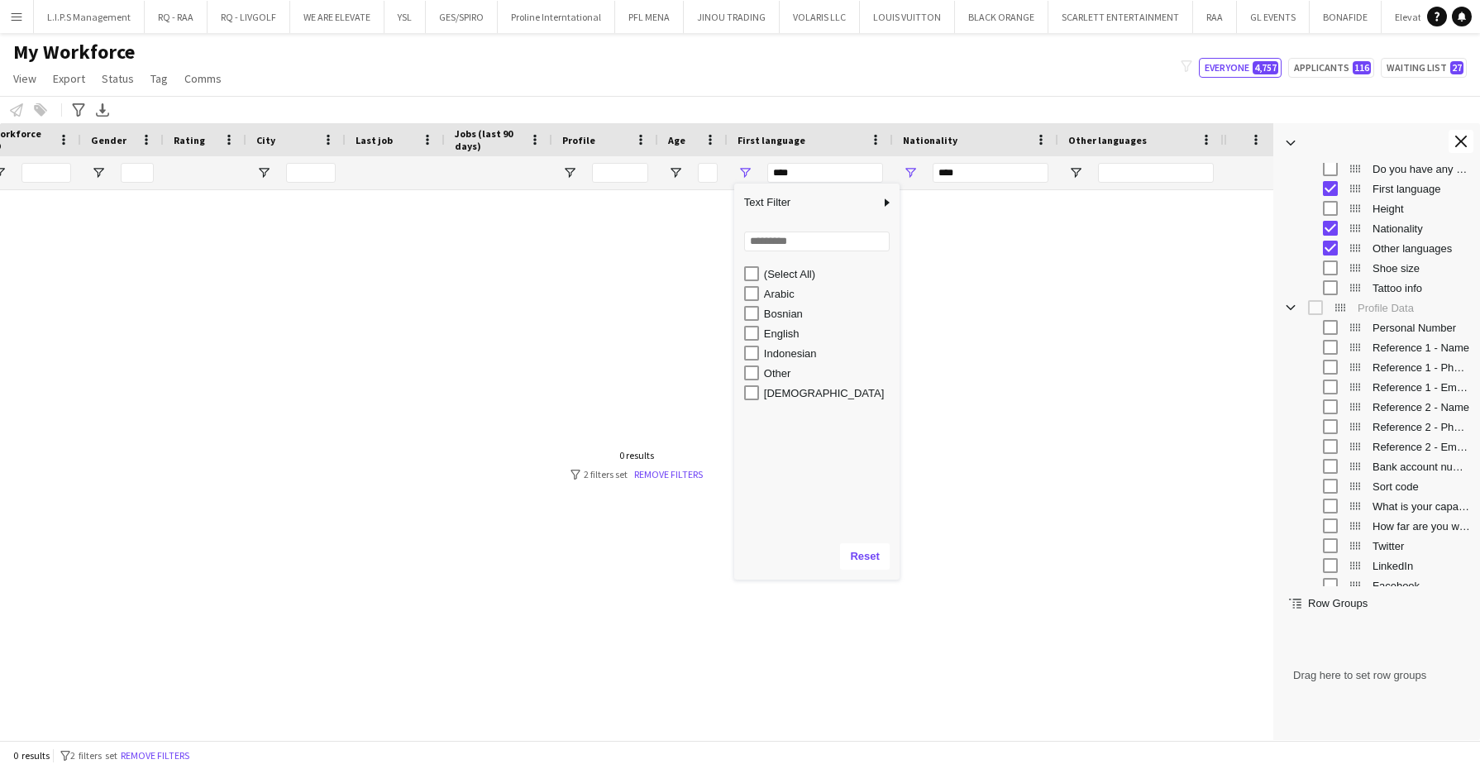
click at [780, 274] on div "(Select All)" at bounding box center [829, 274] width 131 height 12
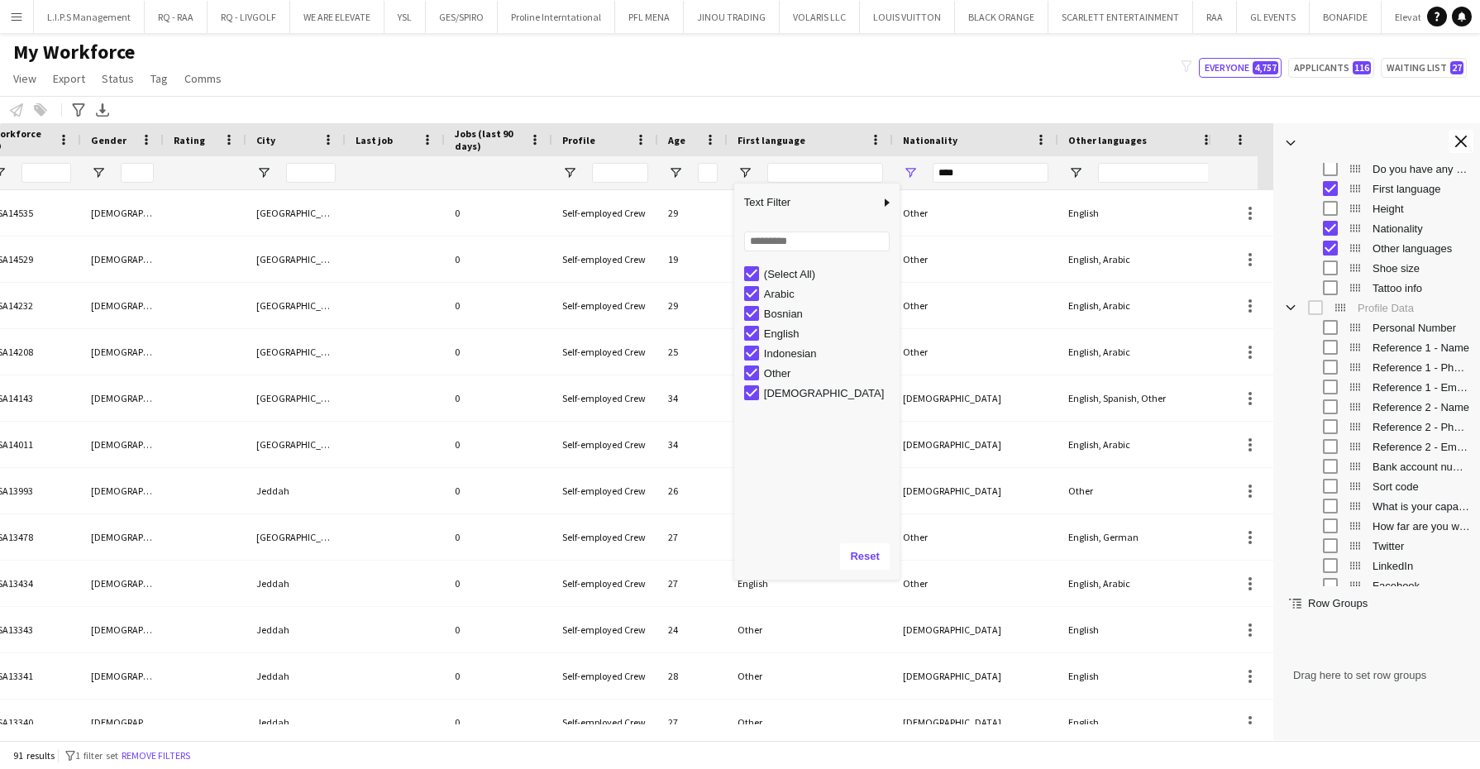
type input "**********"
click at [1081, 167] on span "Open Filter Menu" at bounding box center [1075, 172] width 15 height 15
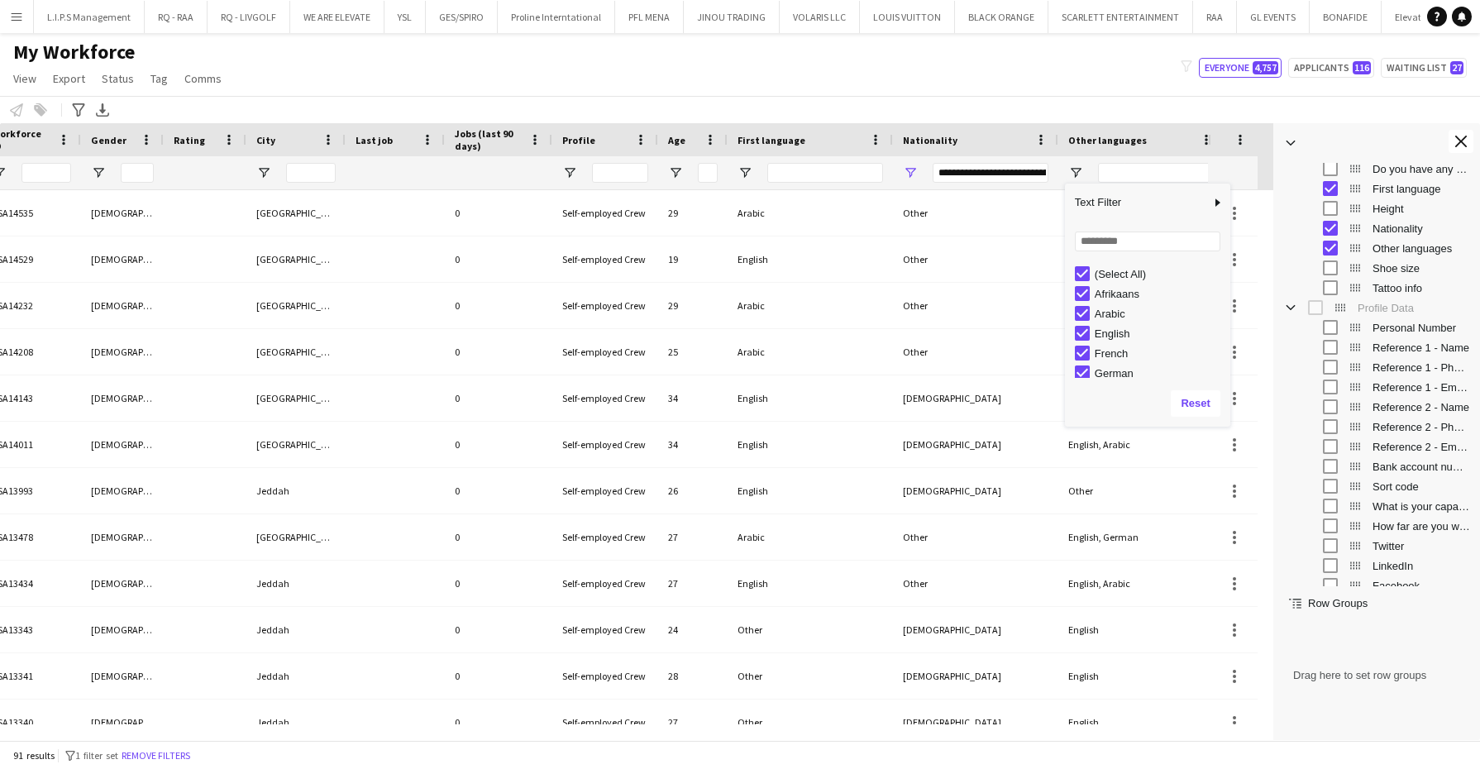
click at [1117, 268] on div "(Select All)" at bounding box center [1160, 274] width 131 height 12
type input "***"
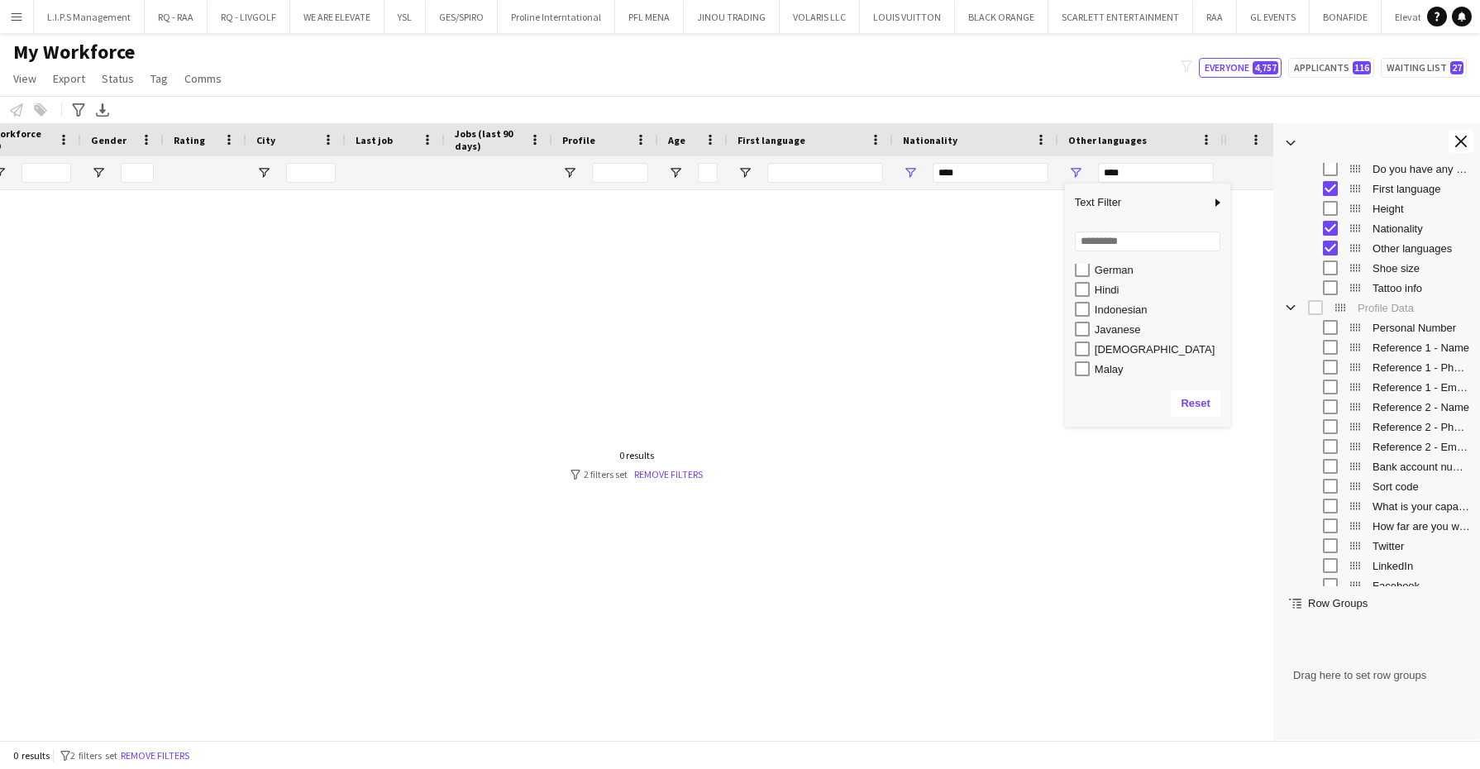
click at [1104, 348] on div "[DEMOGRAPHIC_DATA]" at bounding box center [1160, 349] width 131 height 12
type input "**********"
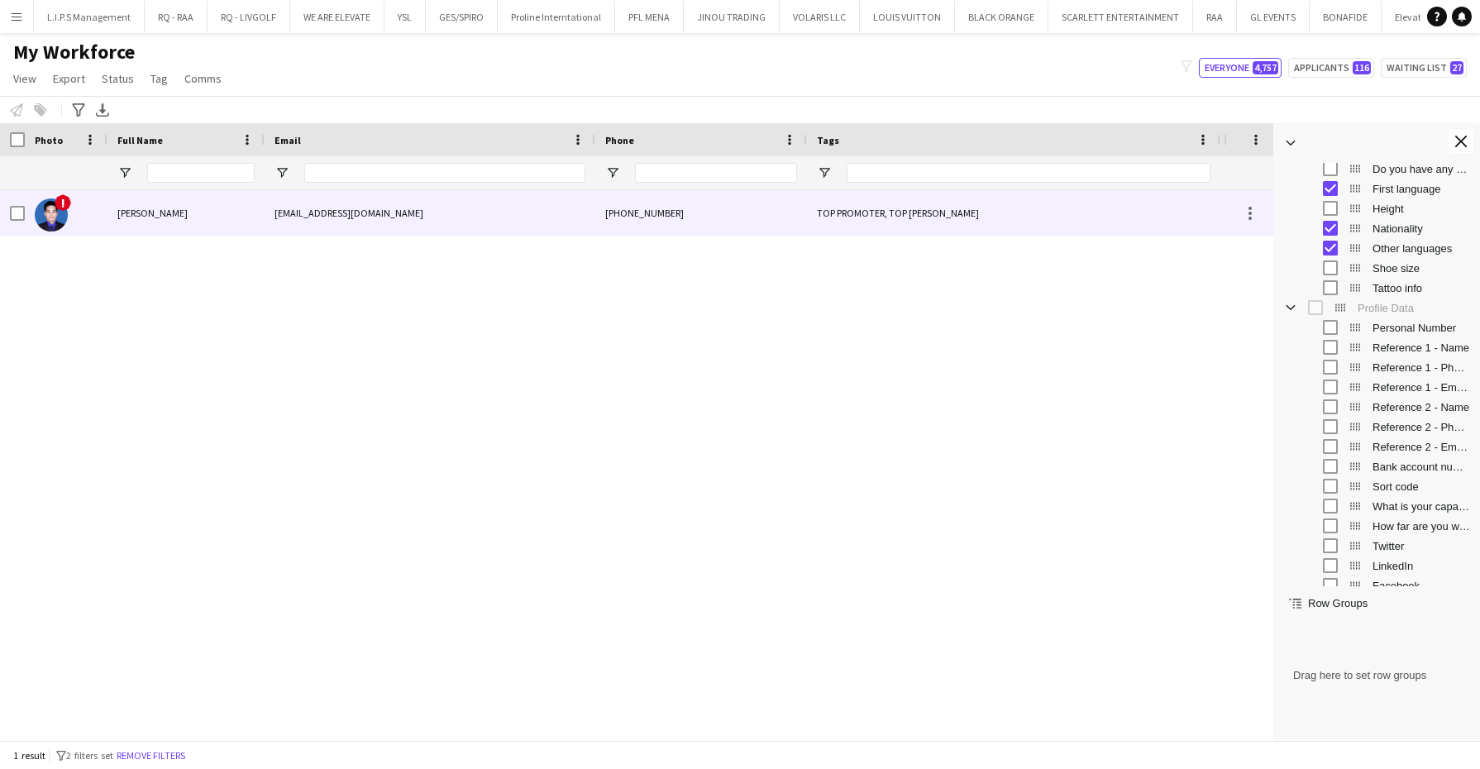
drag, startPoint x: 127, startPoint y: 198, endPoint x: 645, endPoint y: 318, distance: 531.5
click at [127, 197] on div "[PERSON_NAME]" at bounding box center [185, 212] width 157 height 45
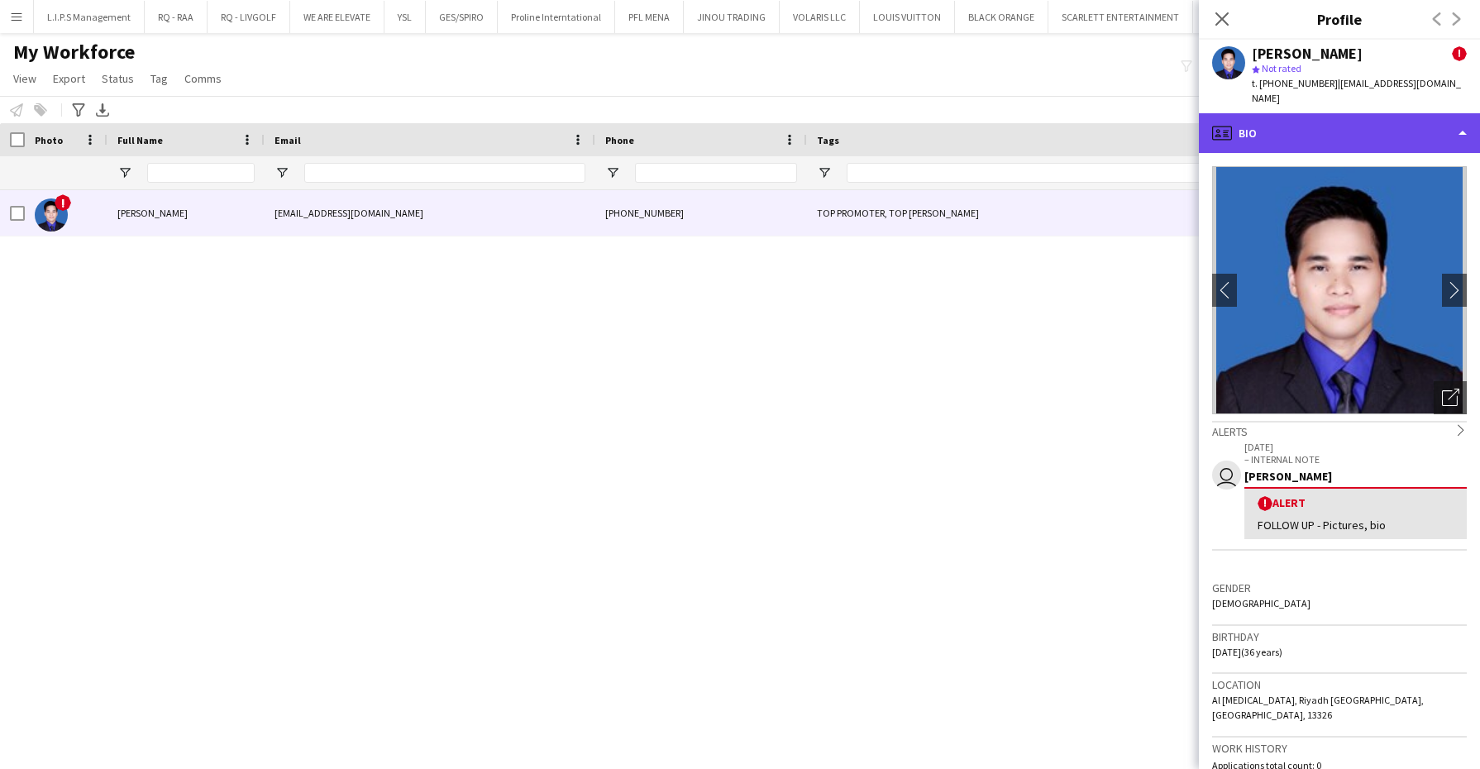
click at [1354, 122] on div "profile Bio" at bounding box center [1339, 133] width 281 height 40
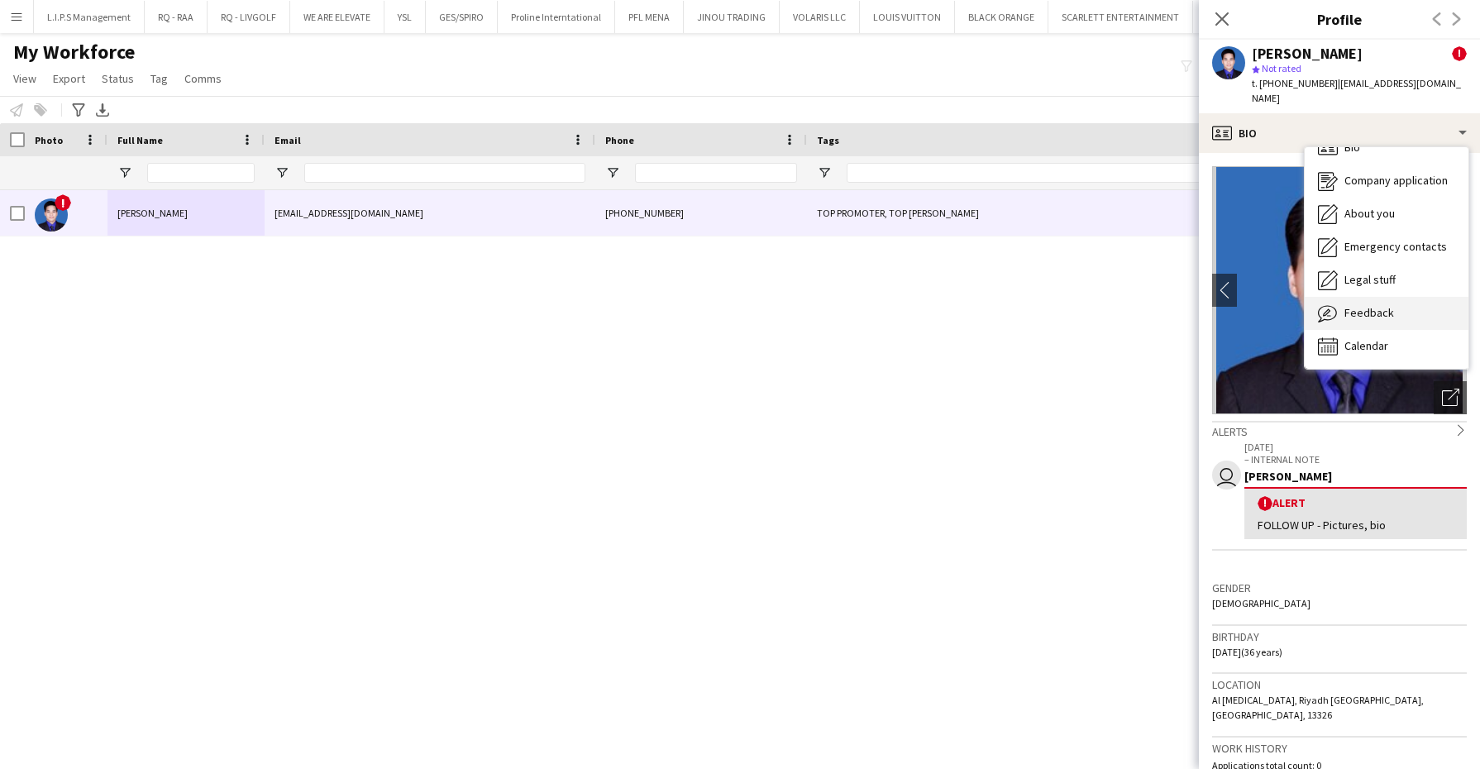
click at [1358, 321] on div "Feedback Feedback" at bounding box center [1387, 313] width 164 height 33
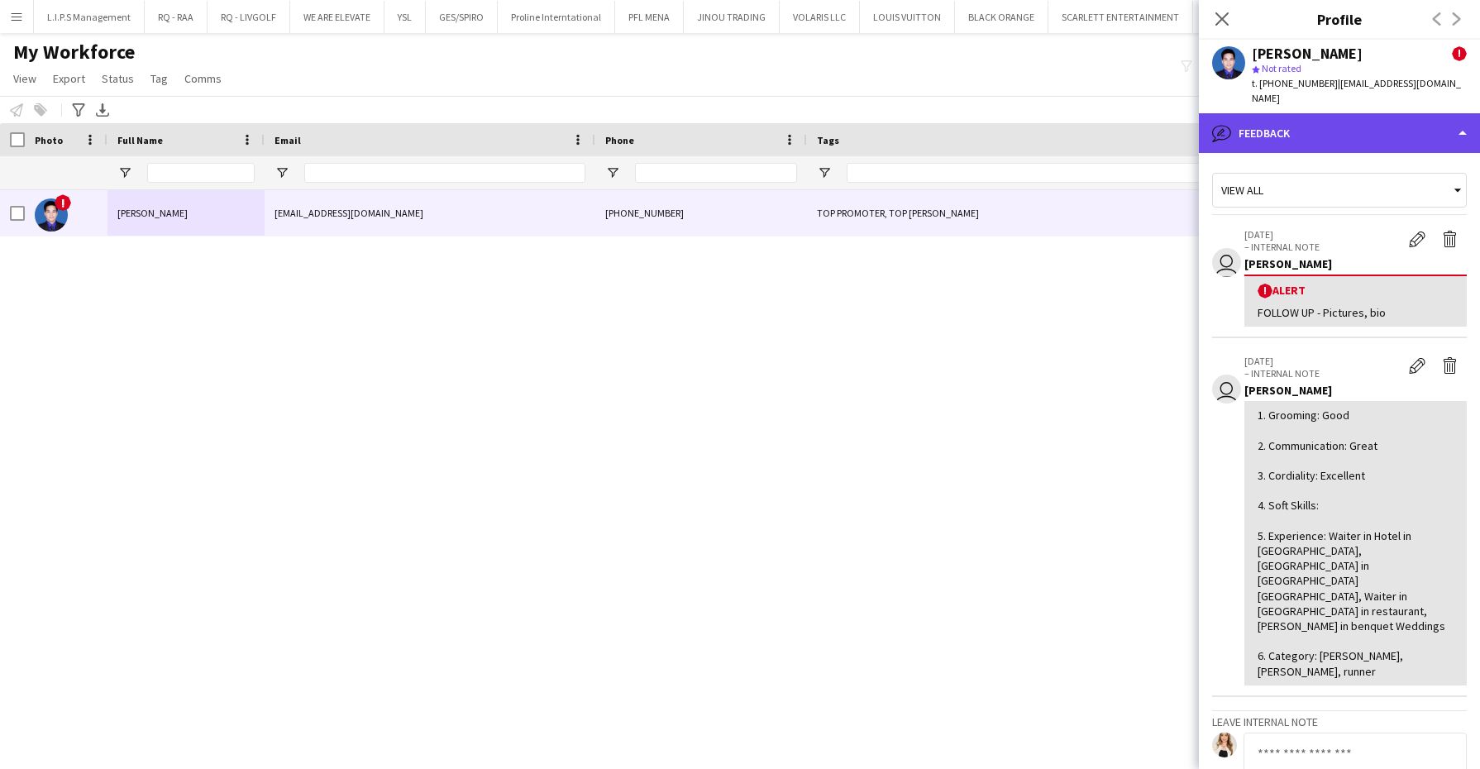
click at [1378, 116] on div "bubble-pencil Feedback" at bounding box center [1339, 133] width 281 height 40
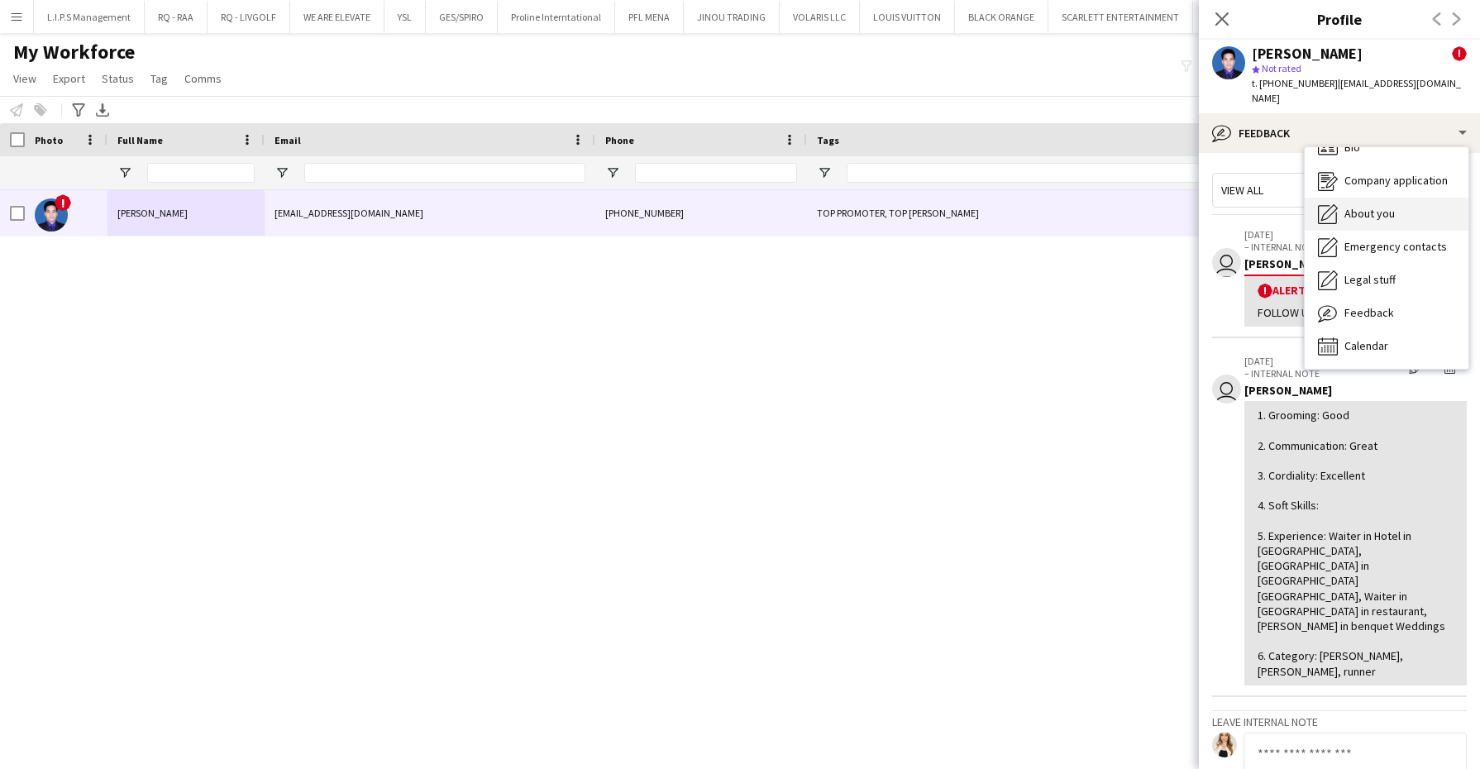
click at [1391, 210] on span "About you" at bounding box center [1370, 213] width 50 height 15
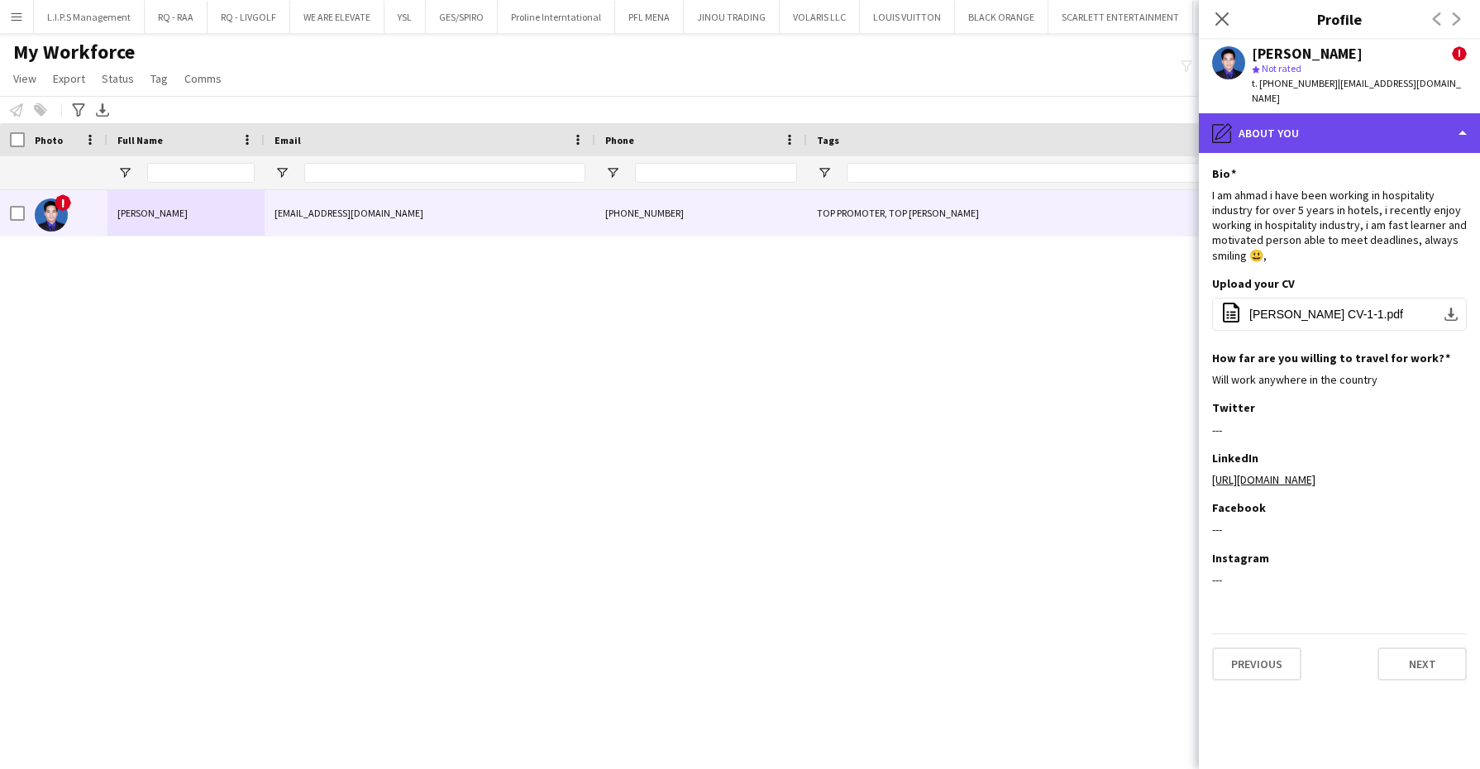
click at [1403, 135] on div "pencil4 About you" at bounding box center [1339, 133] width 281 height 40
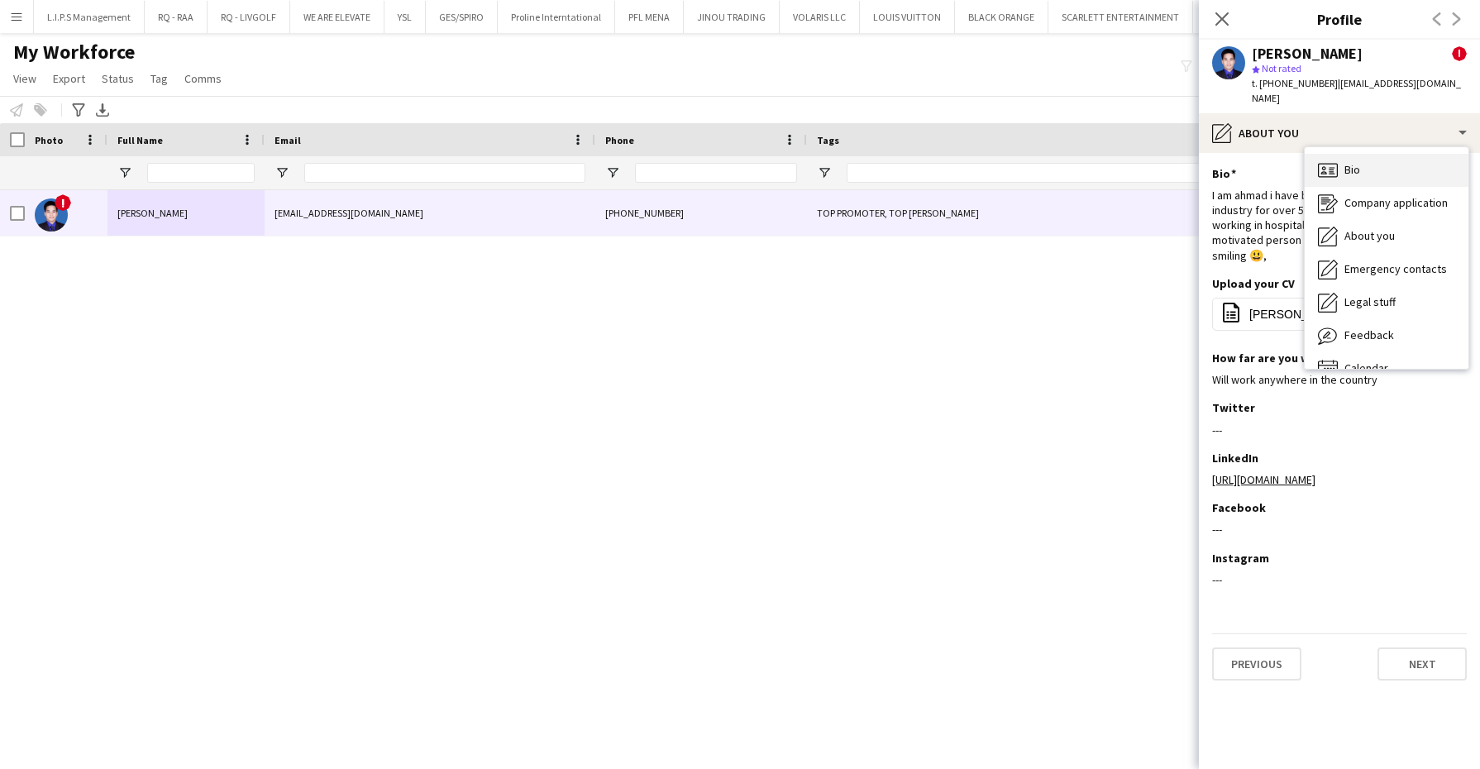
click at [1377, 170] on div "Bio Bio" at bounding box center [1387, 170] width 164 height 33
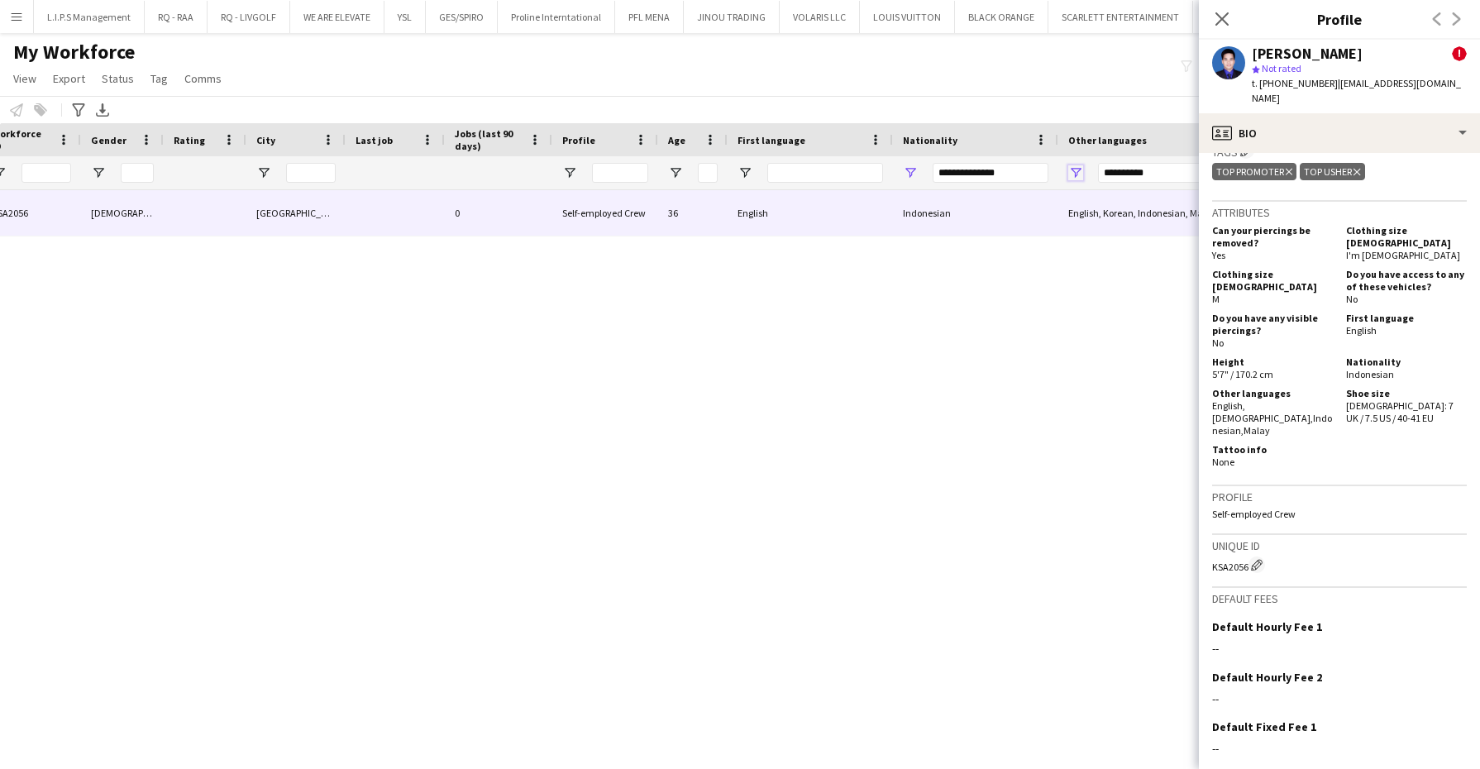
click at [1077, 165] on span "Open Filter Menu" at bounding box center [1075, 172] width 15 height 15
drag, startPoint x: 1113, startPoint y: 273, endPoint x: 776, endPoint y: 729, distance: 567.6
click at [1113, 272] on div "(Select All)" at bounding box center [1160, 274] width 131 height 12
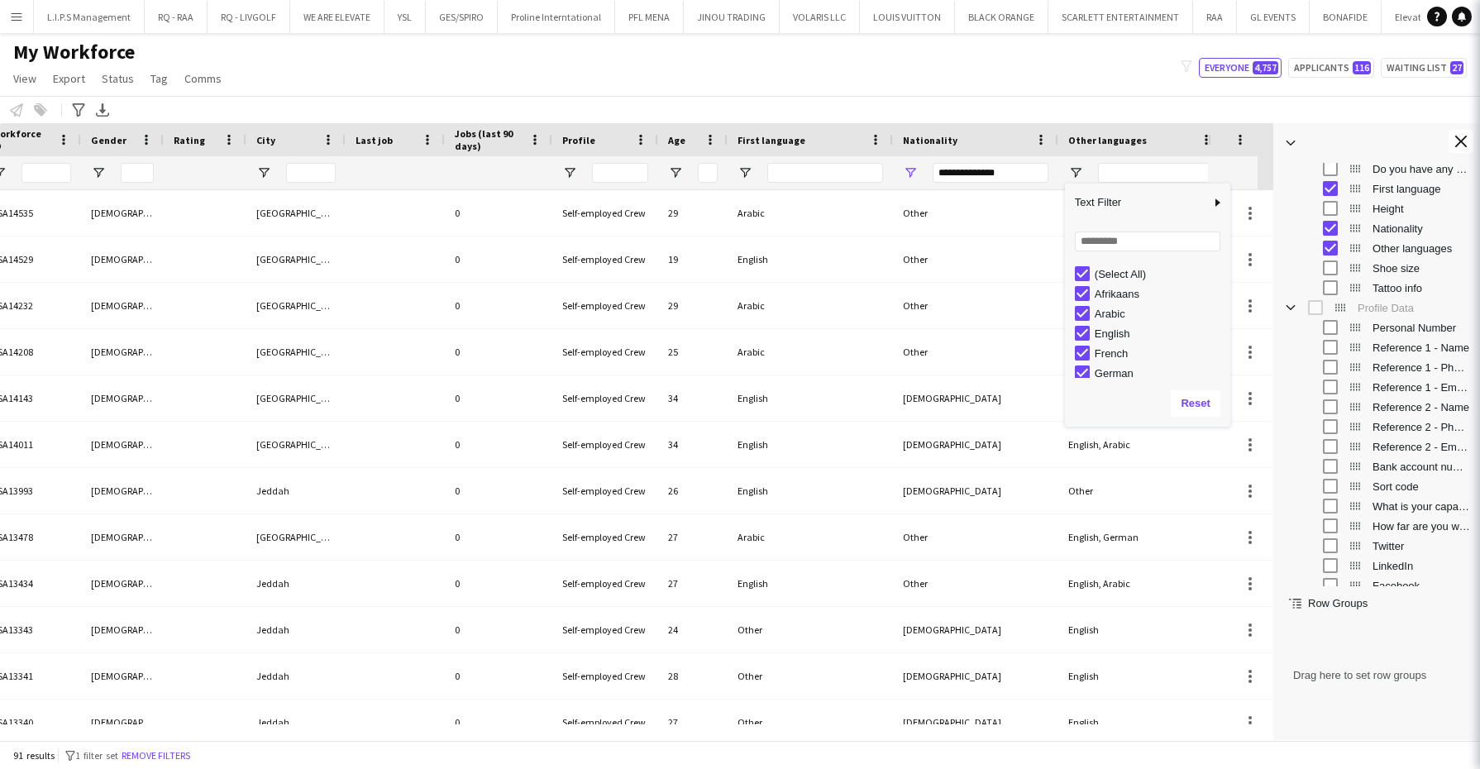
type input "**********"
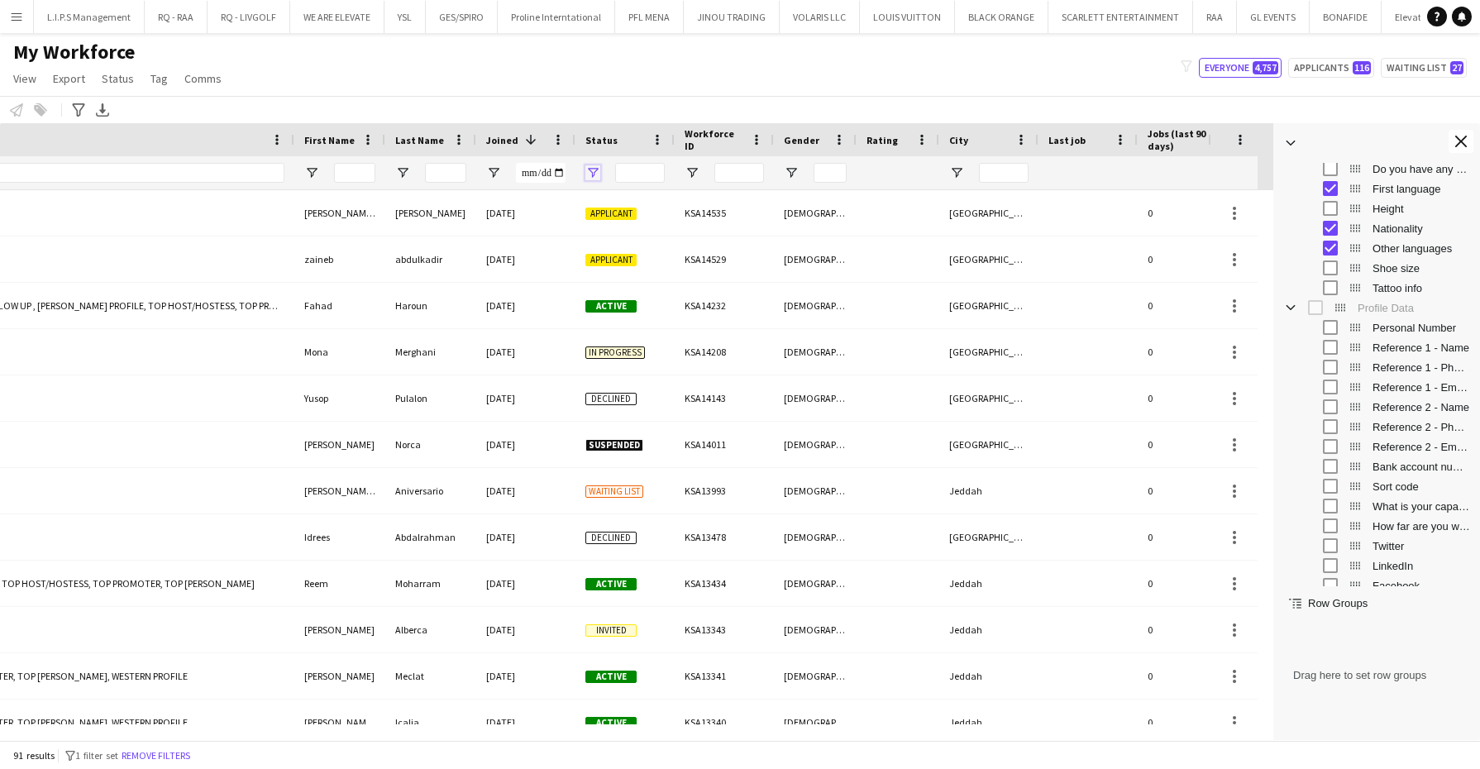
click at [590, 174] on span "Open Filter Menu" at bounding box center [592, 172] width 15 height 15
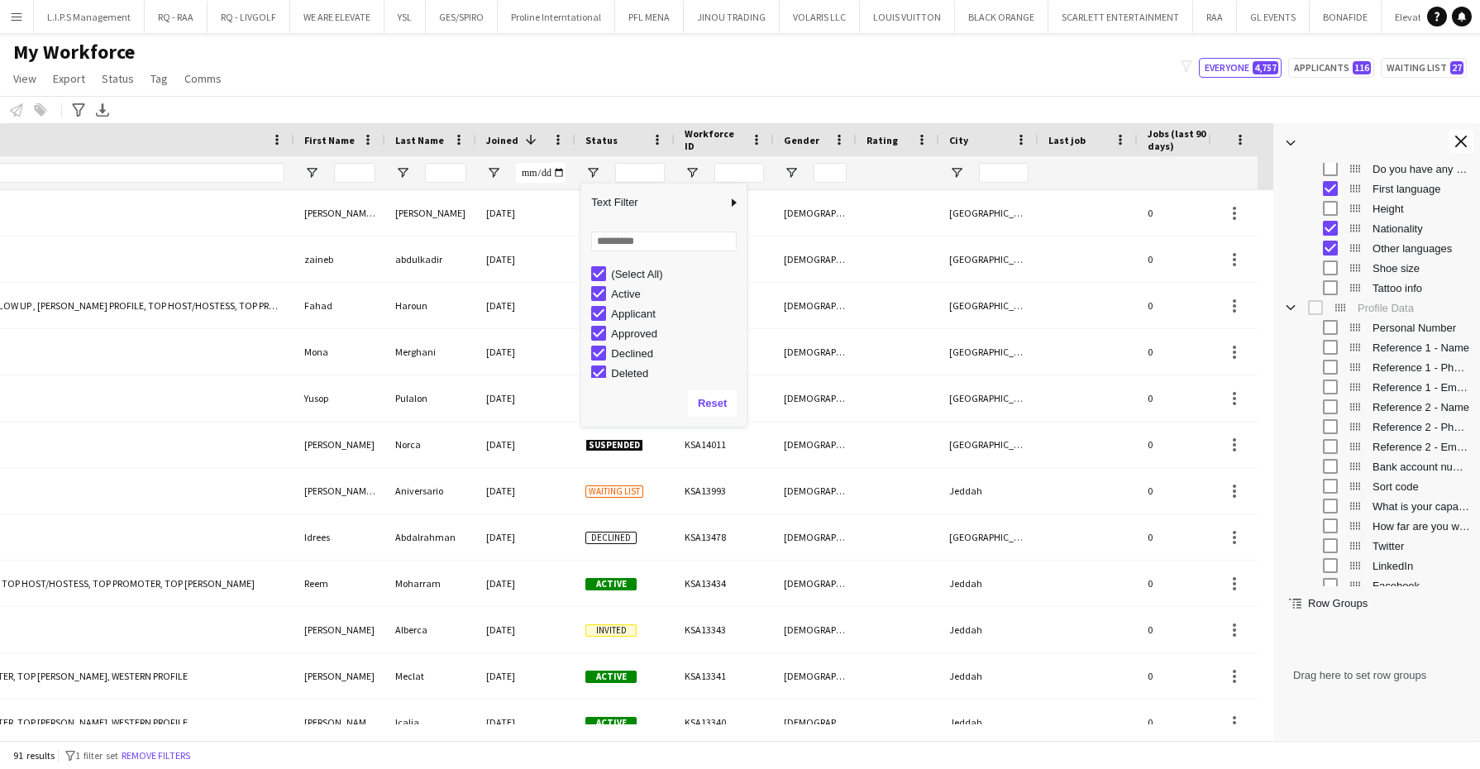
click at [641, 269] on div "(Select All)" at bounding box center [676, 274] width 131 height 12
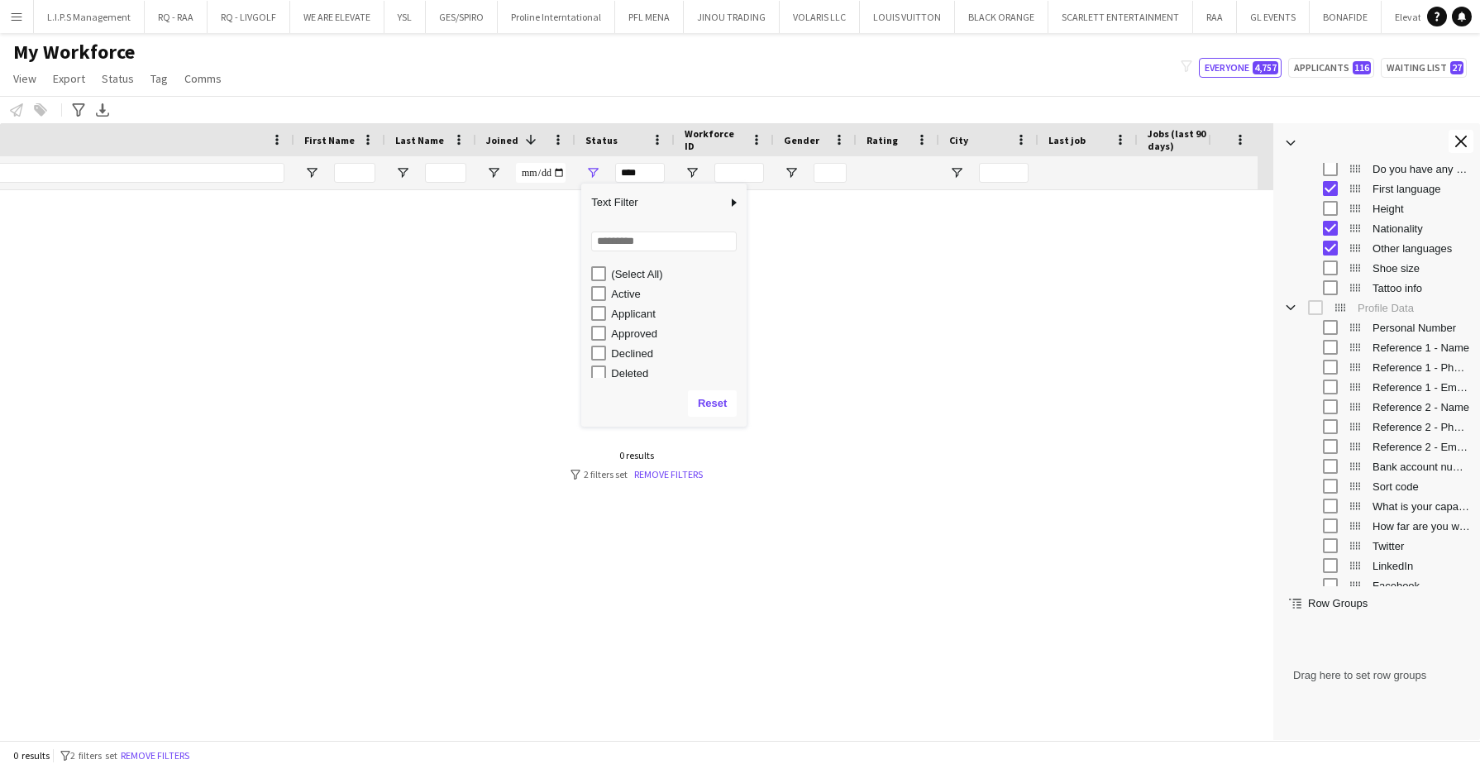
click at [626, 299] on div "Active" at bounding box center [676, 294] width 131 height 12
type input "**********"
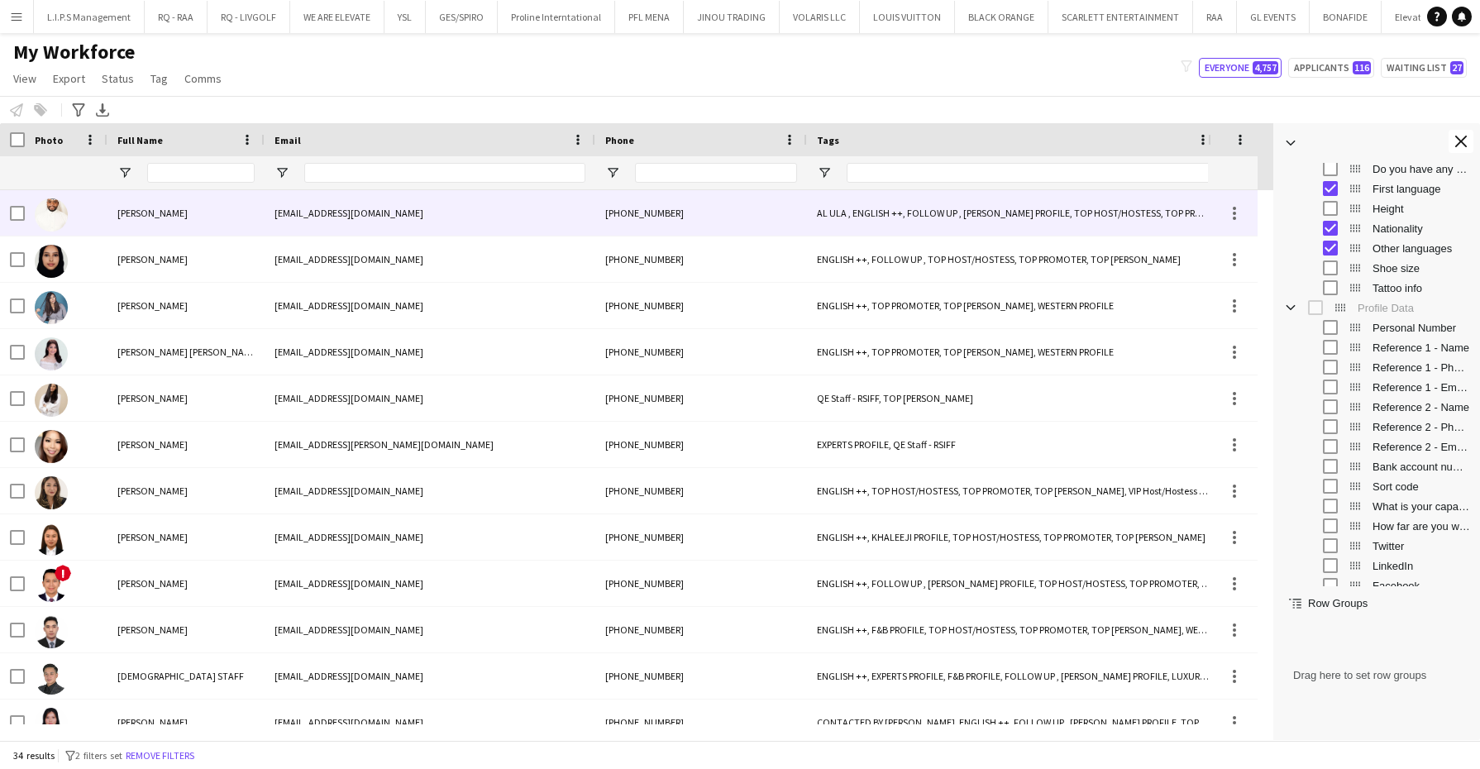
click at [292, 197] on div "[EMAIL_ADDRESS][DOMAIN_NAME]" at bounding box center [430, 212] width 331 height 45
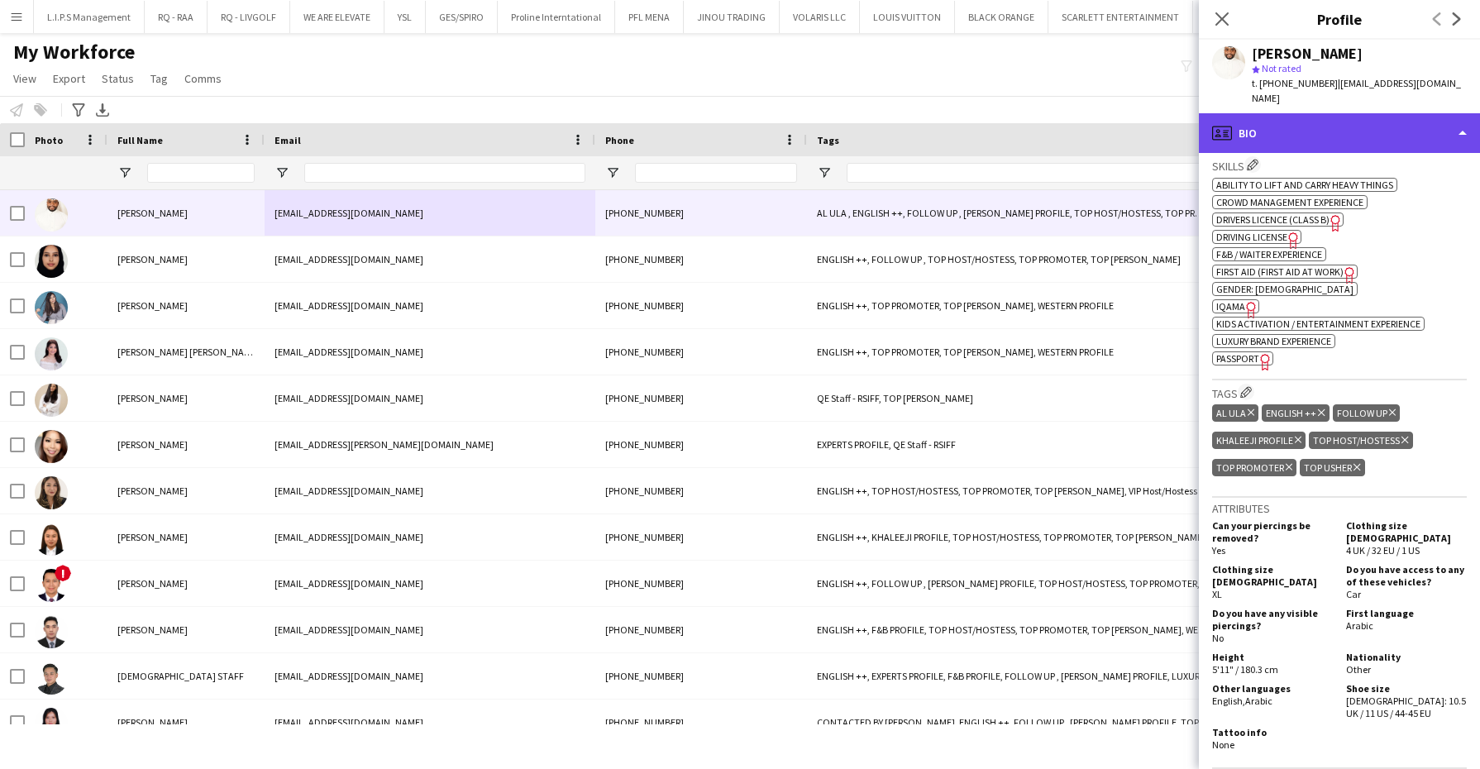
click at [1368, 115] on div "profile Bio" at bounding box center [1339, 133] width 281 height 40
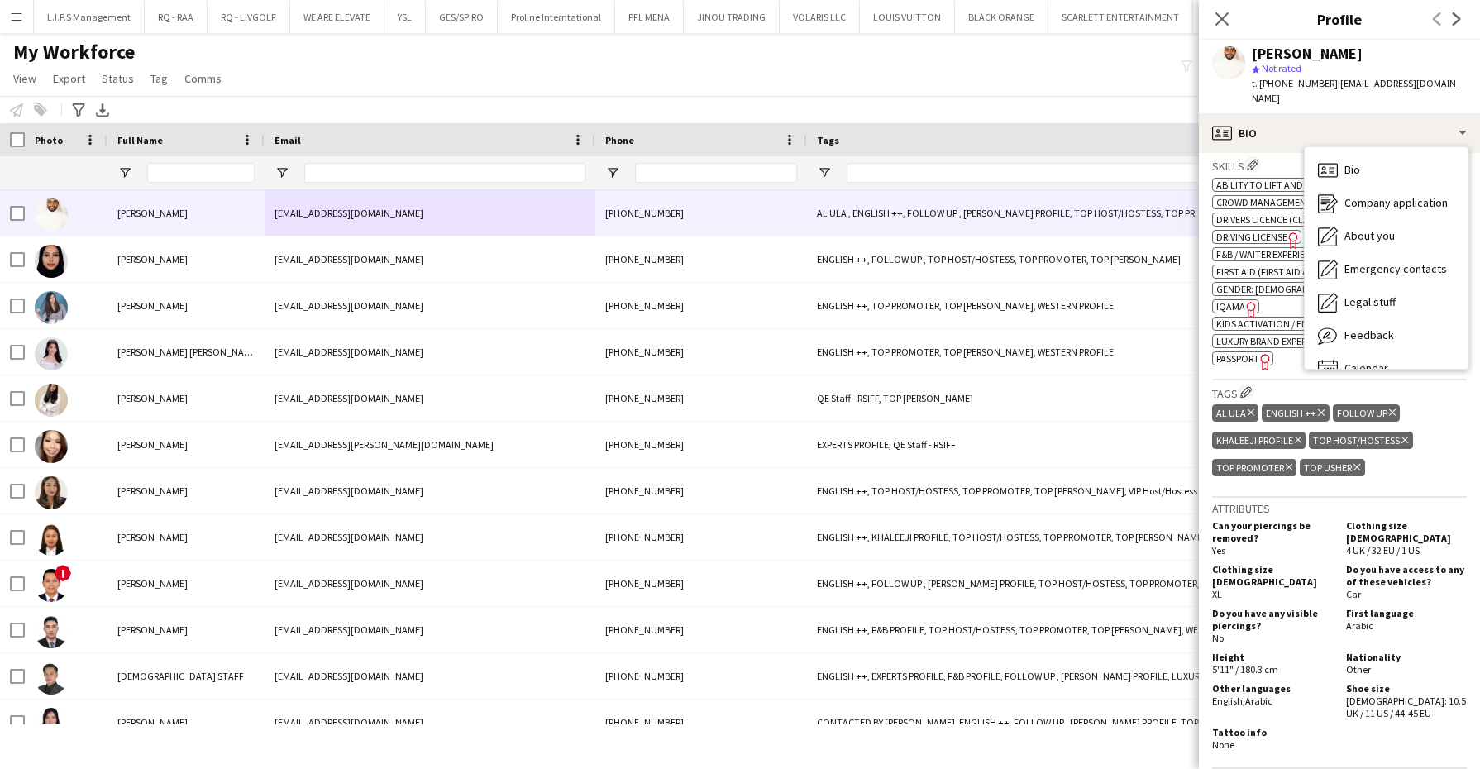
click at [992, 85] on div "My Workforce View Views Default view Basic Export View Full Name TAGS Test New …" at bounding box center [740, 68] width 1480 height 56
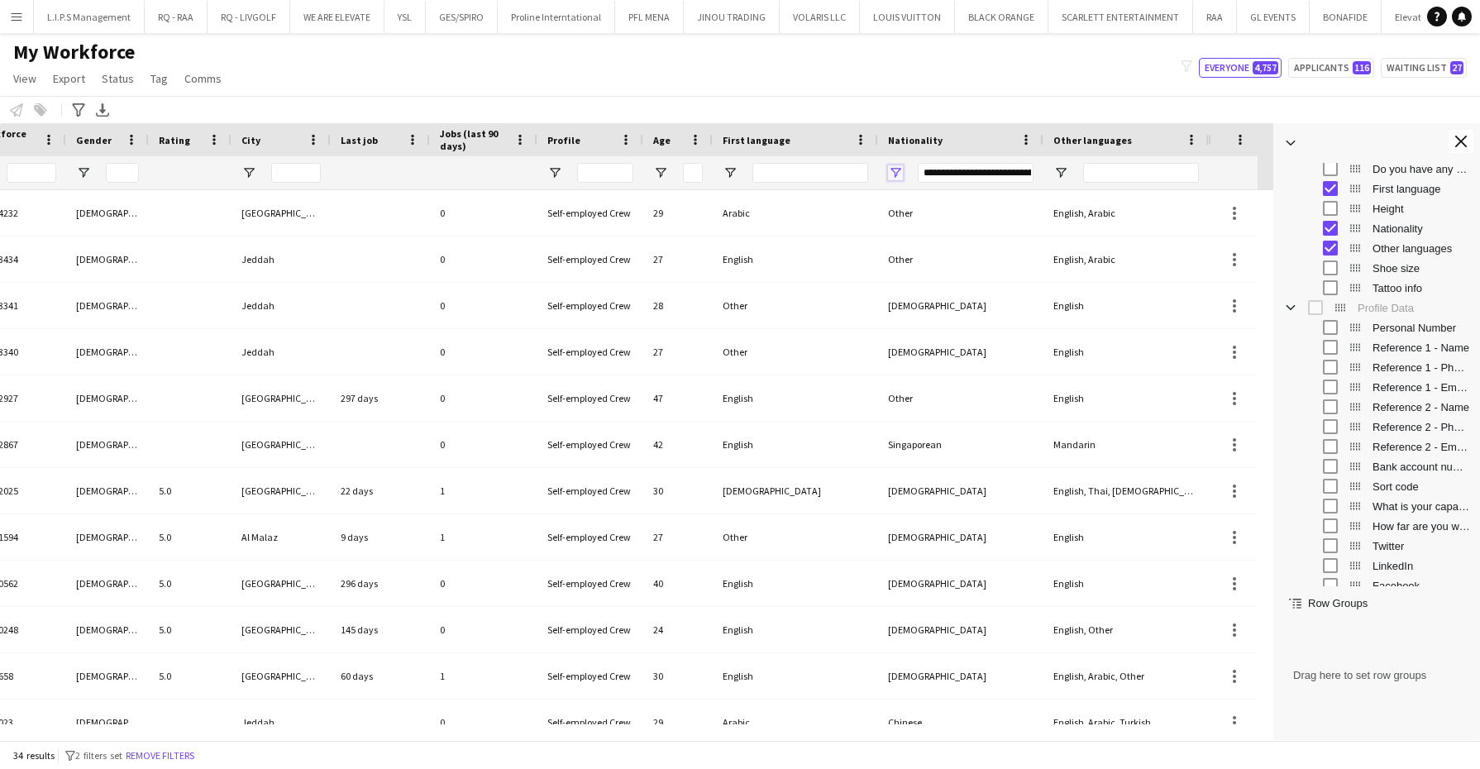
click at [890, 172] on span "Open Filter Menu" at bounding box center [895, 172] width 15 height 15
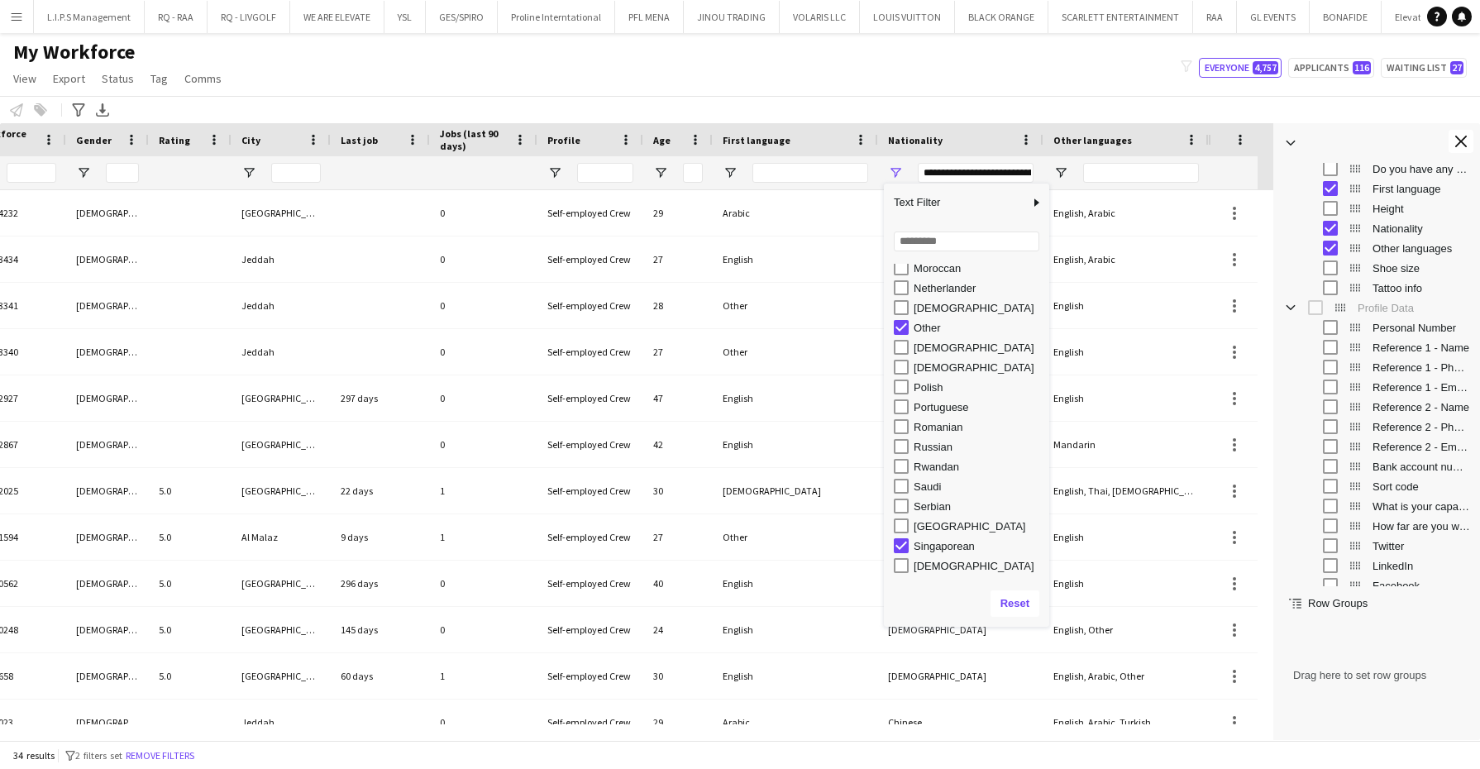
click at [924, 324] on div "Other" at bounding box center [979, 328] width 131 height 12
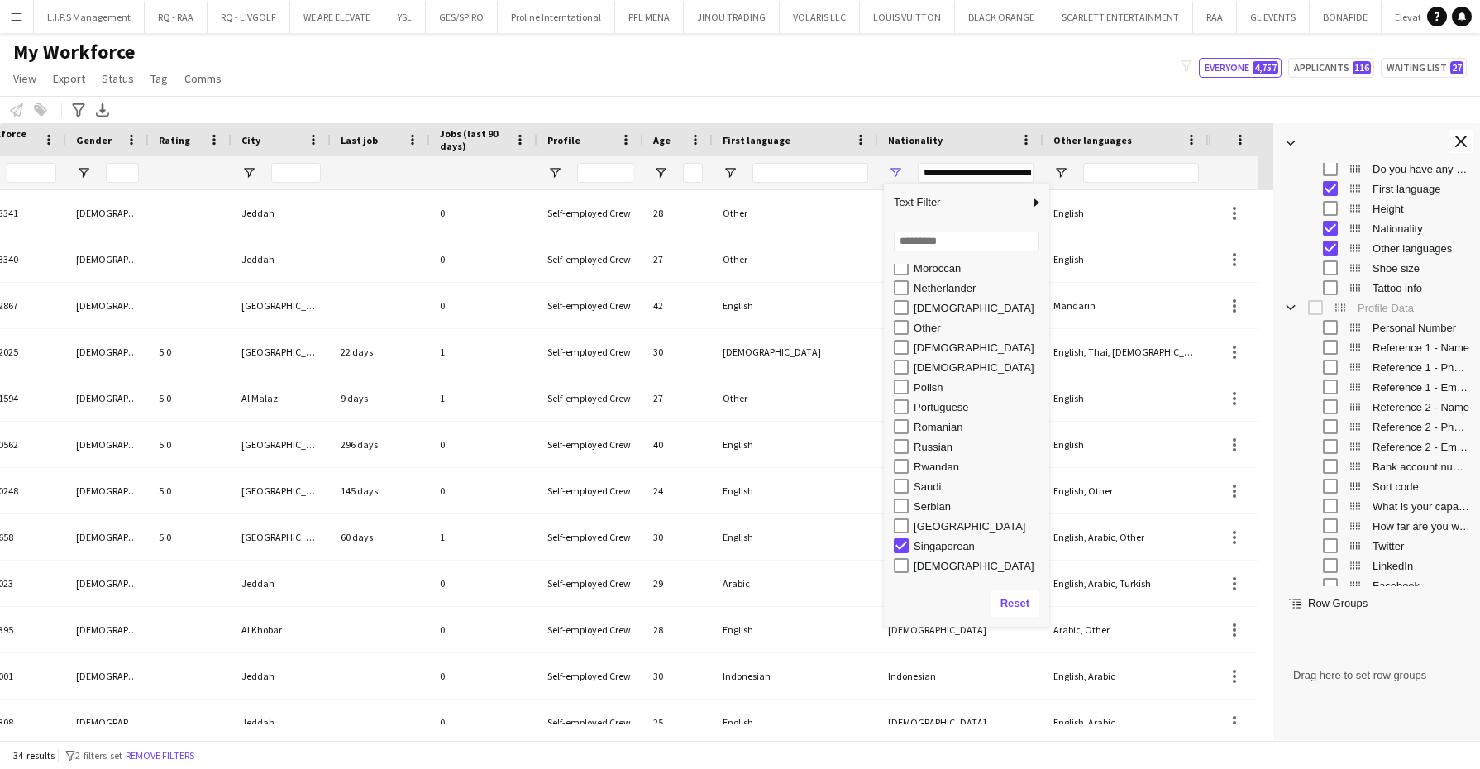
type input "**********"
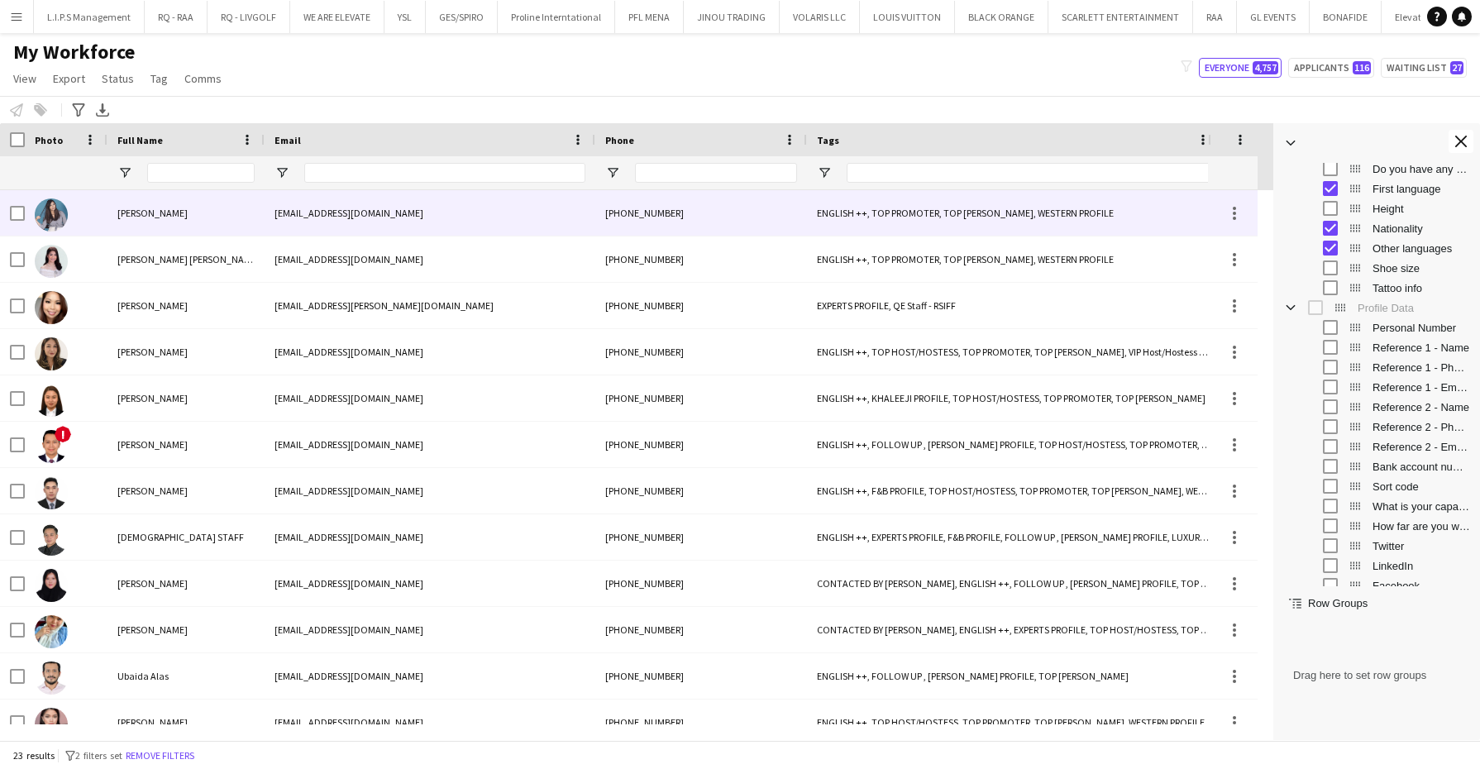
click at [211, 213] on div "[PERSON_NAME]" at bounding box center [185, 212] width 157 height 45
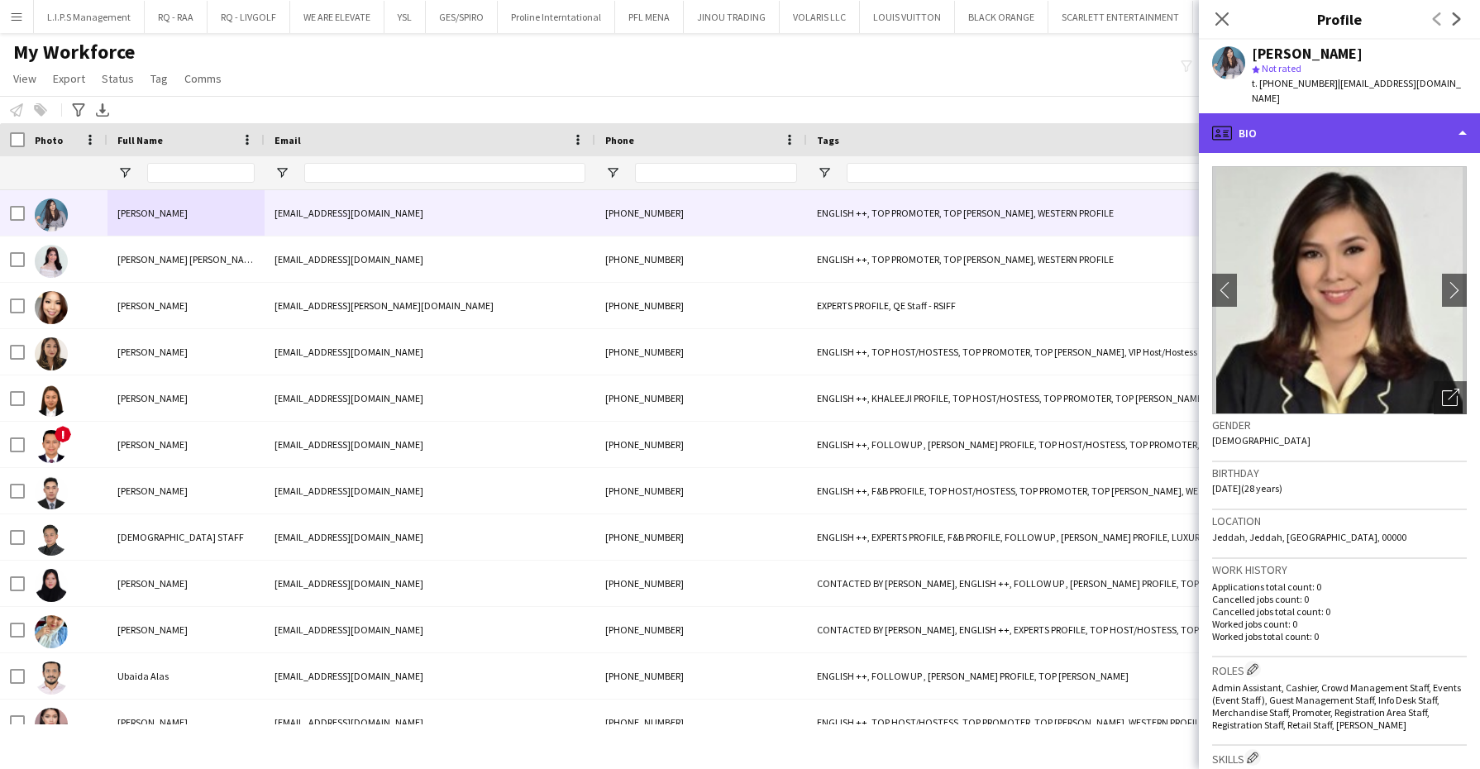
click at [1479, 103] on html "Menu Boards Boards Boards All jobs Status Workforce Workforce My Workforce Recr…" at bounding box center [740, 384] width 1480 height 769
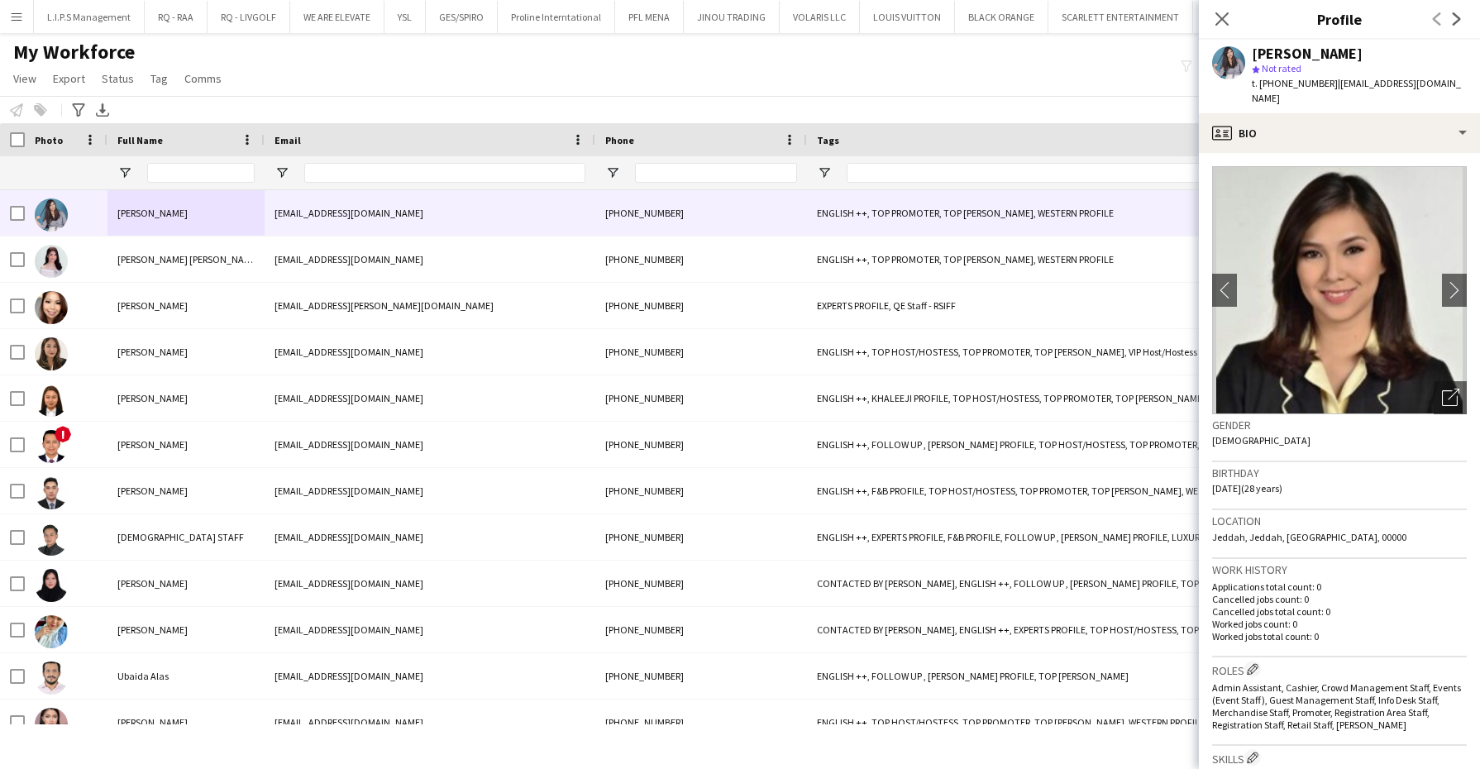
click at [1383, 153] on app-crew-profile-bio "chevron-left chevron-right Open photos pop-in Gender [DEMOGRAPHIC_DATA] Birthda…" at bounding box center [1339, 461] width 281 height 616
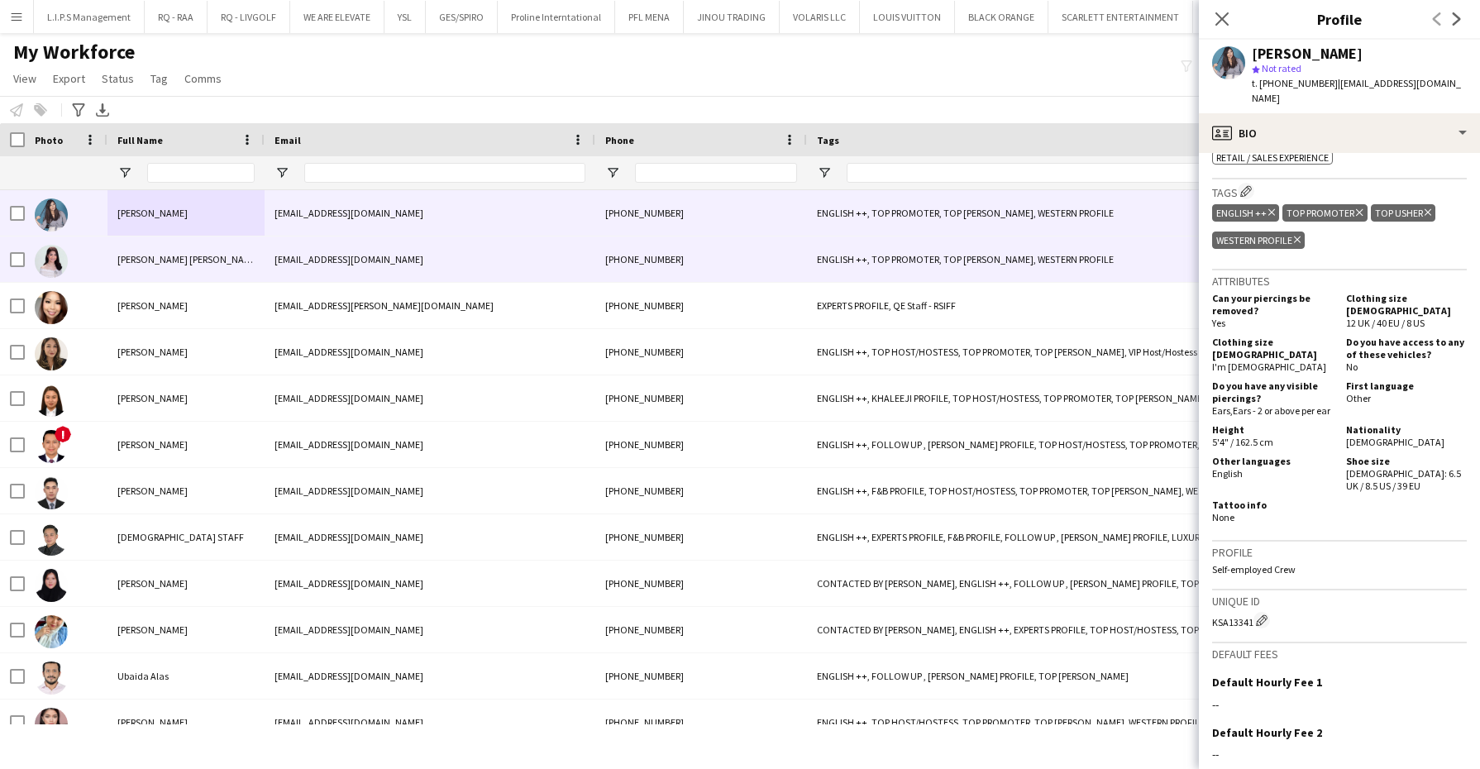
click at [1034, 265] on div "ENGLISH ++, TOP PROMOTER, TOP [PERSON_NAME], WESTERN PROFILE" at bounding box center [1013, 258] width 413 height 45
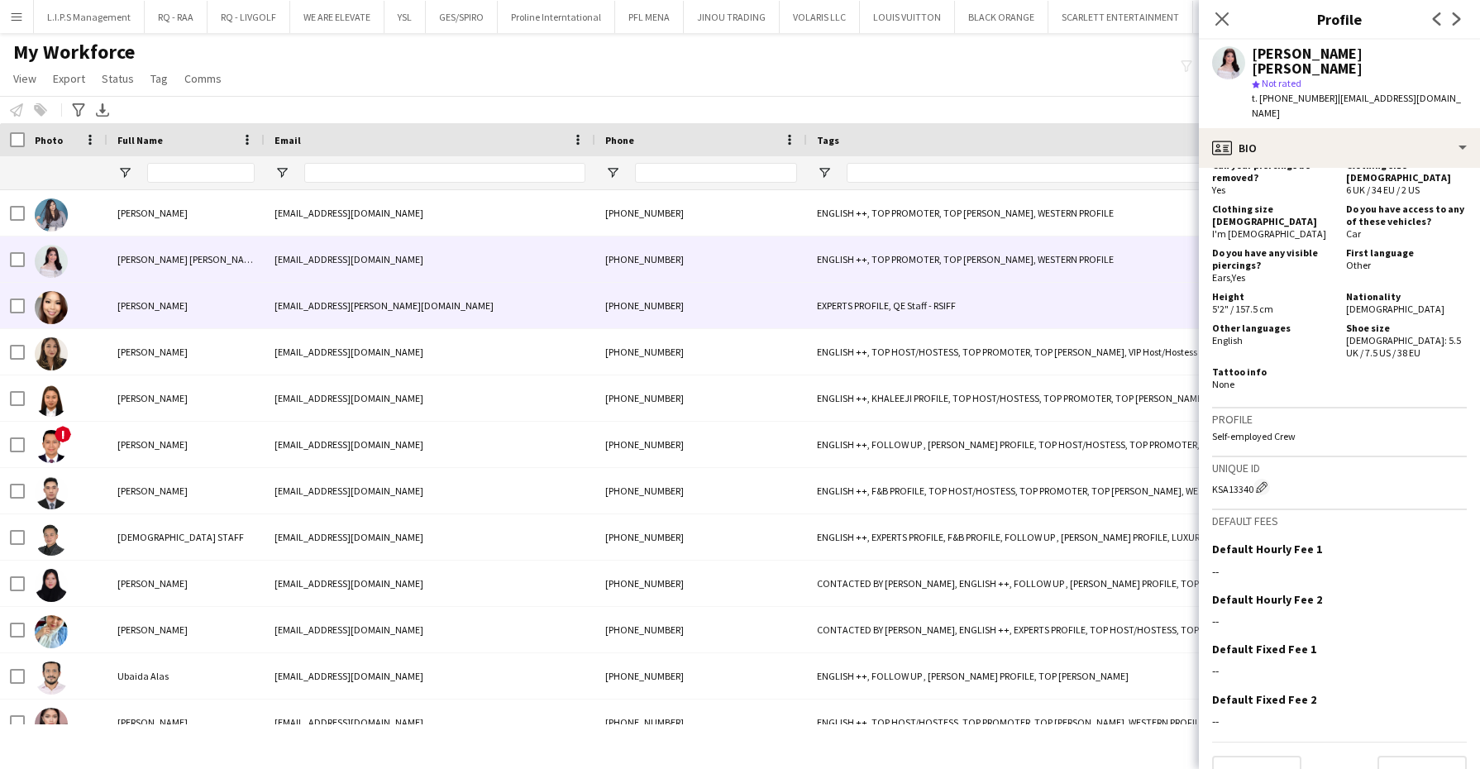
click at [1106, 321] on div "EXPERTS PROFILE, QE Staff - RSIFF" at bounding box center [1013, 305] width 413 height 45
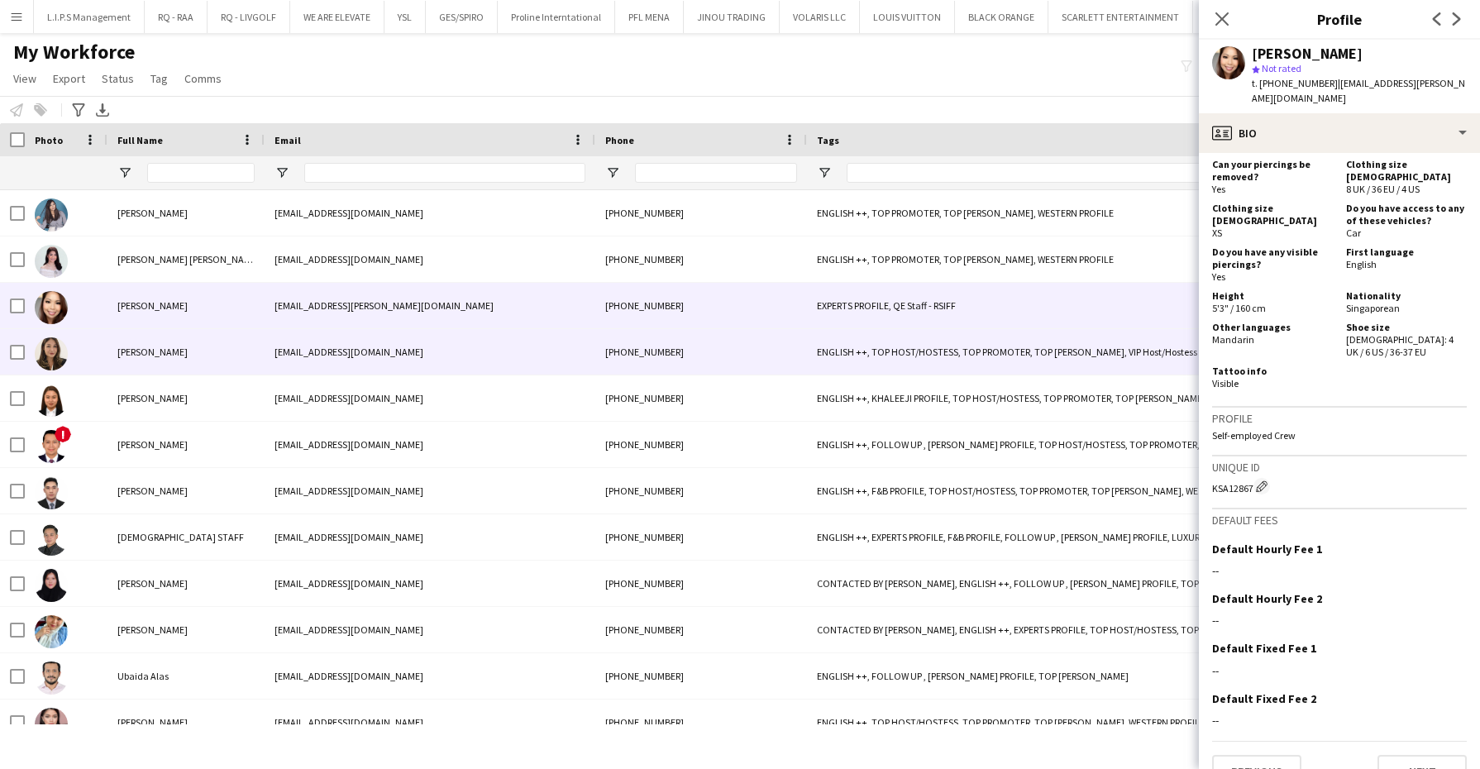
click at [1063, 347] on div "ENGLISH ++, TOP HOST/HOSTESS, TOP PROMOTER, TOP [PERSON_NAME], VIP Host/Hostess…" at bounding box center [1013, 351] width 413 height 45
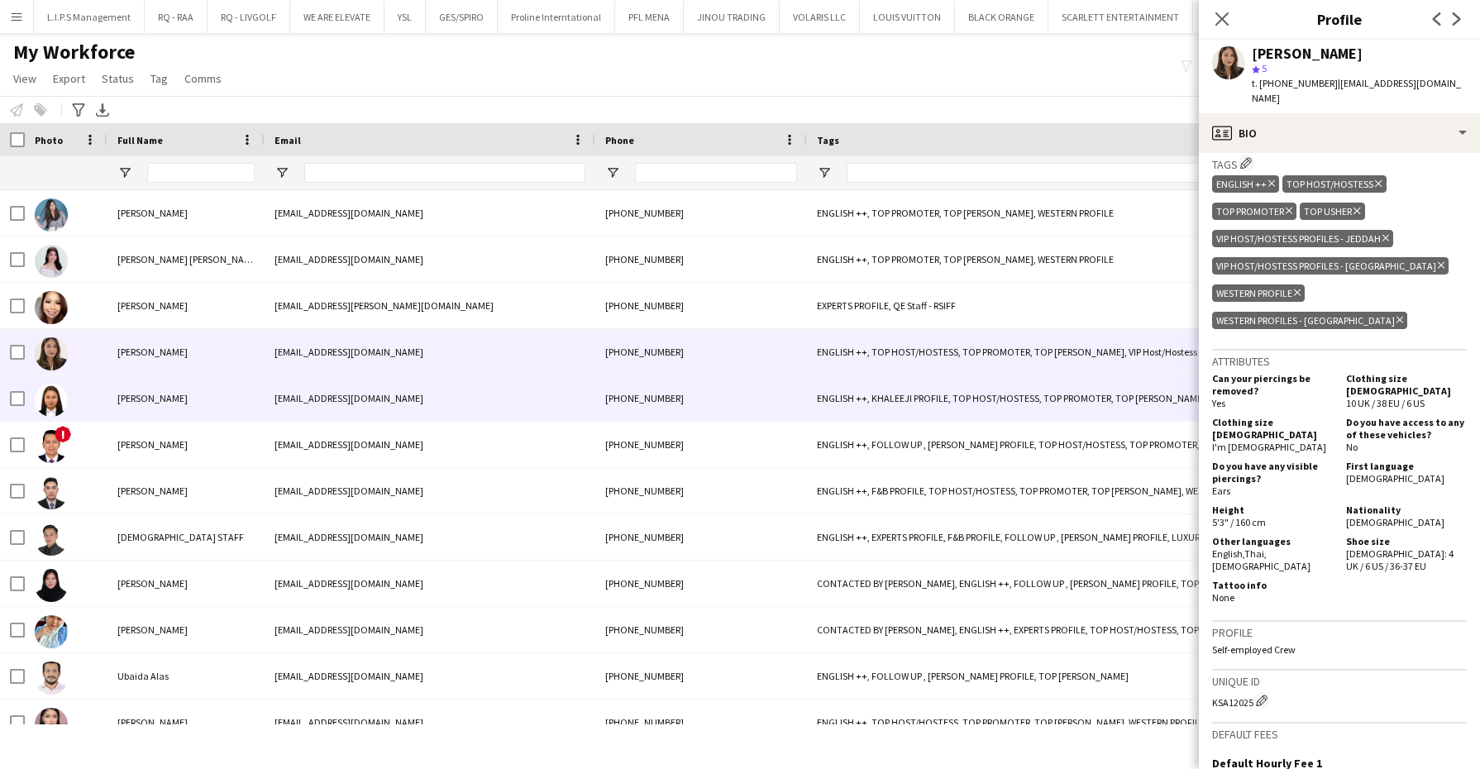
click at [1040, 380] on div "ENGLISH ++, KHALEEJI PROFILE, TOP HOST/HOSTESS, TOP PROMOTER, TOP [PERSON_NAME]" at bounding box center [1013, 397] width 413 height 45
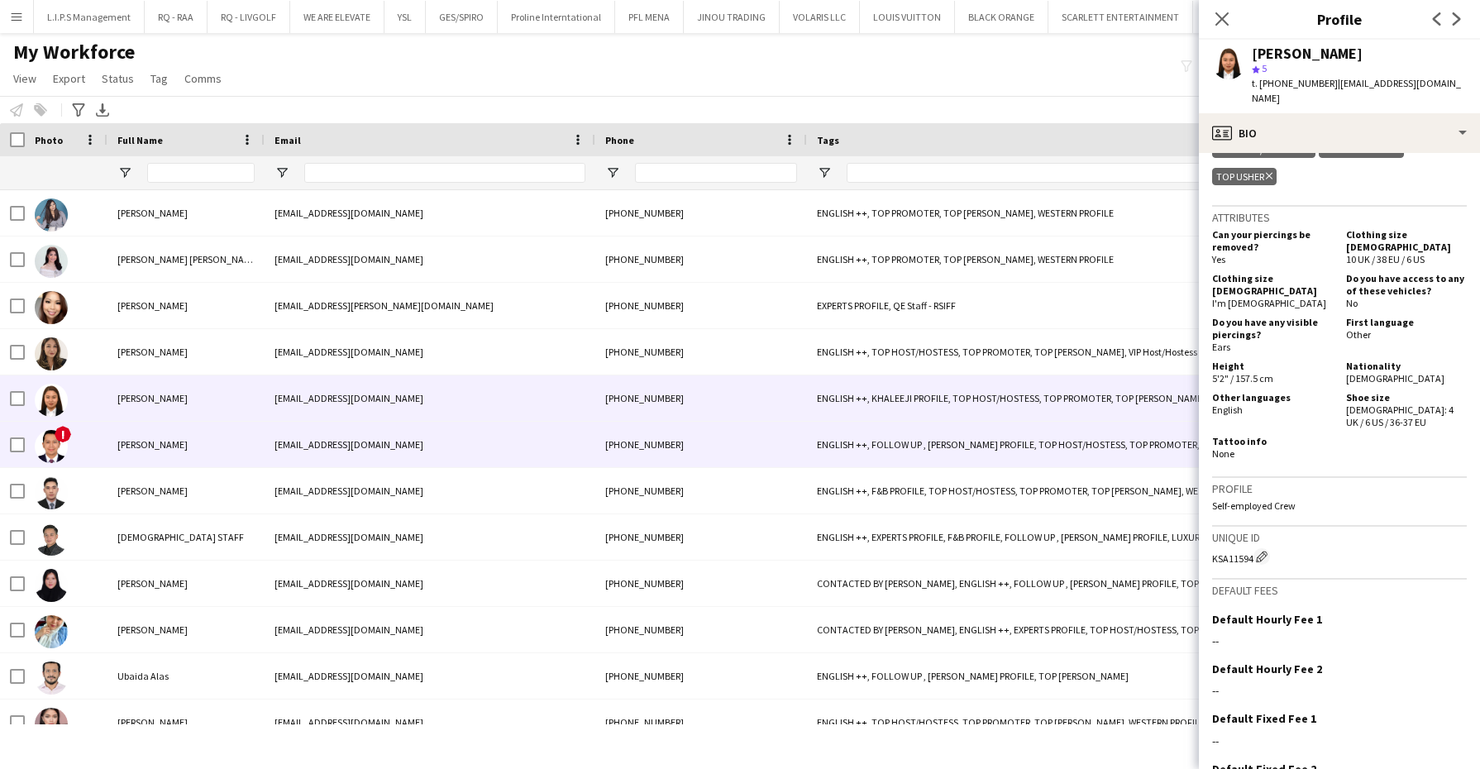
click at [1004, 458] on div "ENGLISH ++, FOLLOW UP , [PERSON_NAME] PROFILE, TOP HOST/HOSTESS, TOP PROMOTER, …" at bounding box center [1013, 444] width 413 height 45
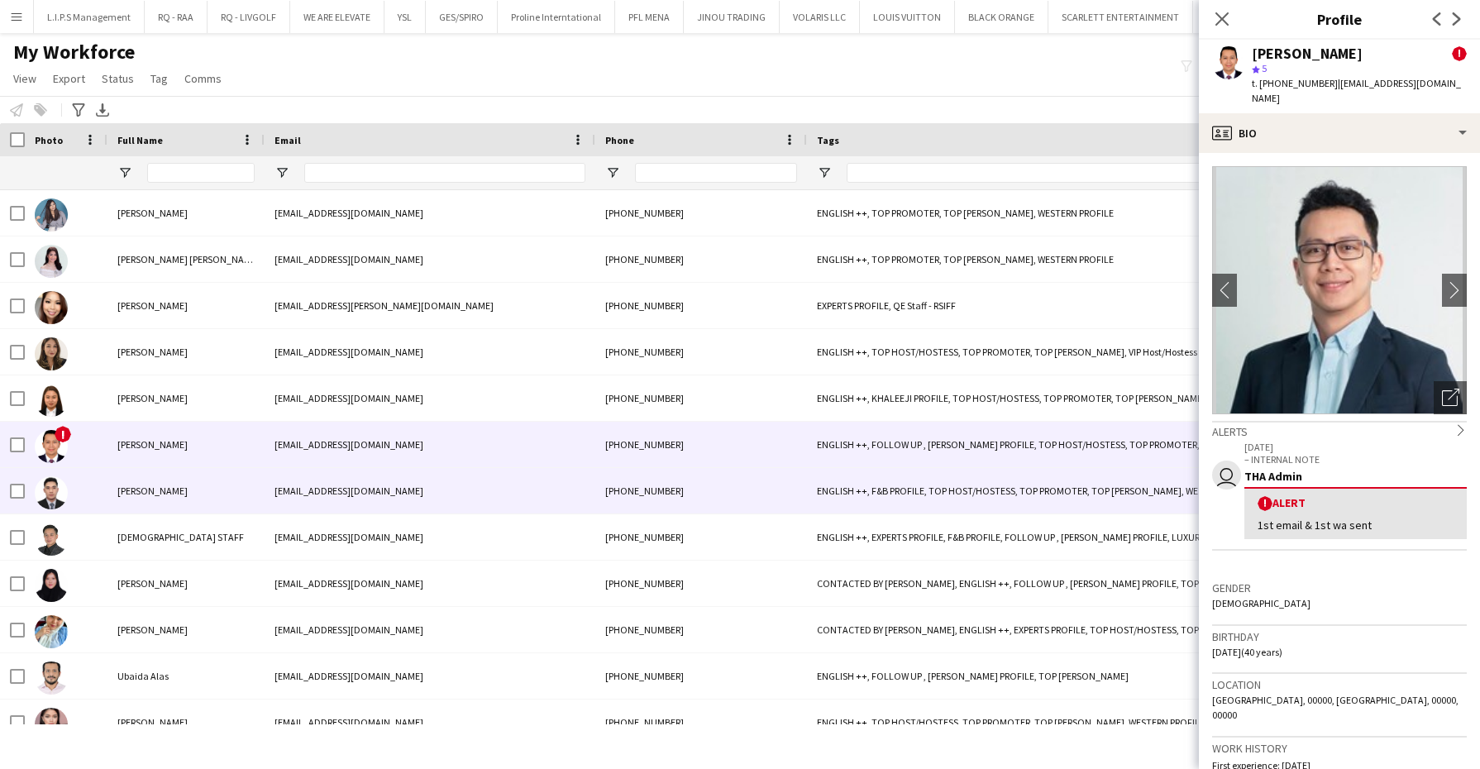
click at [948, 494] on div "ENGLISH ++, F&B PROFILE, TOP HOST/HOSTESS, TOP PROMOTER, TOP [PERSON_NAME], WES…" at bounding box center [1013, 490] width 413 height 45
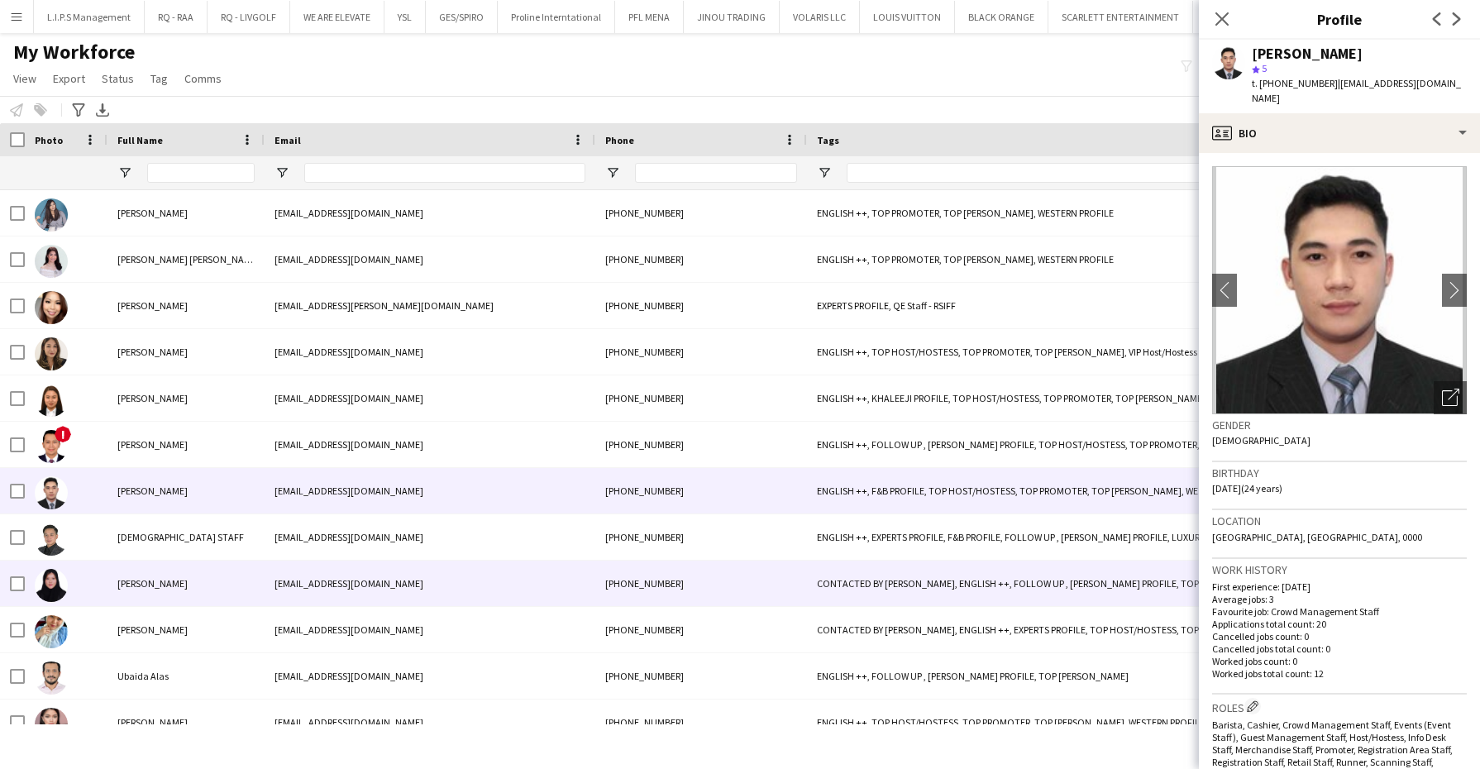
click at [848, 589] on div "CONTACTED BY [PERSON_NAME], ENGLISH ++, FOLLOW UP , [PERSON_NAME] PROFILE, TOP …" at bounding box center [1013, 583] width 413 height 45
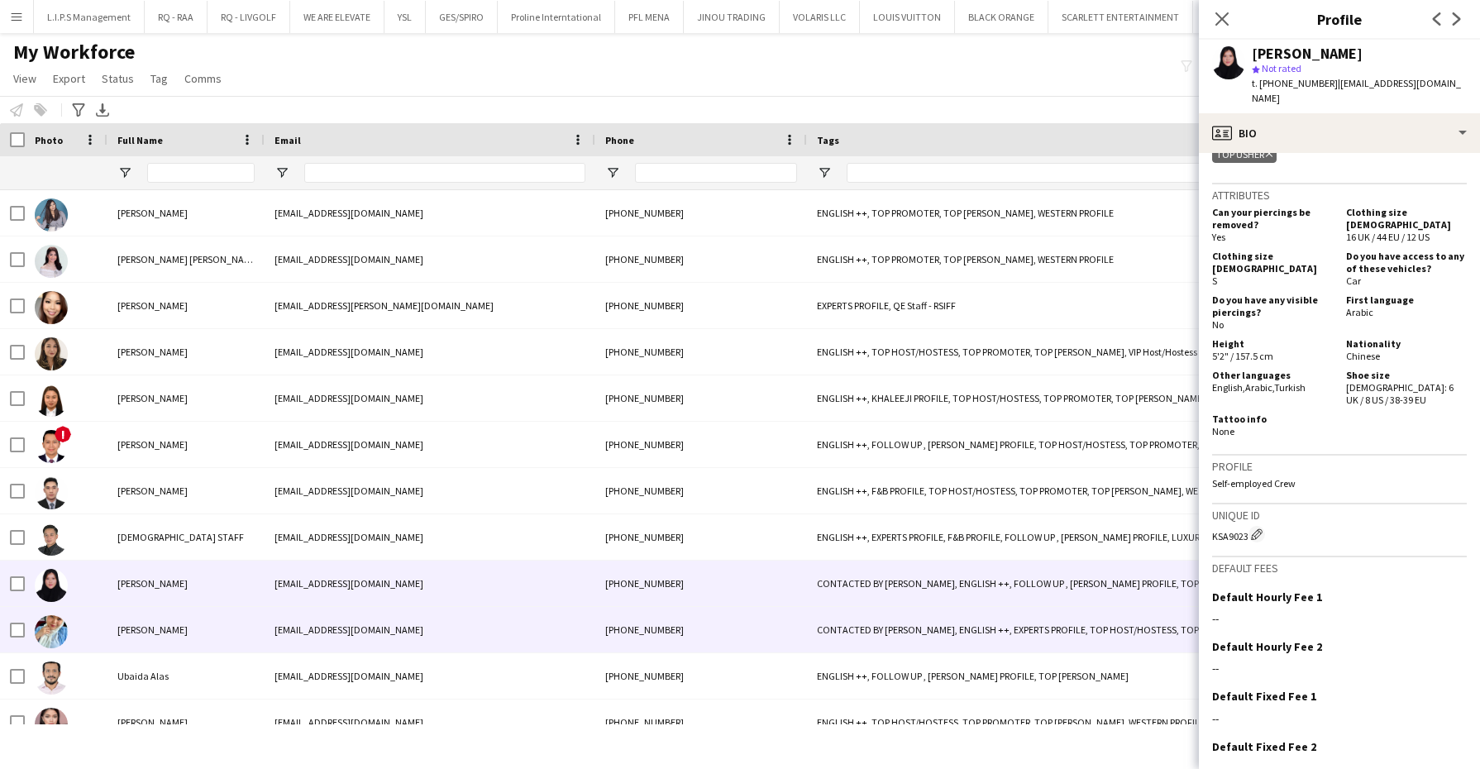
click at [940, 650] on div "CONTACTED BY [PERSON_NAME], ENGLISH ++, EXPERTS PROFILE, TOP HOST/HOSTESS, TOP …" at bounding box center [1013, 629] width 413 height 45
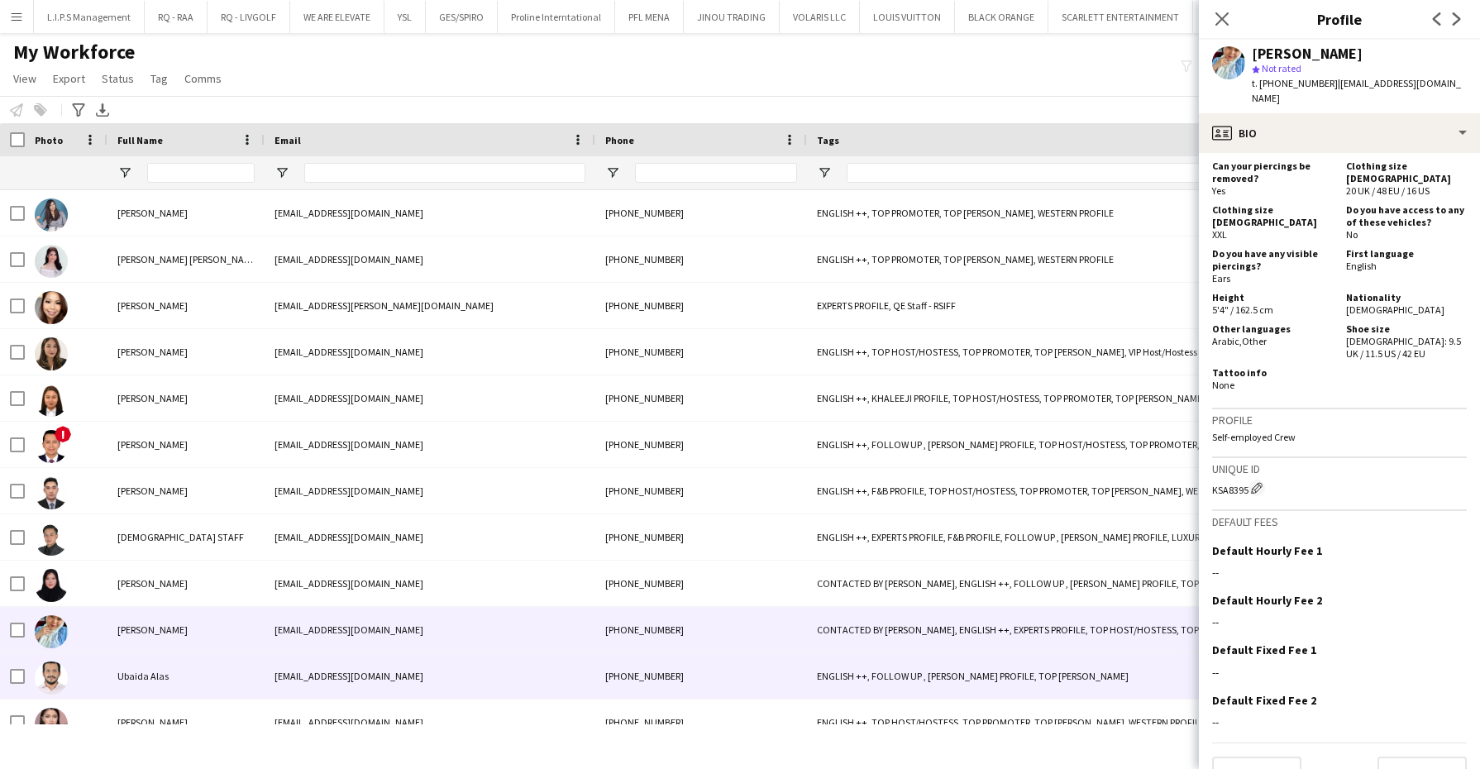
click at [1039, 681] on div "ENGLISH ++, FOLLOW UP , [PERSON_NAME] PROFILE, TOP [PERSON_NAME]" at bounding box center [1013, 675] width 413 height 45
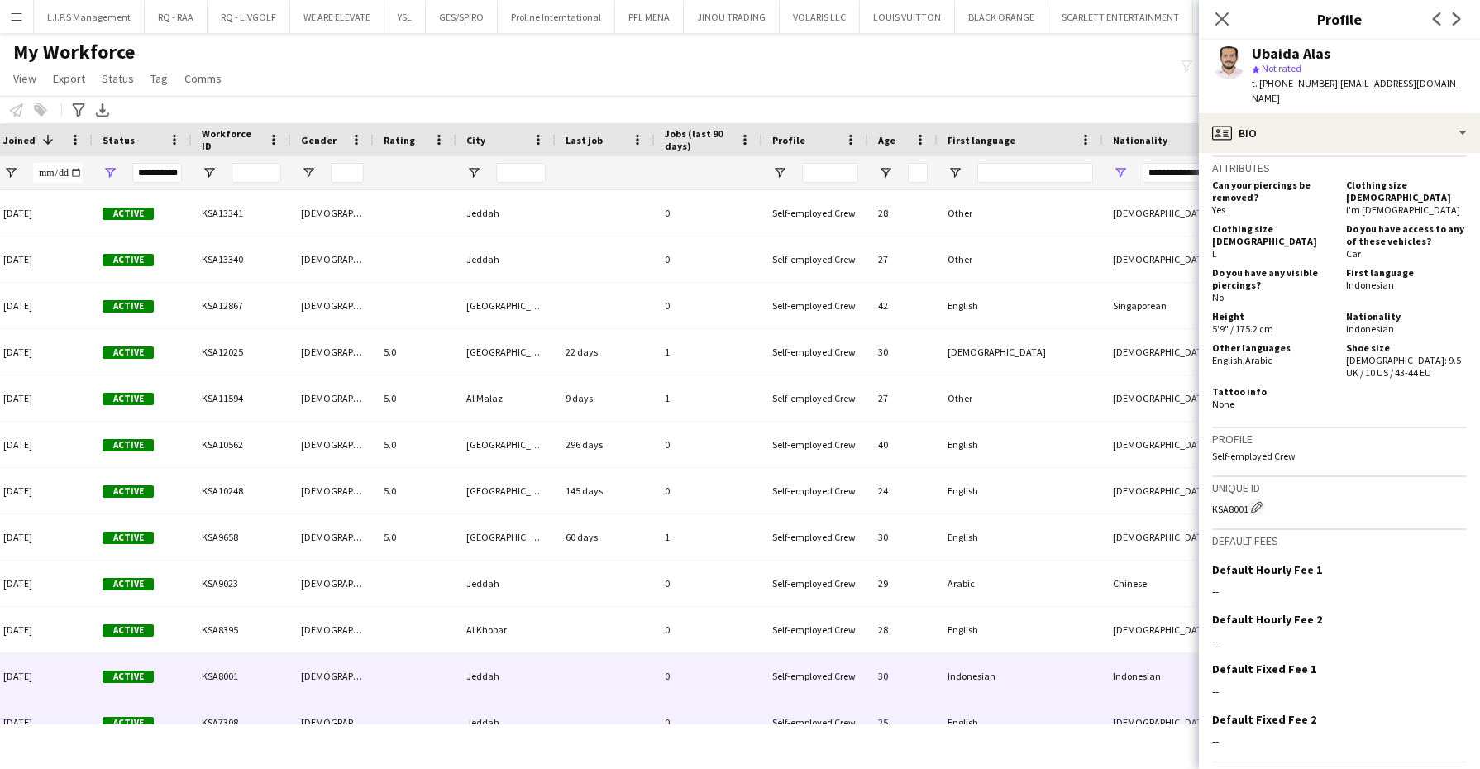
click at [1047, 705] on div "English" at bounding box center [1020, 722] width 165 height 45
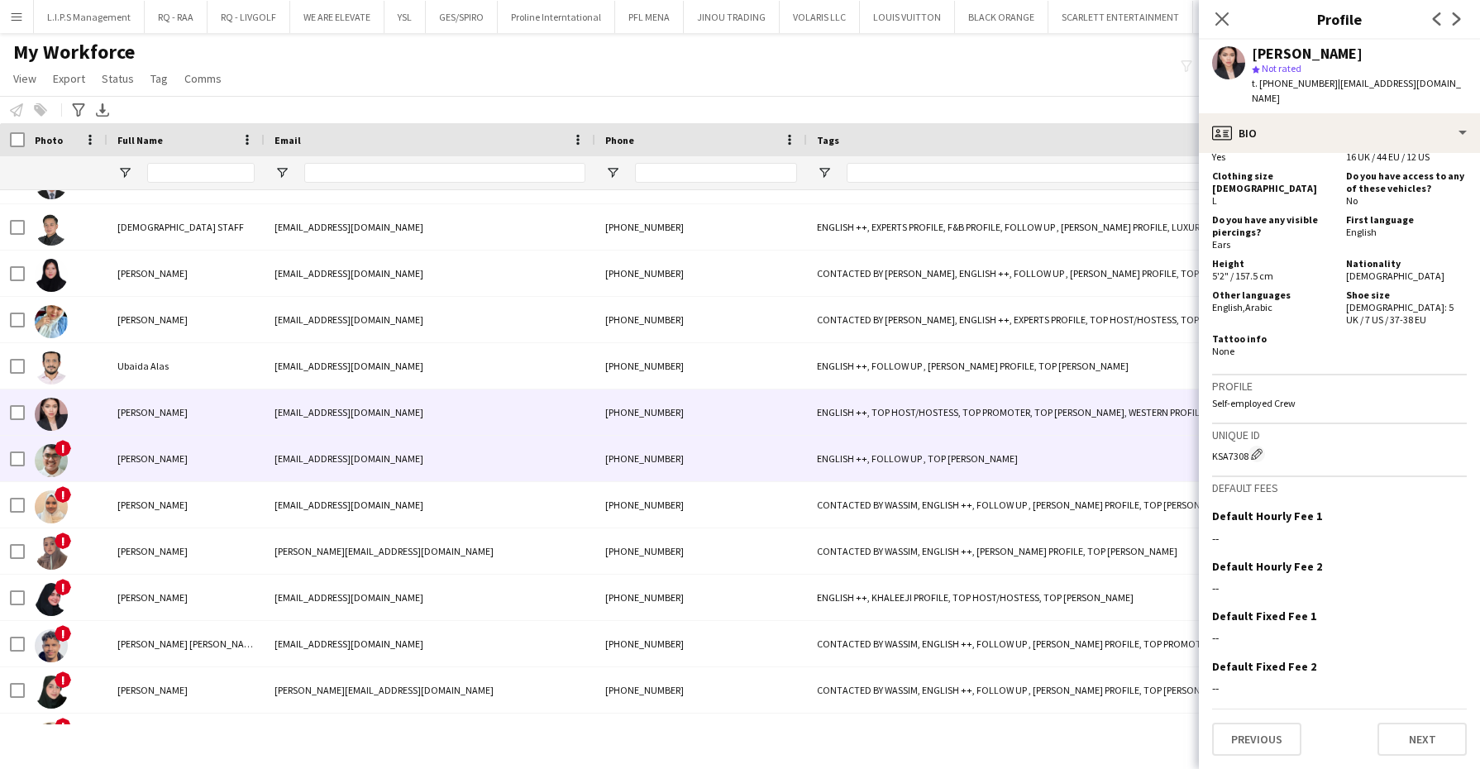
click at [215, 474] on div "[PERSON_NAME]" at bounding box center [185, 458] width 157 height 45
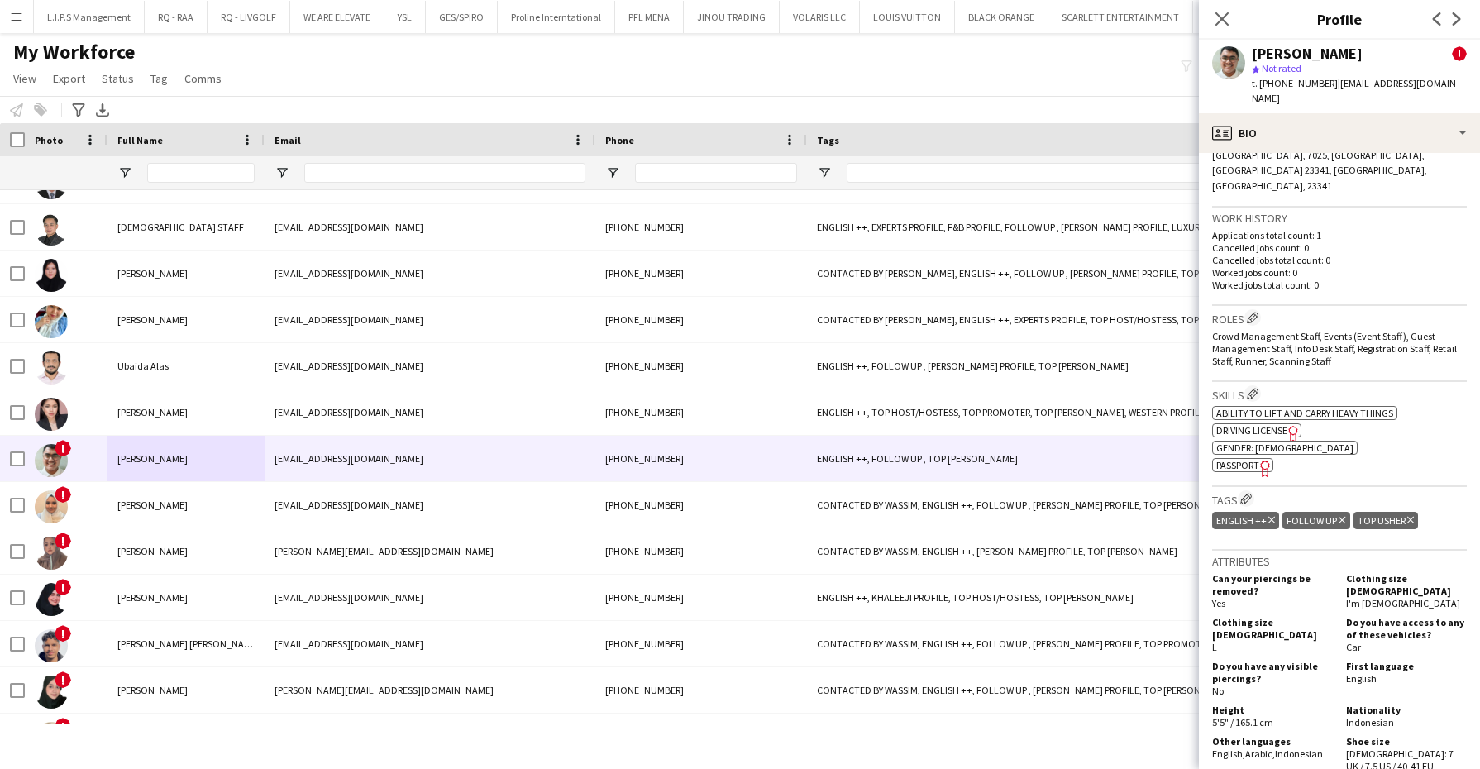
drag, startPoint x: 1346, startPoint y: 412, endPoint x: 1390, endPoint y: 222, distance: 195.2
click at [1390, 266] on p "Worked jobs count: 0" at bounding box center [1339, 272] width 255 height 12
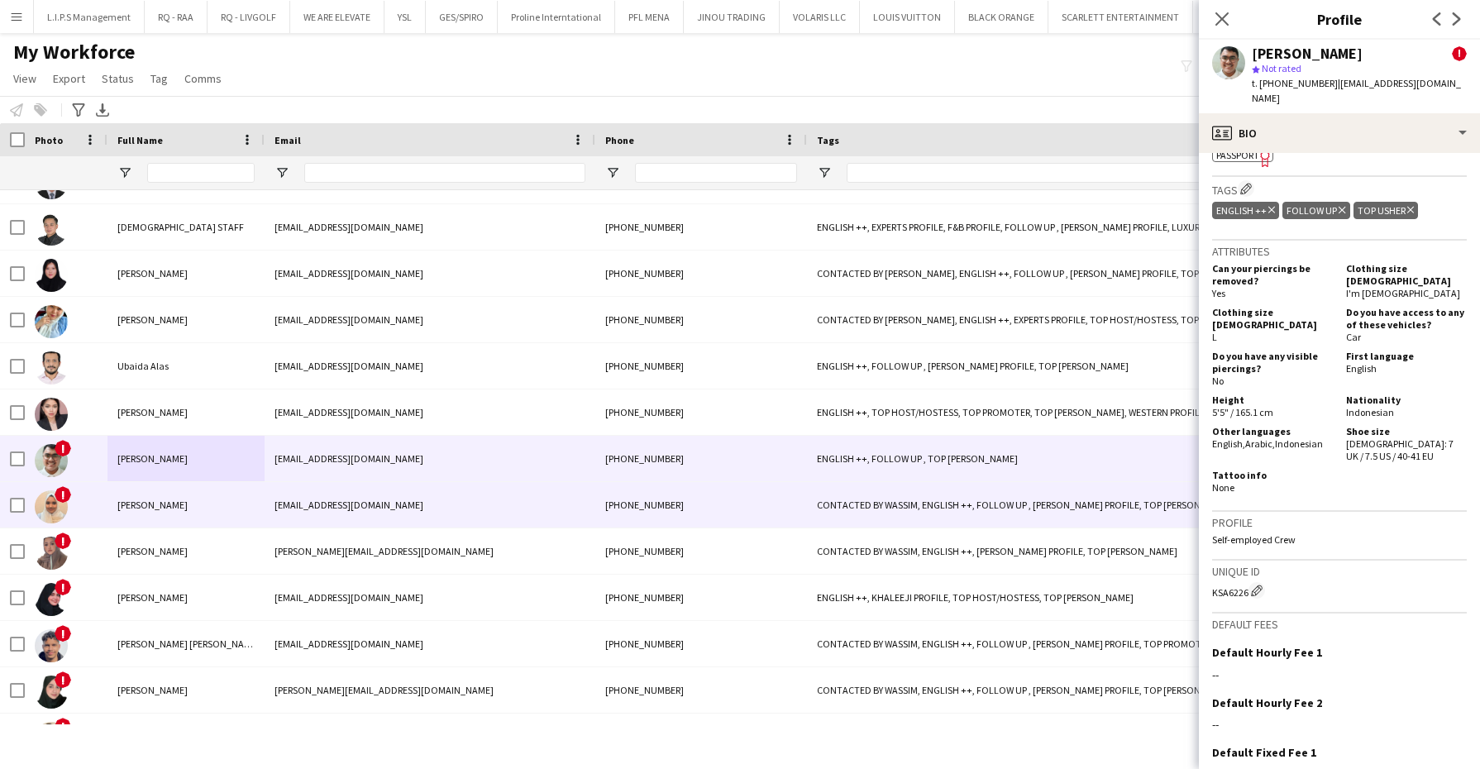
click at [523, 513] on div "[EMAIL_ADDRESS][DOMAIN_NAME]" at bounding box center [430, 504] width 331 height 45
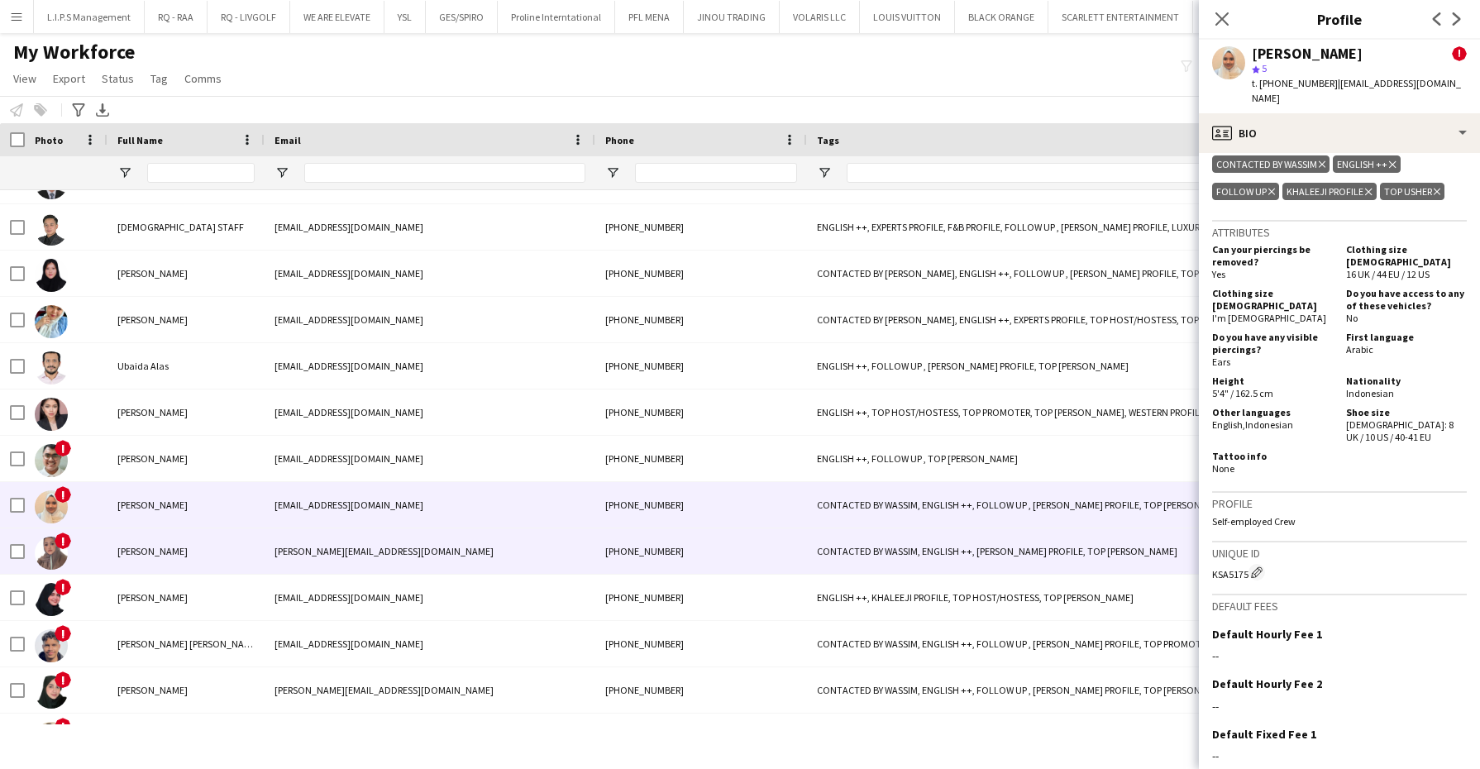
click at [908, 533] on div "CONTACTED BY WASSIM, ENGLISH ++, [PERSON_NAME] PROFILE, TOP [PERSON_NAME]" at bounding box center [1013, 550] width 413 height 45
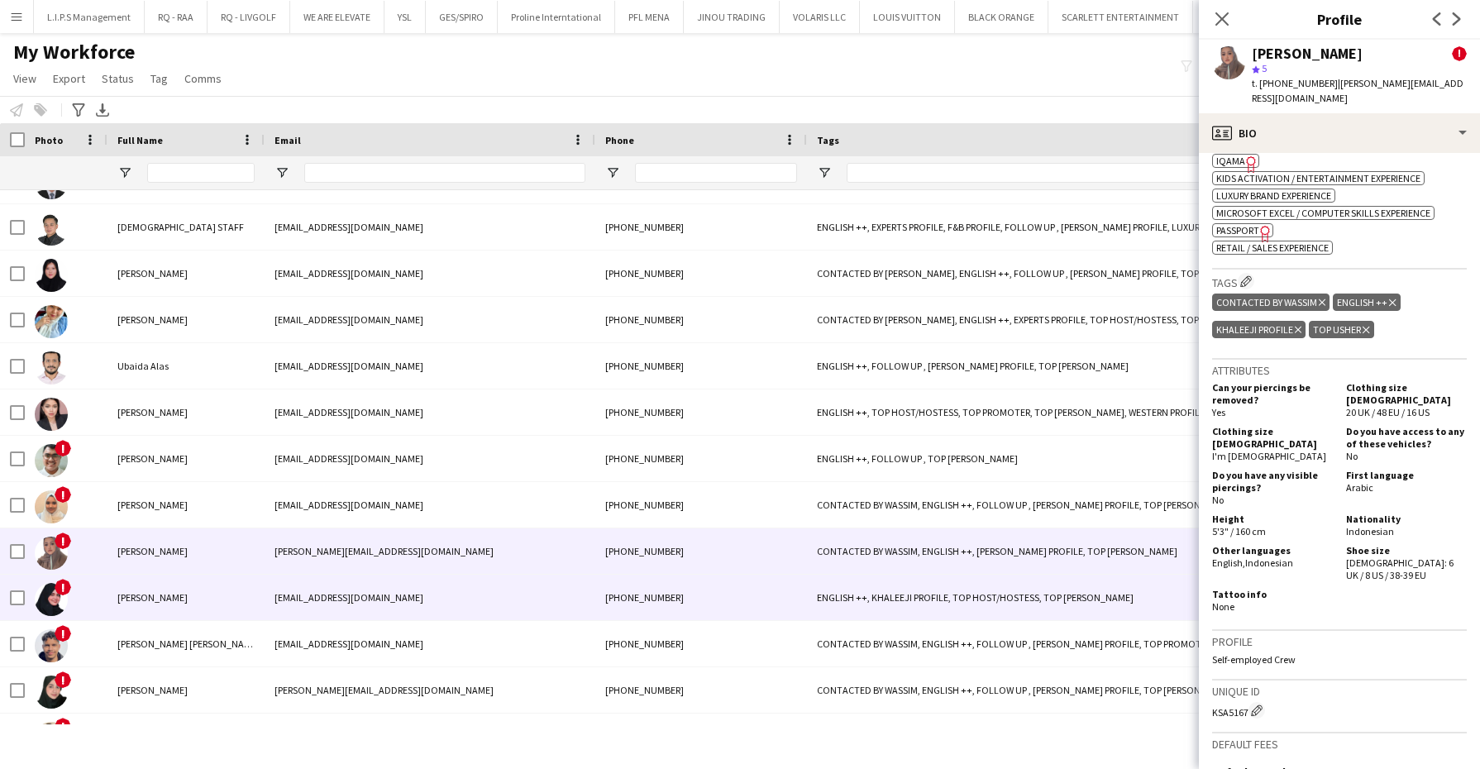
click at [998, 607] on div "ENGLISH ++, KHALEEJI PROFILE, TOP HOST/HOSTESS, TOP [PERSON_NAME]" at bounding box center [1013, 597] width 413 height 45
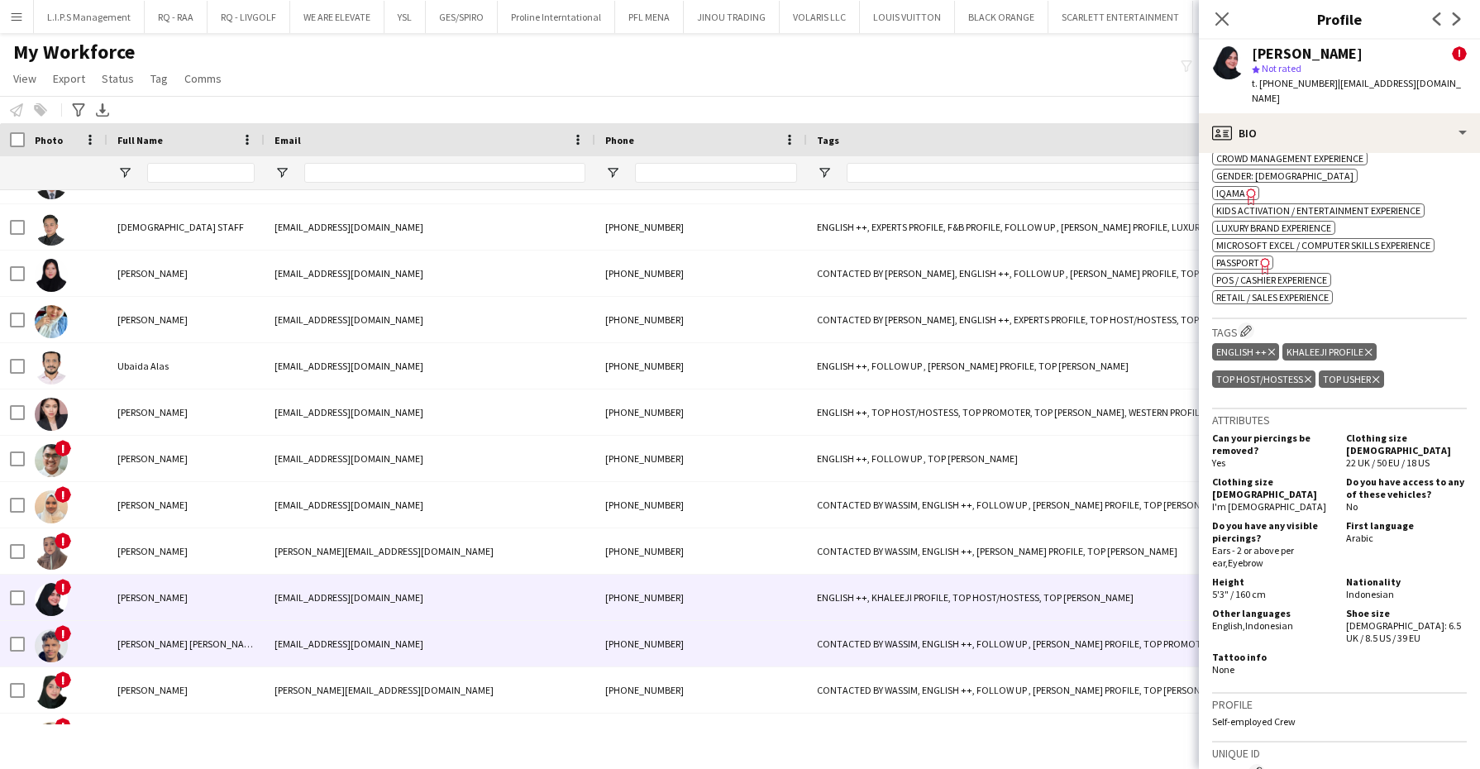
click at [991, 647] on div "CONTACTED BY WASSIM, ENGLISH ++, FOLLOW UP , [PERSON_NAME] PROFILE, TOP PROMOTE…" at bounding box center [1013, 643] width 413 height 45
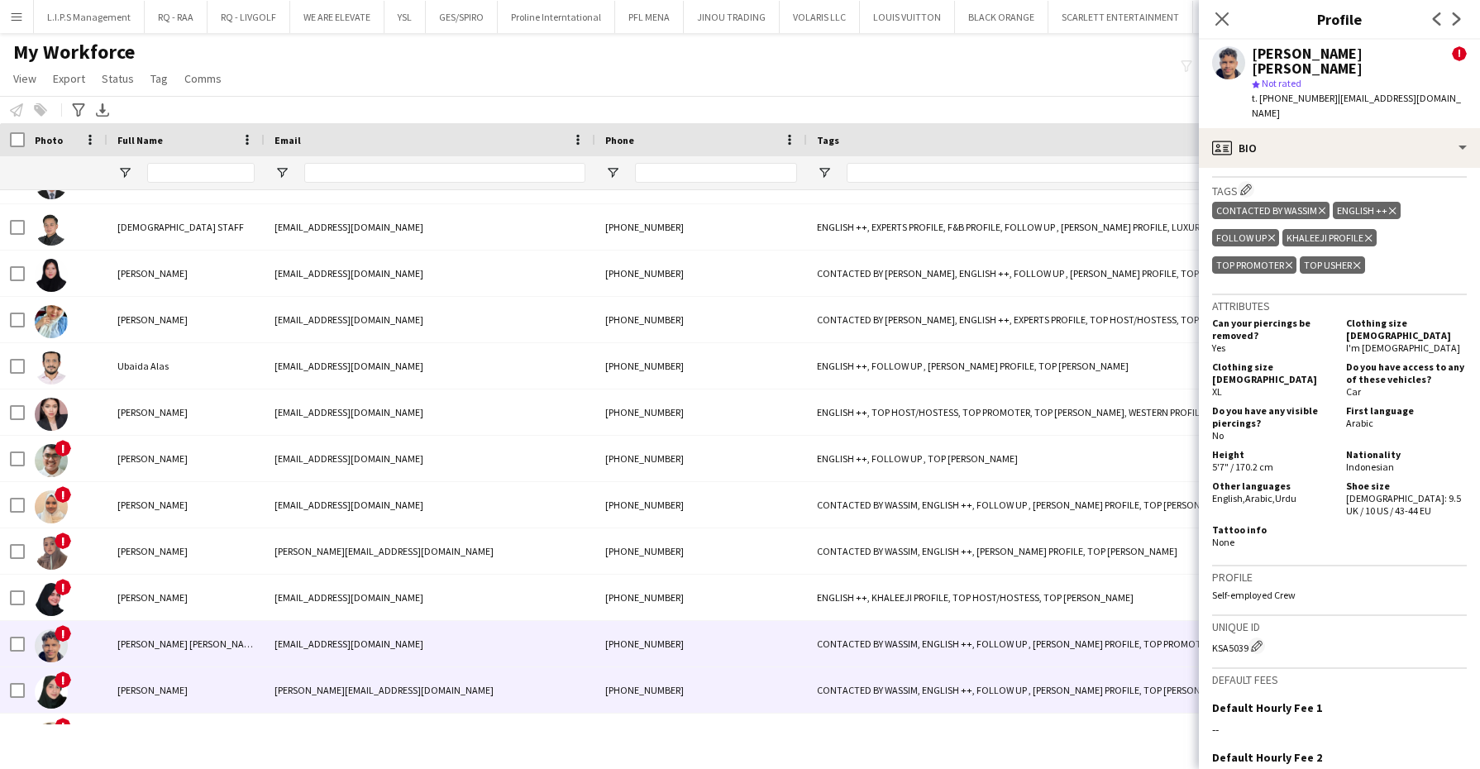
click at [1024, 667] on div "CONTACTED BY WASSIM, ENGLISH ++, FOLLOW UP , [PERSON_NAME] PROFILE, TOP [PERSON…" at bounding box center [1013, 689] width 413 height 45
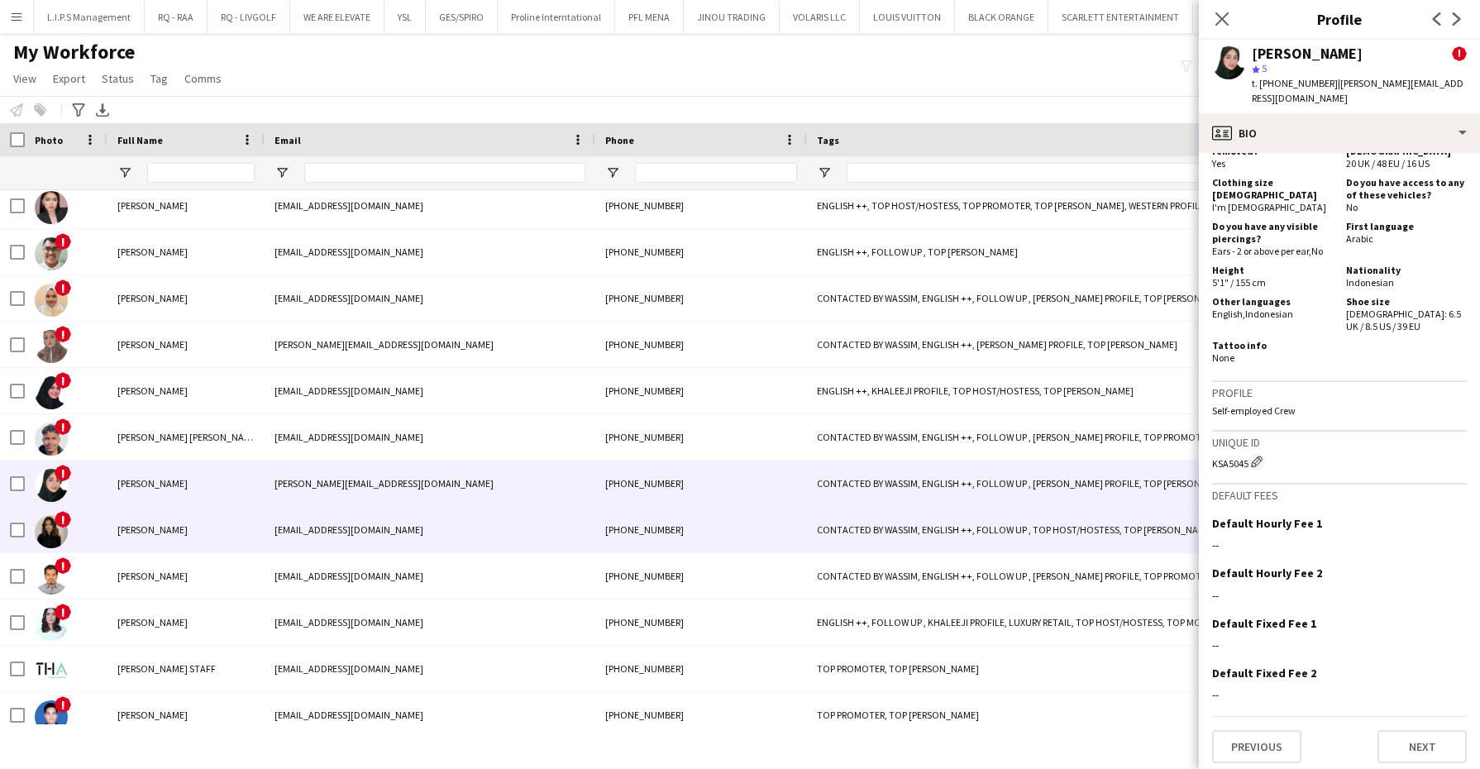
click at [740, 512] on div "[PHONE_NUMBER]" at bounding box center [701, 529] width 212 height 45
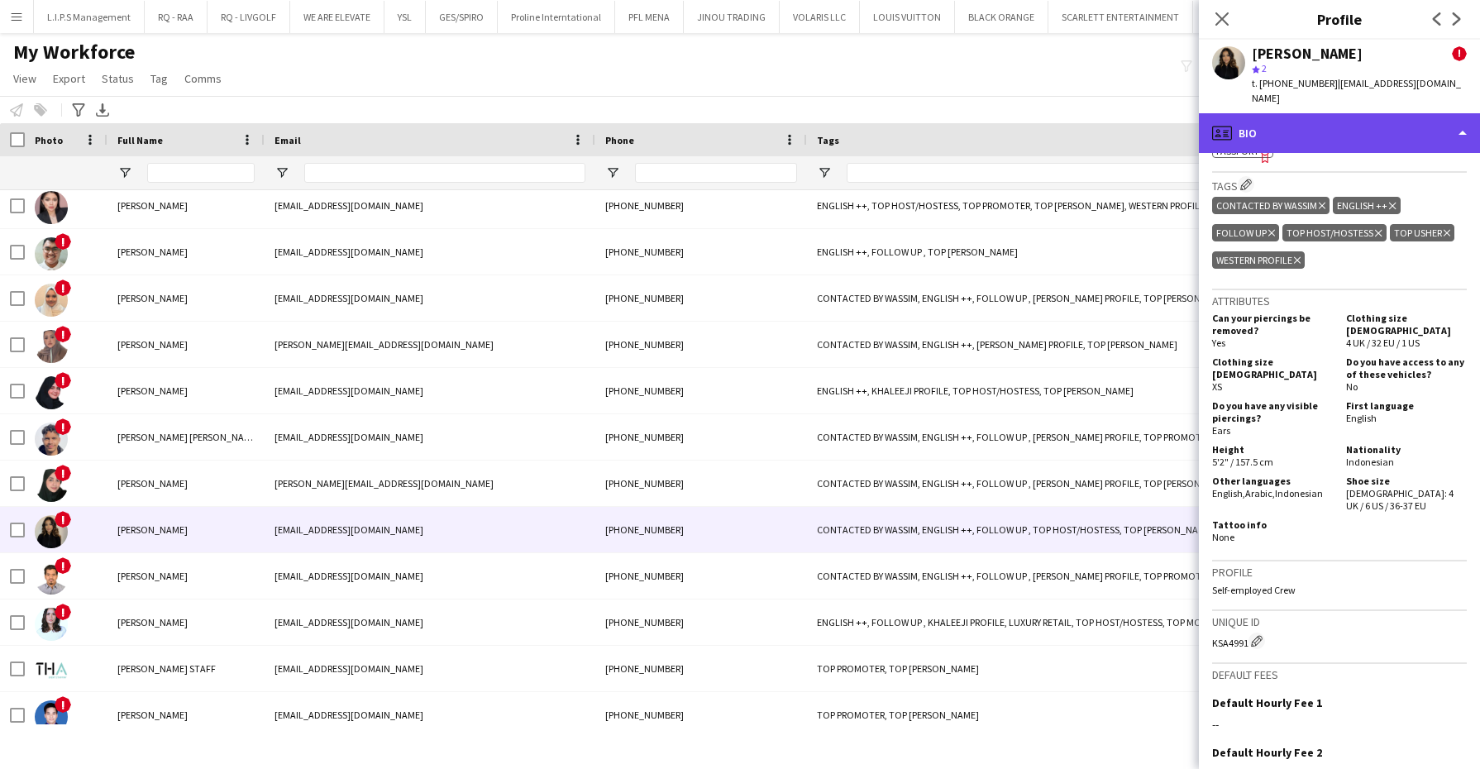
click at [1362, 114] on div "profile Bio" at bounding box center [1339, 133] width 281 height 40
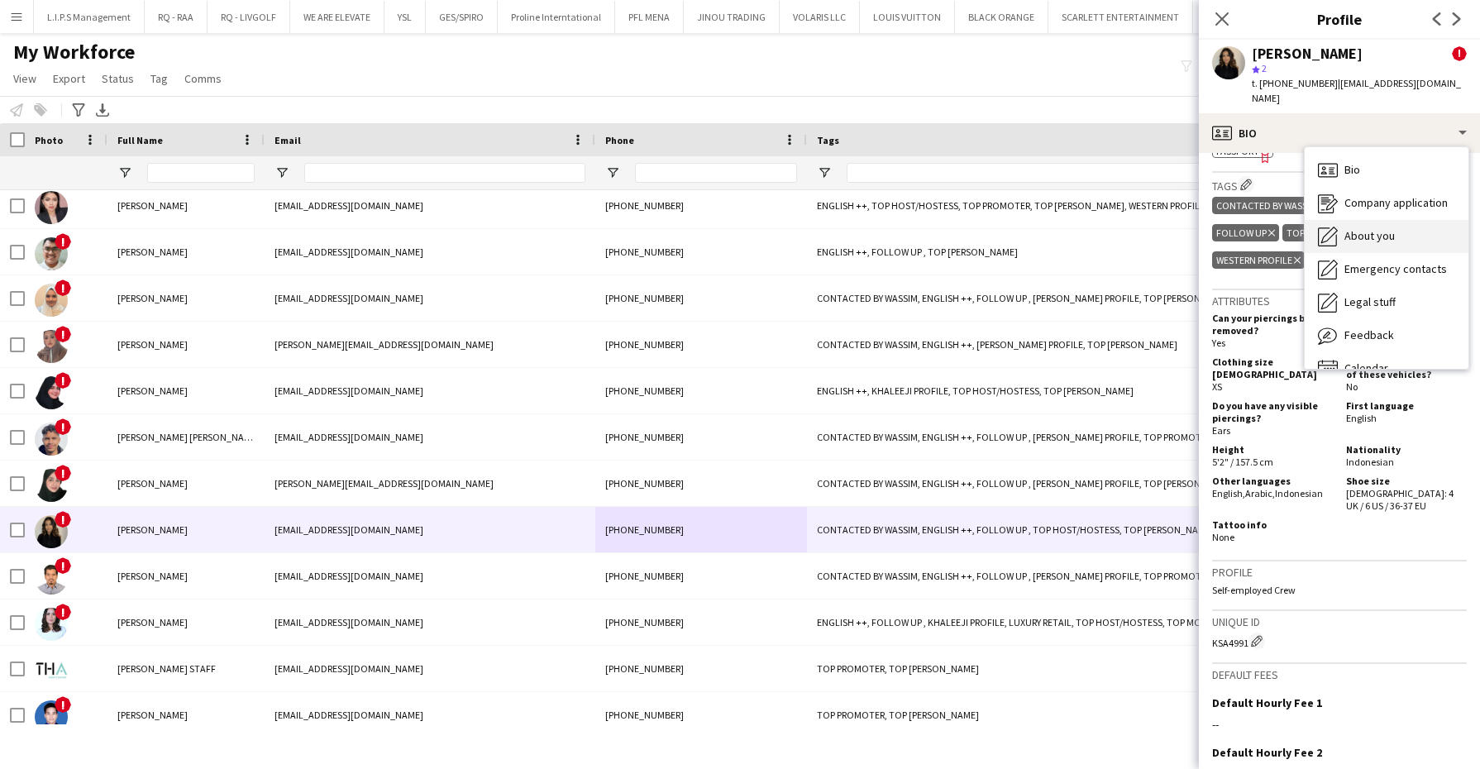
click at [1379, 228] on span "About you" at bounding box center [1370, 235] width 50 height 15
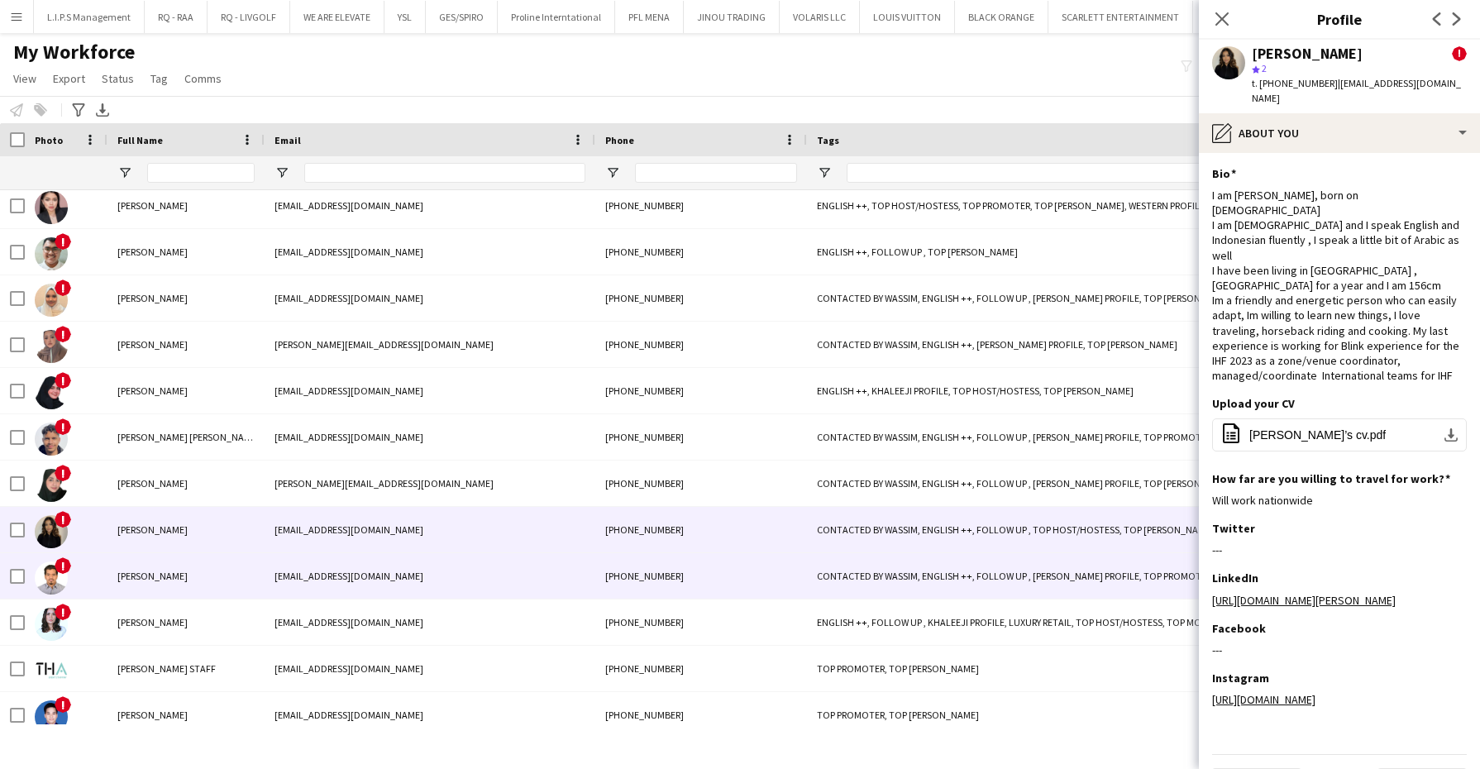
click at [954, 576] on div "CONTACTED BY WASSIM, ENGLISH ++, FOLLOW UP , [PERSON_NAME] PROFILE, TOP PROMOTE…" at bounding box center [1013, 575] width 413 height 45
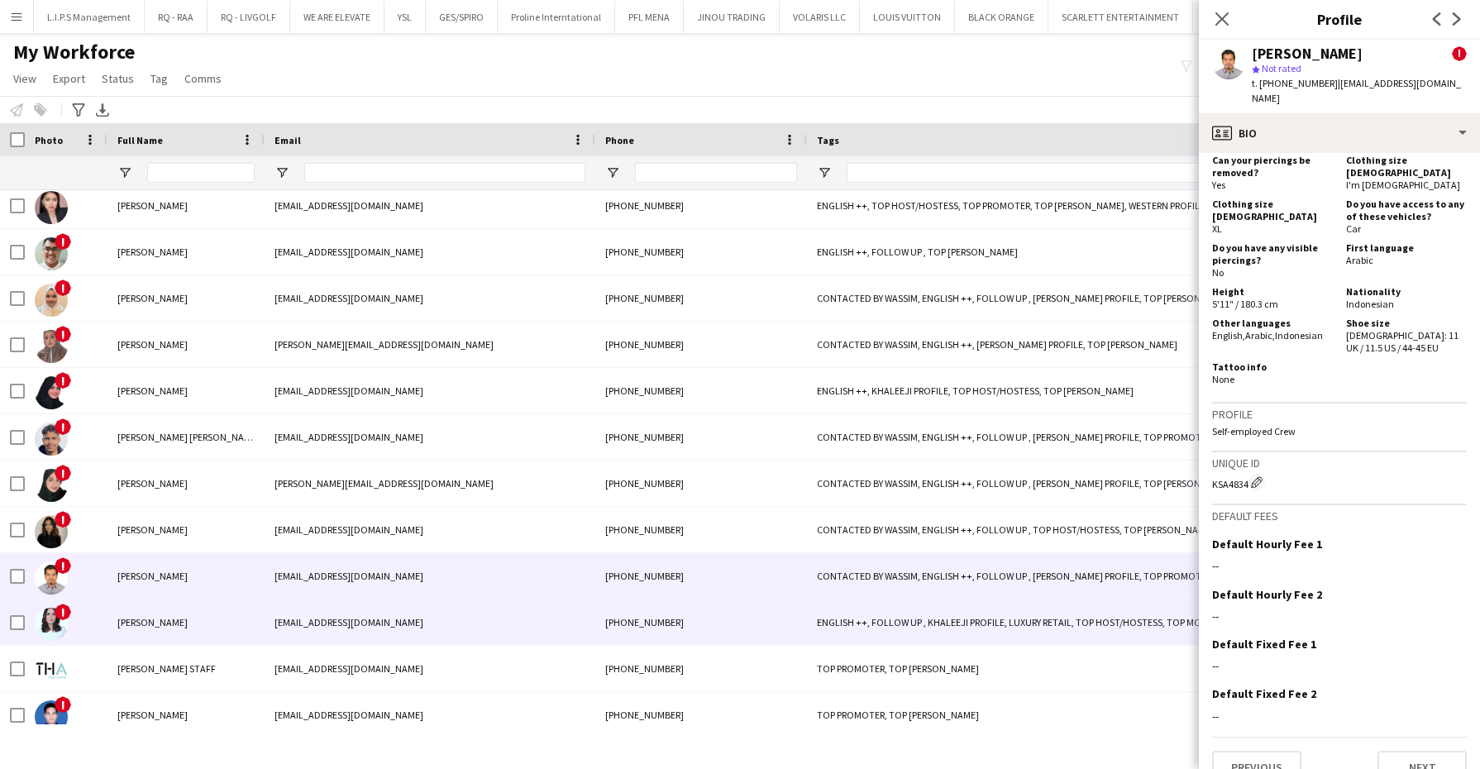
click at [1044, 639] on div "ENGLISH ++, FOLLOW UP , KHALEEJI PROFILE, LUXURY RETAIL, TOP HOST/HOSTESS, TOP …" at bounding box center [1013, 621] width 413 height 45
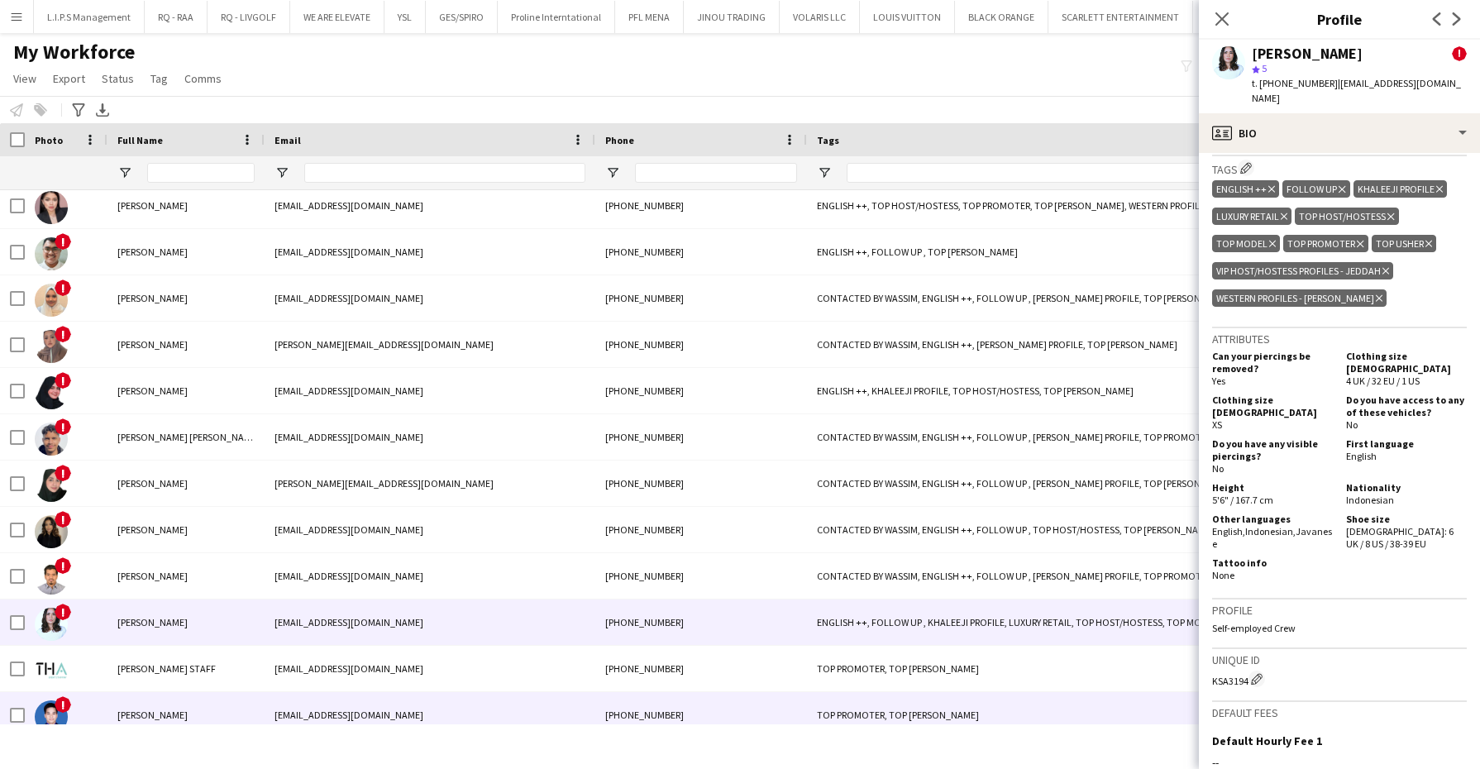
click at [1063, 708] on div "TOP PROMOTER, TOP [PERSON_NAME]" at bounding box center [1013, 714] width 413 height 45
